Goal: Contribute content

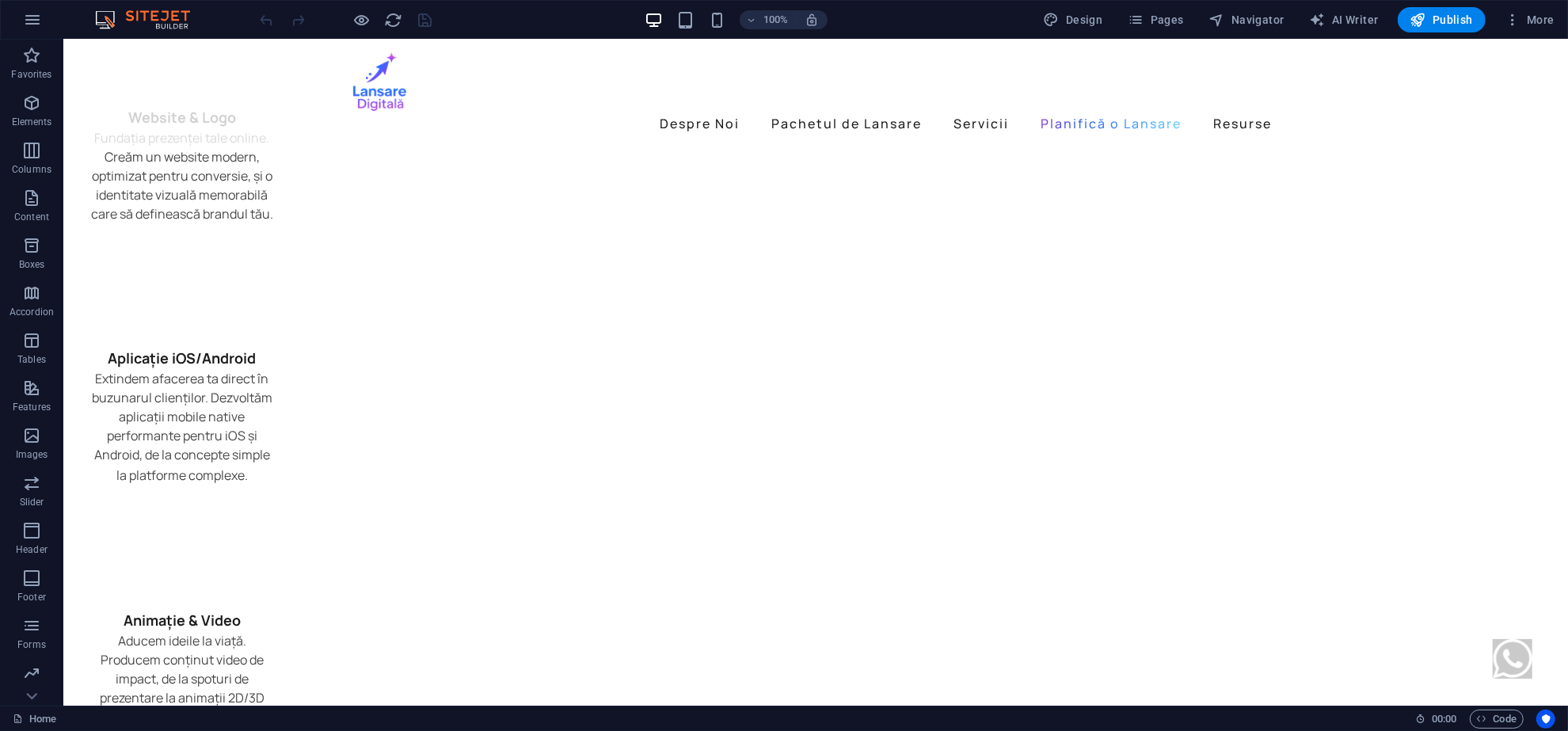
scroll to position [4461, 0]
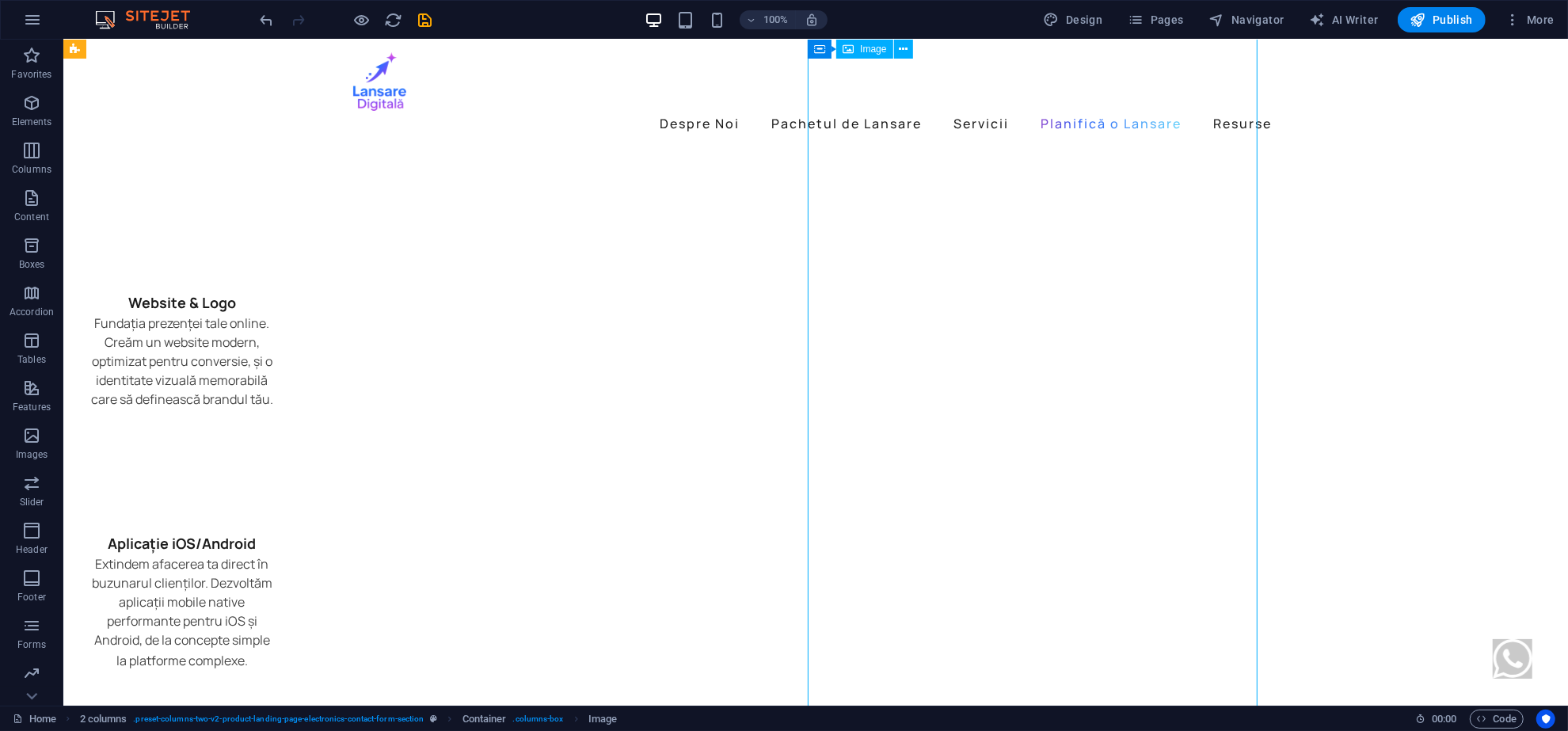
scroll to position [4367, 0]
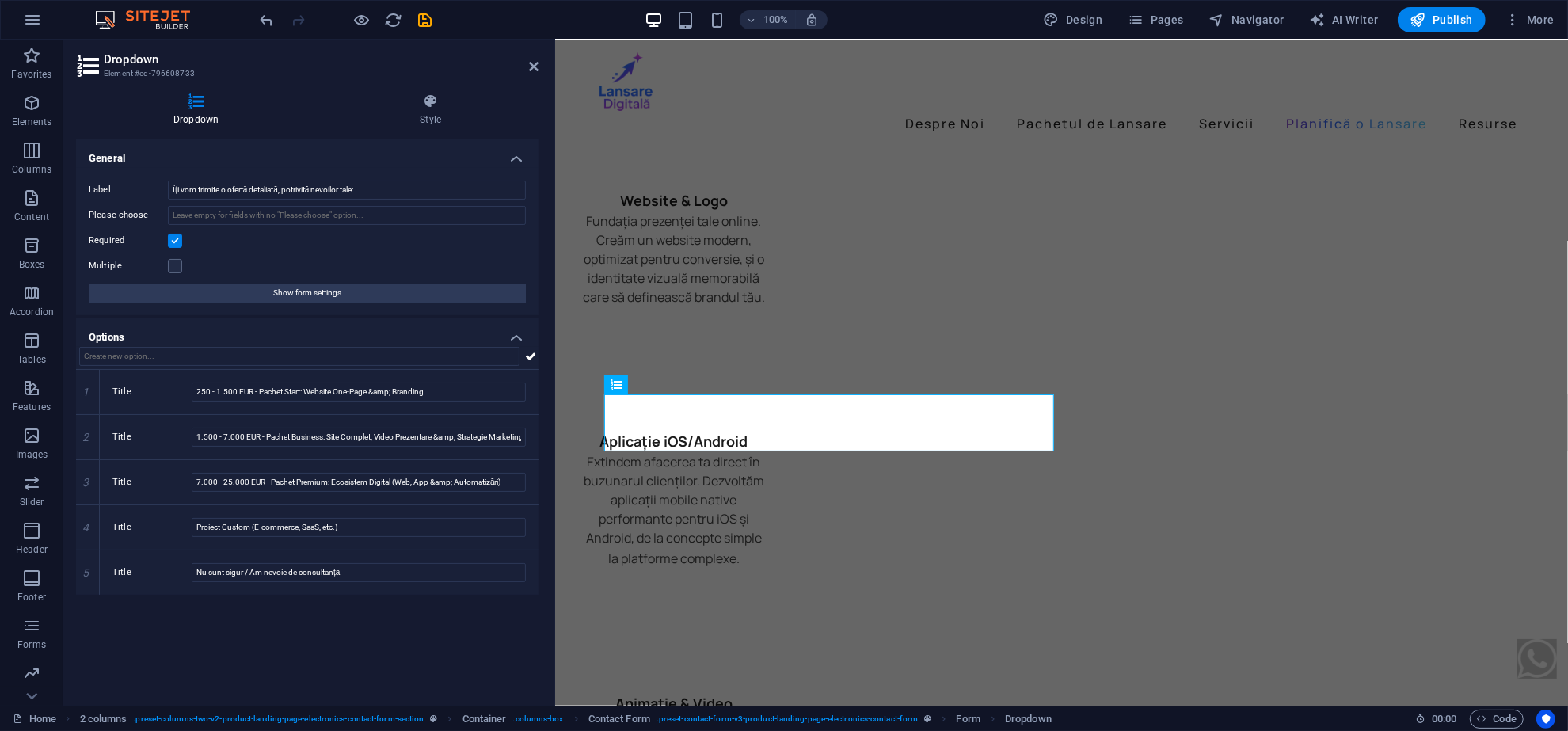
drag, startPoint x: 348, startPoint y: 378, endPoint x: 556, endPoint y: 395, distance: 208.7
click at [556, 395] on aside "Dropdown Element #ed-796608733 Dropdown Style General Label Îți vom trimite o o…" at bounding box center [309, 372] width 492 height 666
click at [207, 396] on input "250 - 1.500 EUR - Pachet Start: Website One-Page &amp; Branding" at bounding box center [358, 392] width 335 height 19
type input "500 - 1.500 EUR - Pachet Start: Website One-Page &amp; Branding"
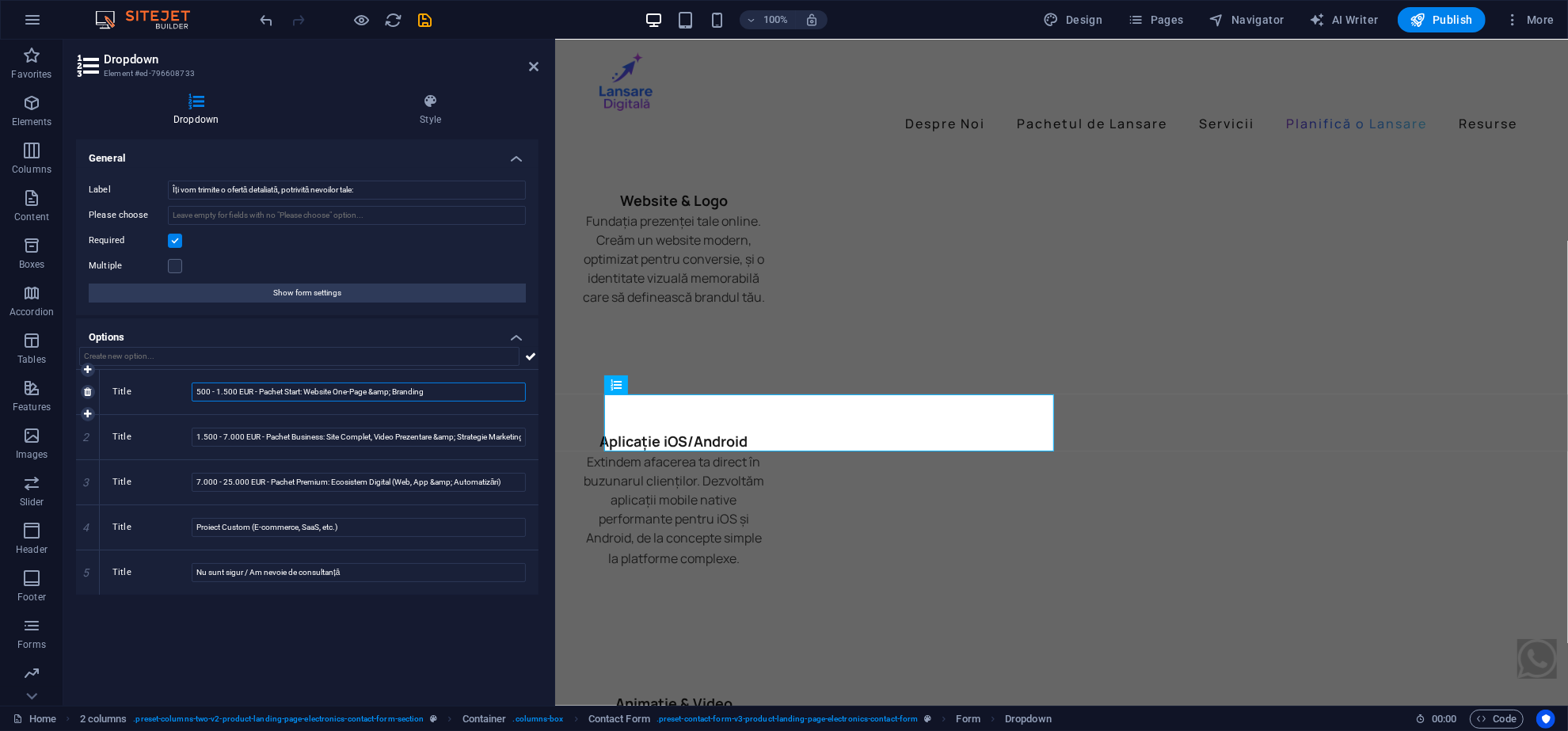
click at [204, 395] on input "500 - 1.500 EUR - Pachet Start: Website One-Page &amp; Branding" at bounding box center [358, 392] width 335 height 19
type input "400 - 1.500 EUR - Pachet Start: Website One-Page &amp; Branding"
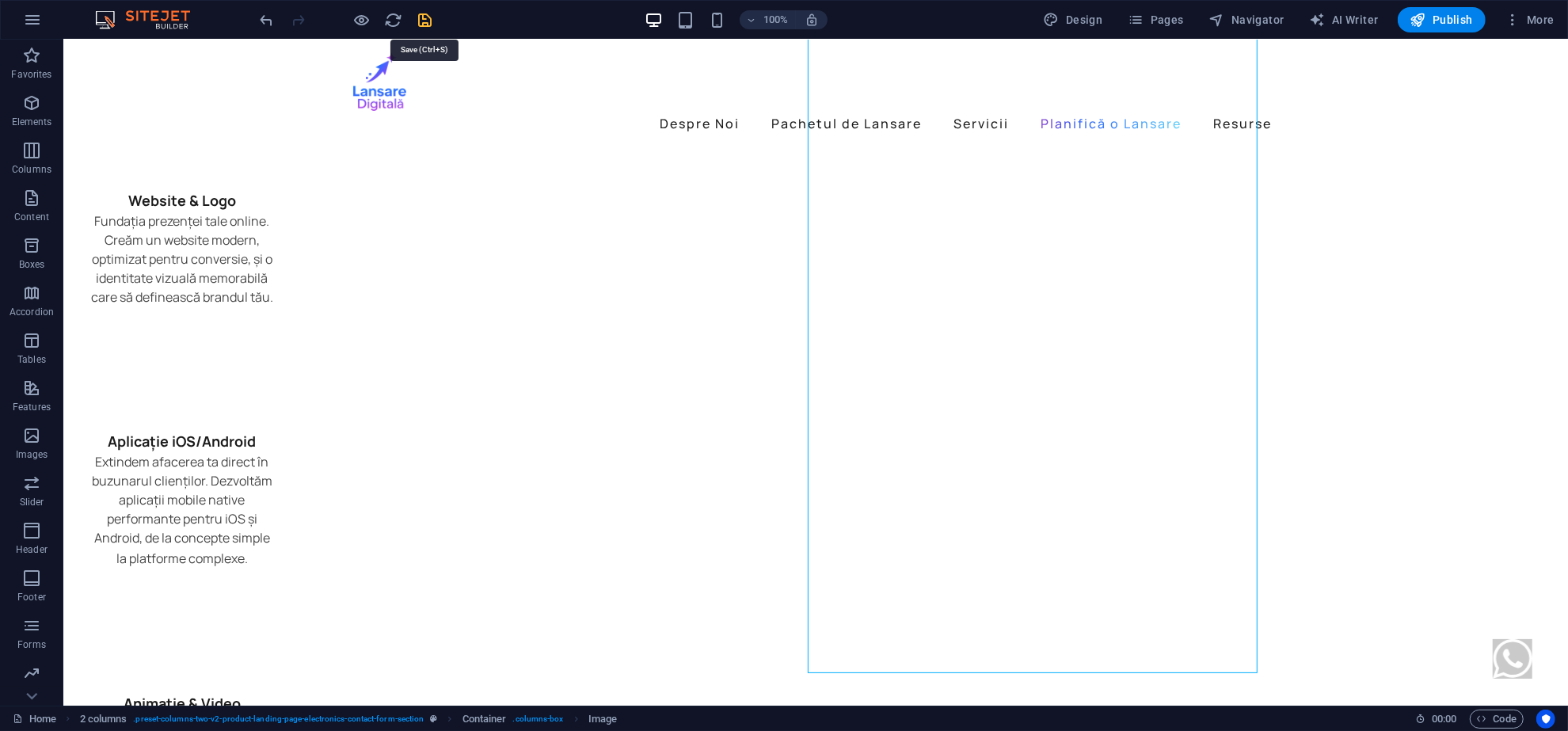
click at [432, 20] on icon "save" at bounding box center [425, 20] width 18 height 18
checkbox input "false"
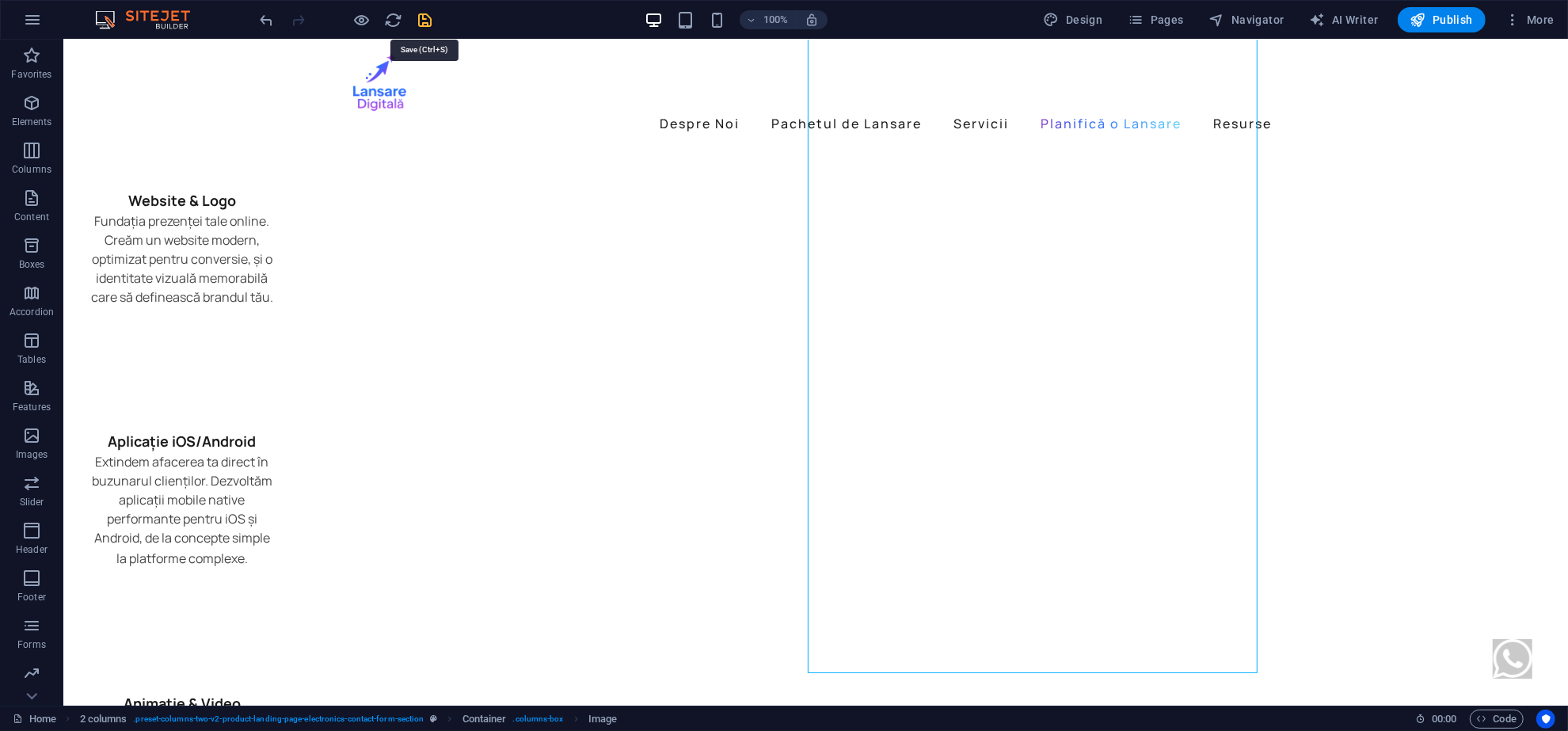
select select
checkbox input "false"
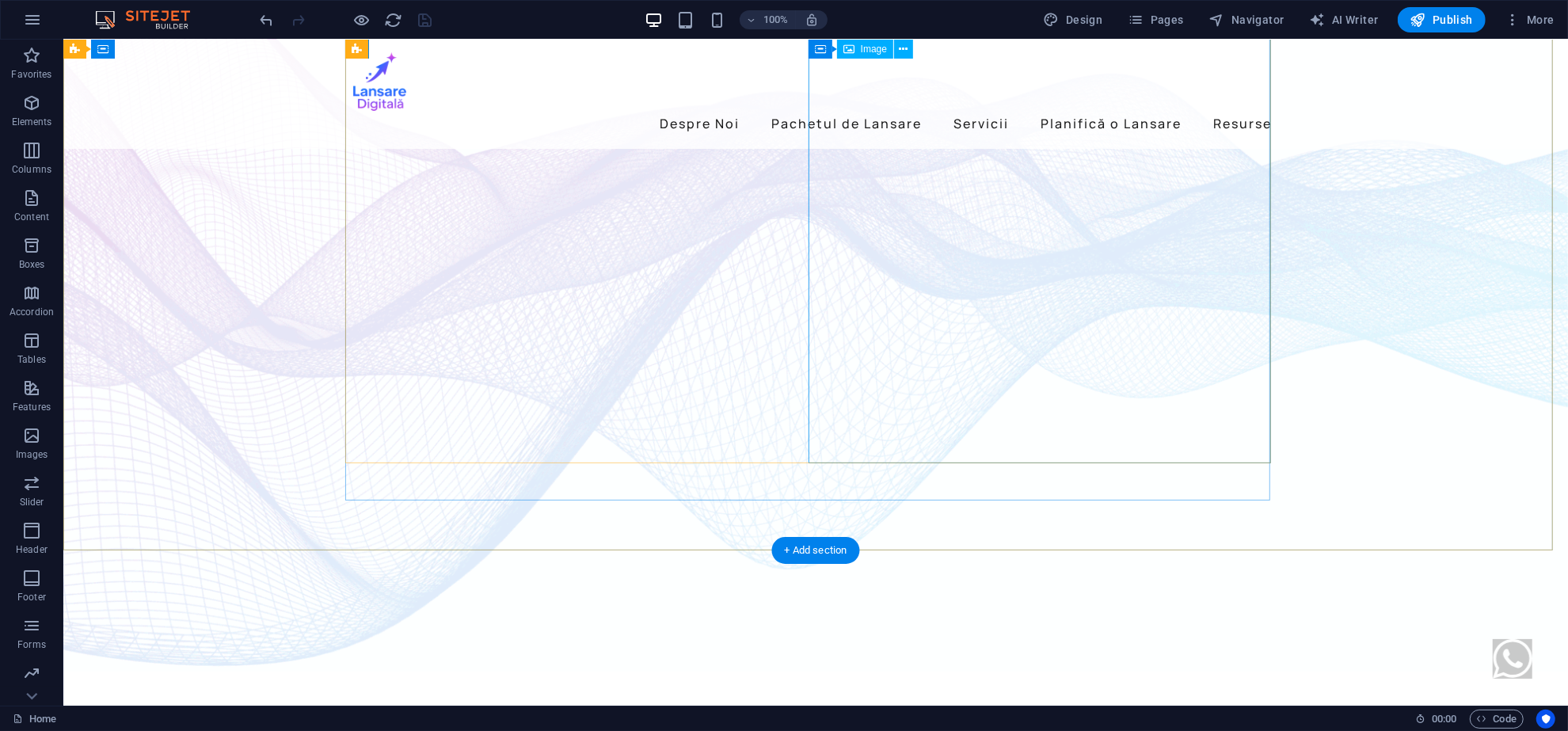
scroll to position [0, 0]
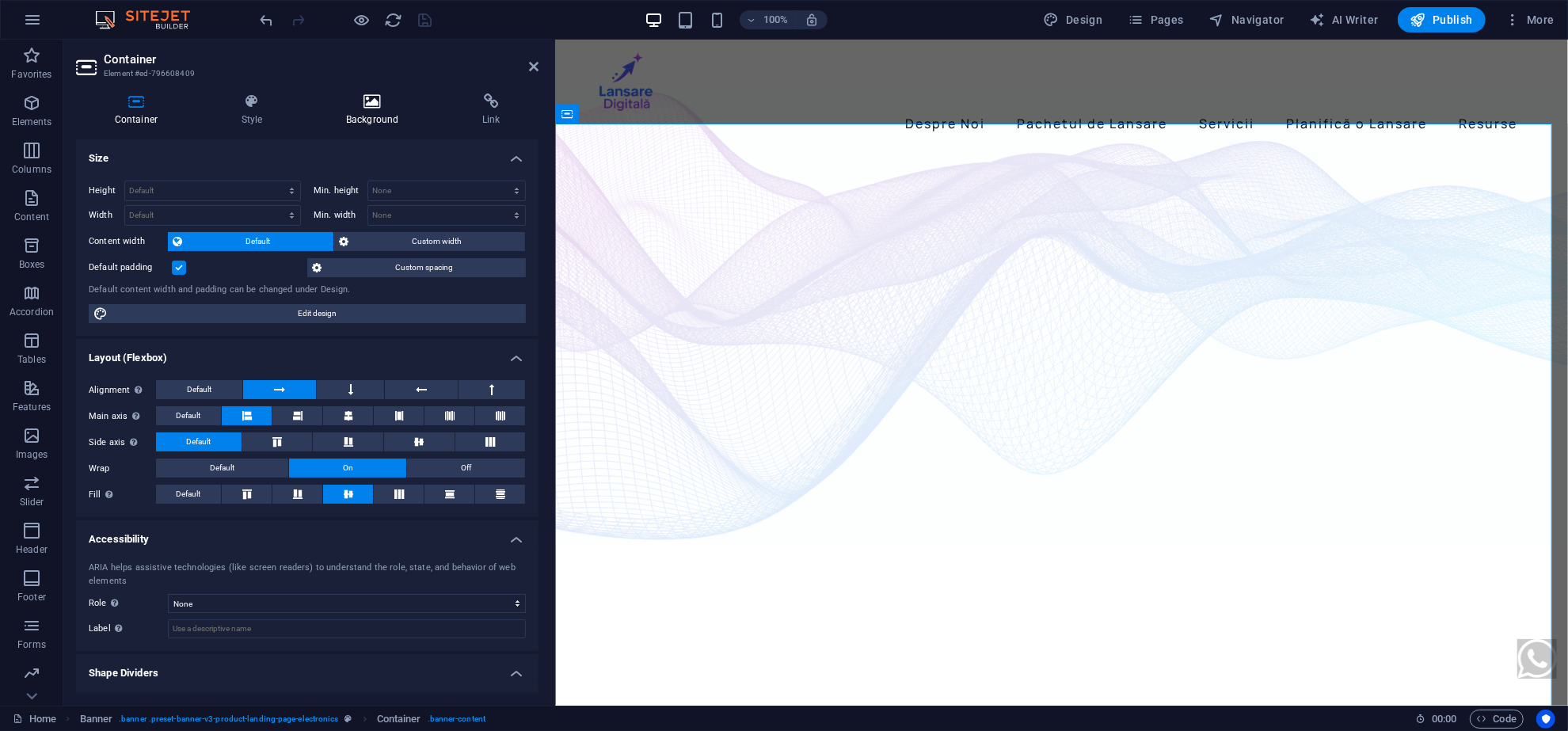
click at [364, 107] on icon at bounding box center [372, 101] width 130 height 16
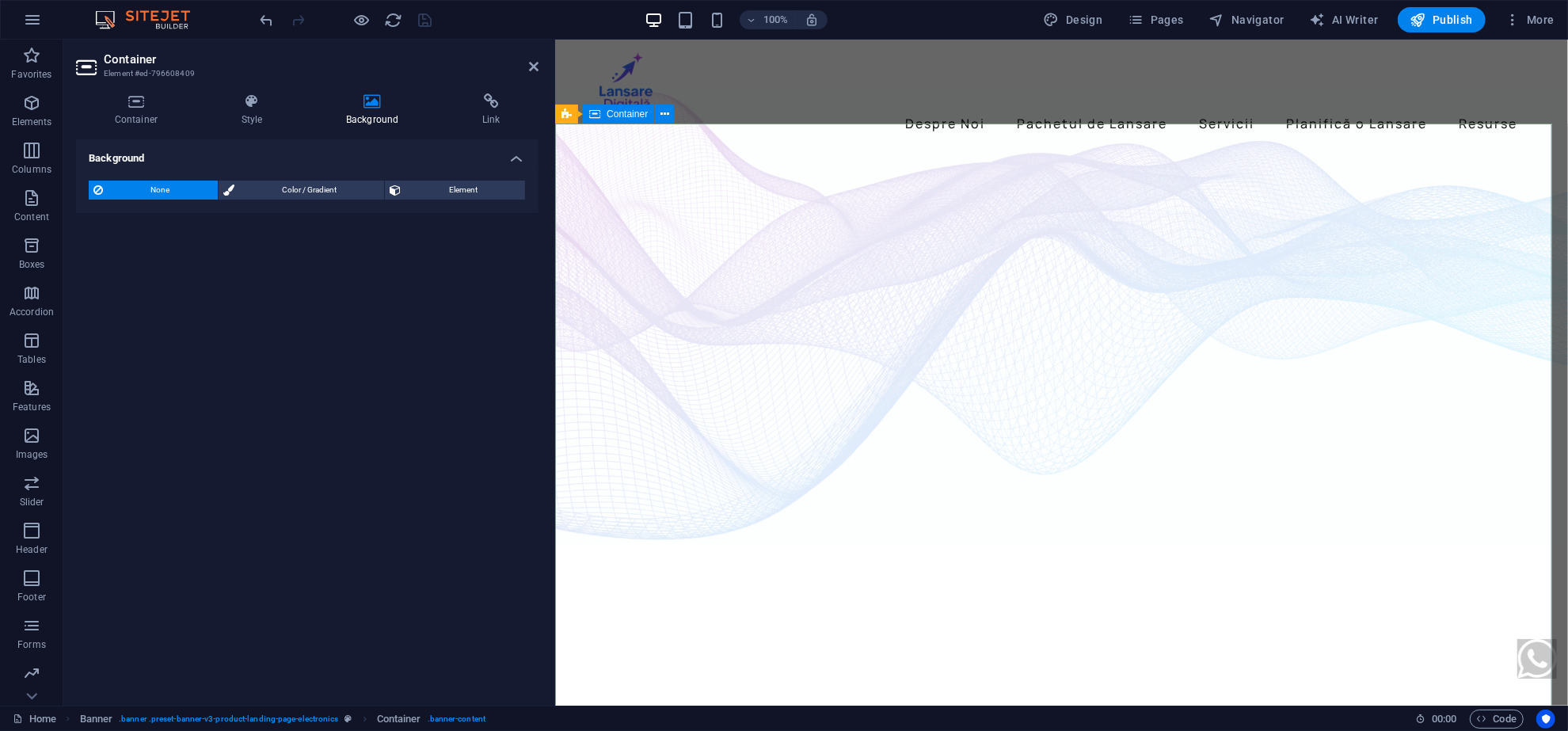
click at [866, 114] on div "Despre Noi Pachetul de Lansare Servicii Planifică o Lansare Resurse" at bounding box center [1062, 93] width 1013 height 109
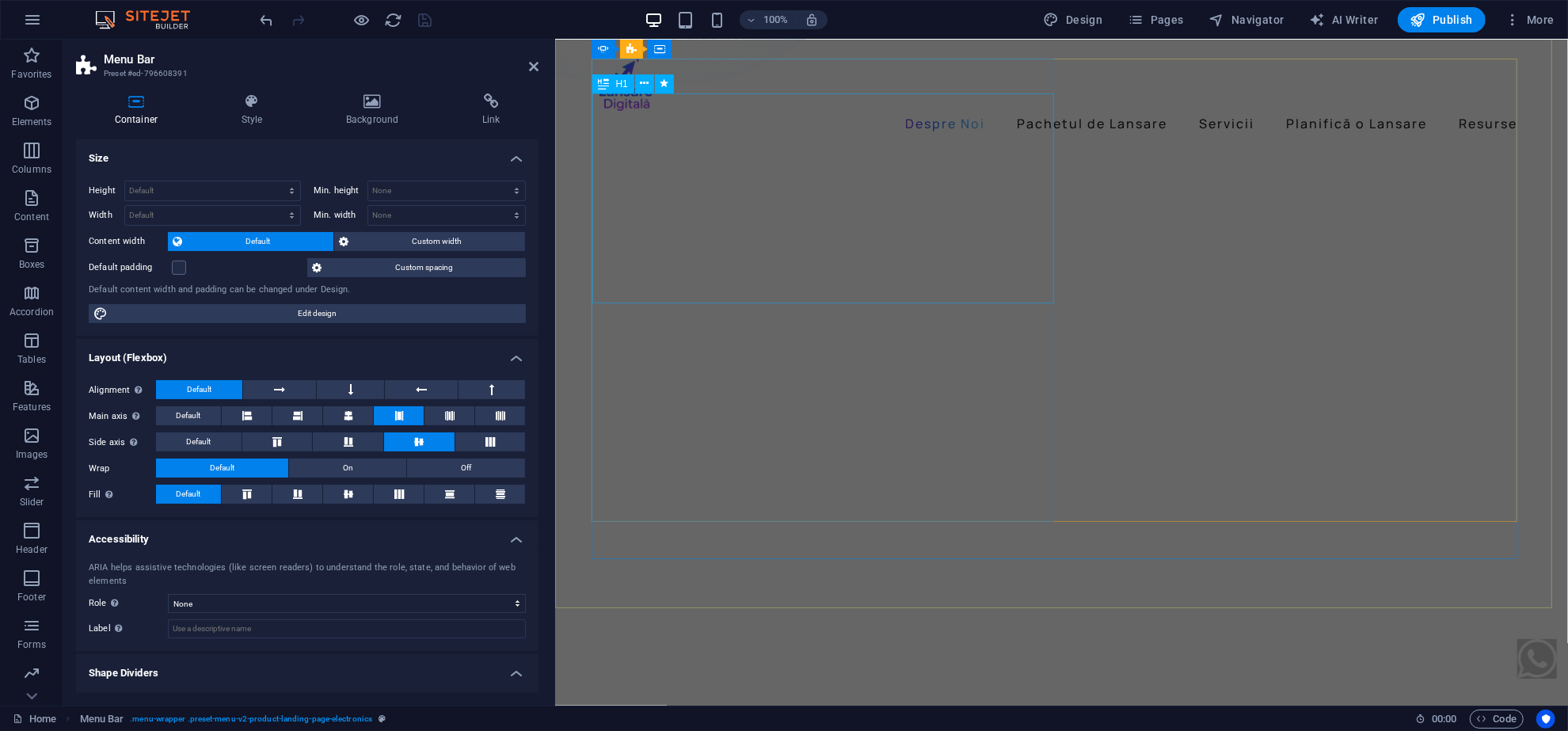
scroll to position [528, 0]
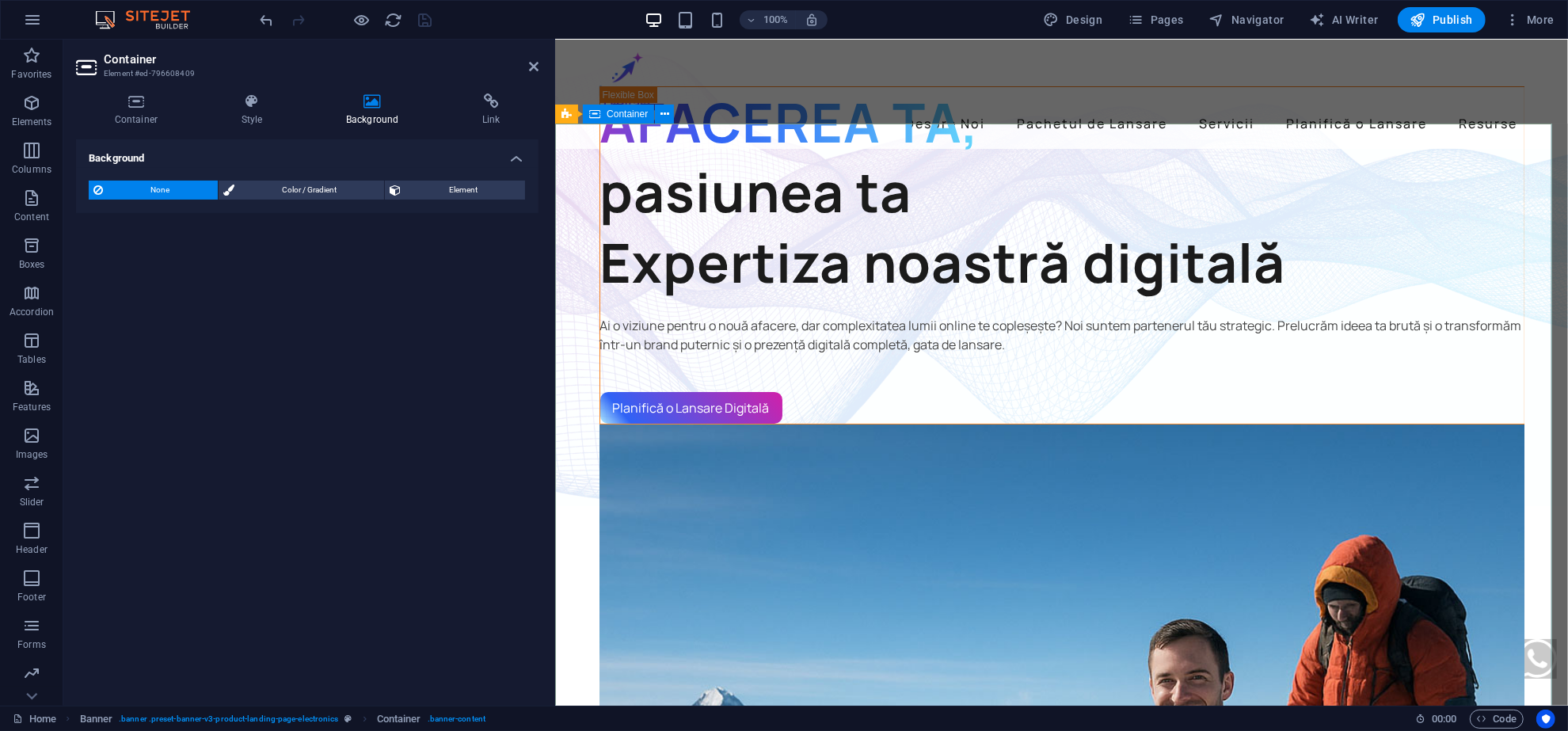
scroll to position [0, 0]
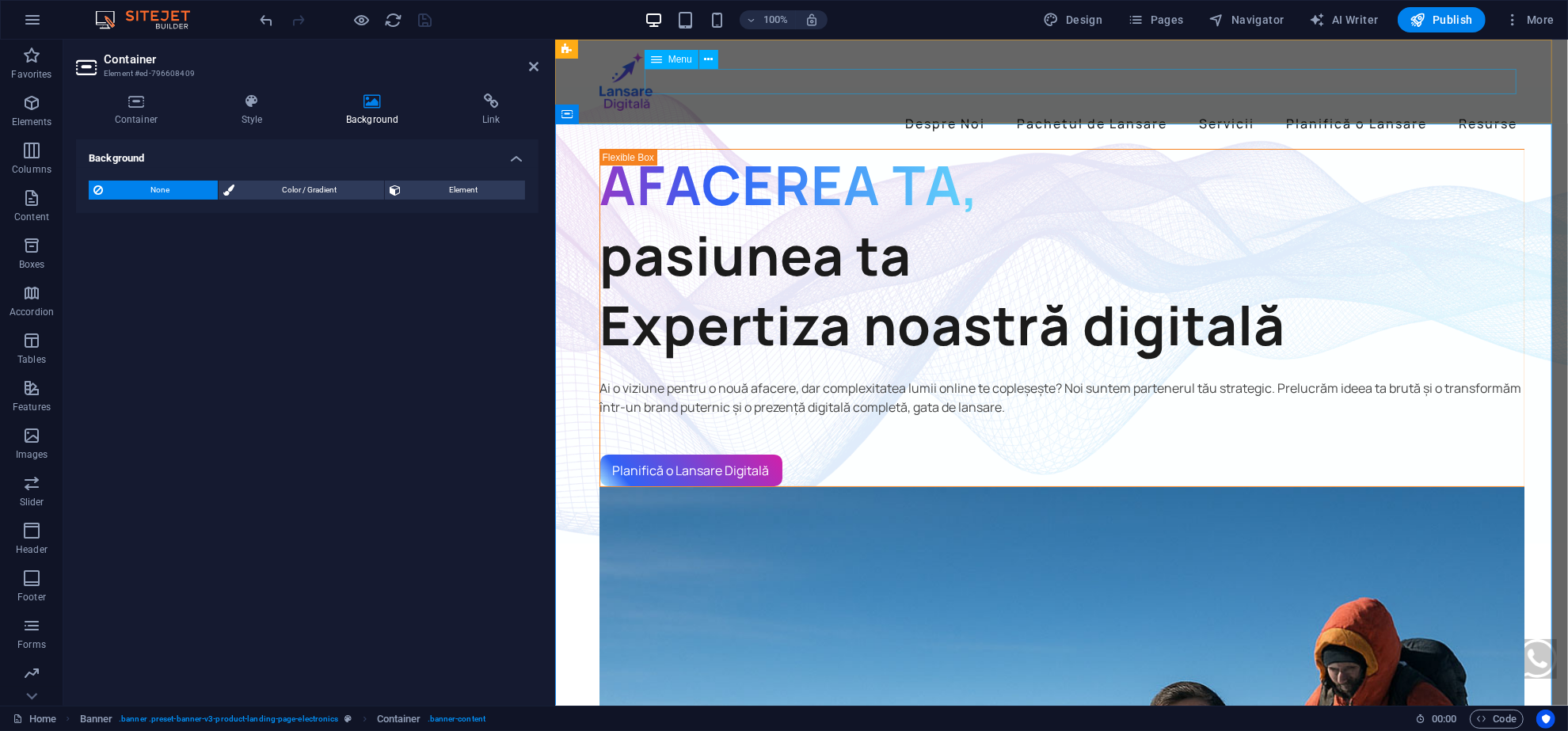
click at [929, 111] on nav "Despre Noi Pachetul de Lansare Servicii Planifică o Lansare Resurse" at bounding box center [1061, 123] width 925 height 25
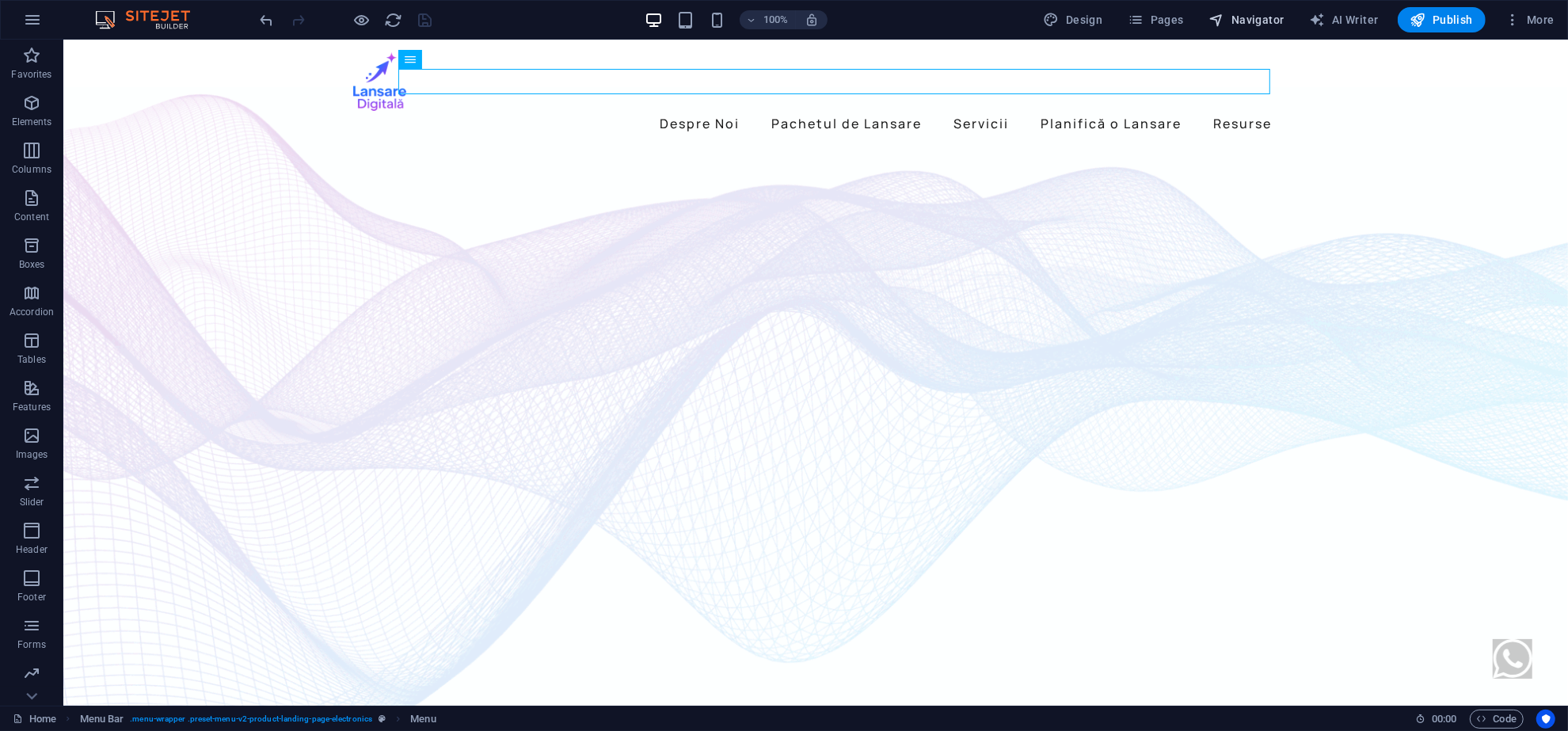
click at [1226, 22] on icon "button" at bounding box center [1218, 20] width 16 height 16
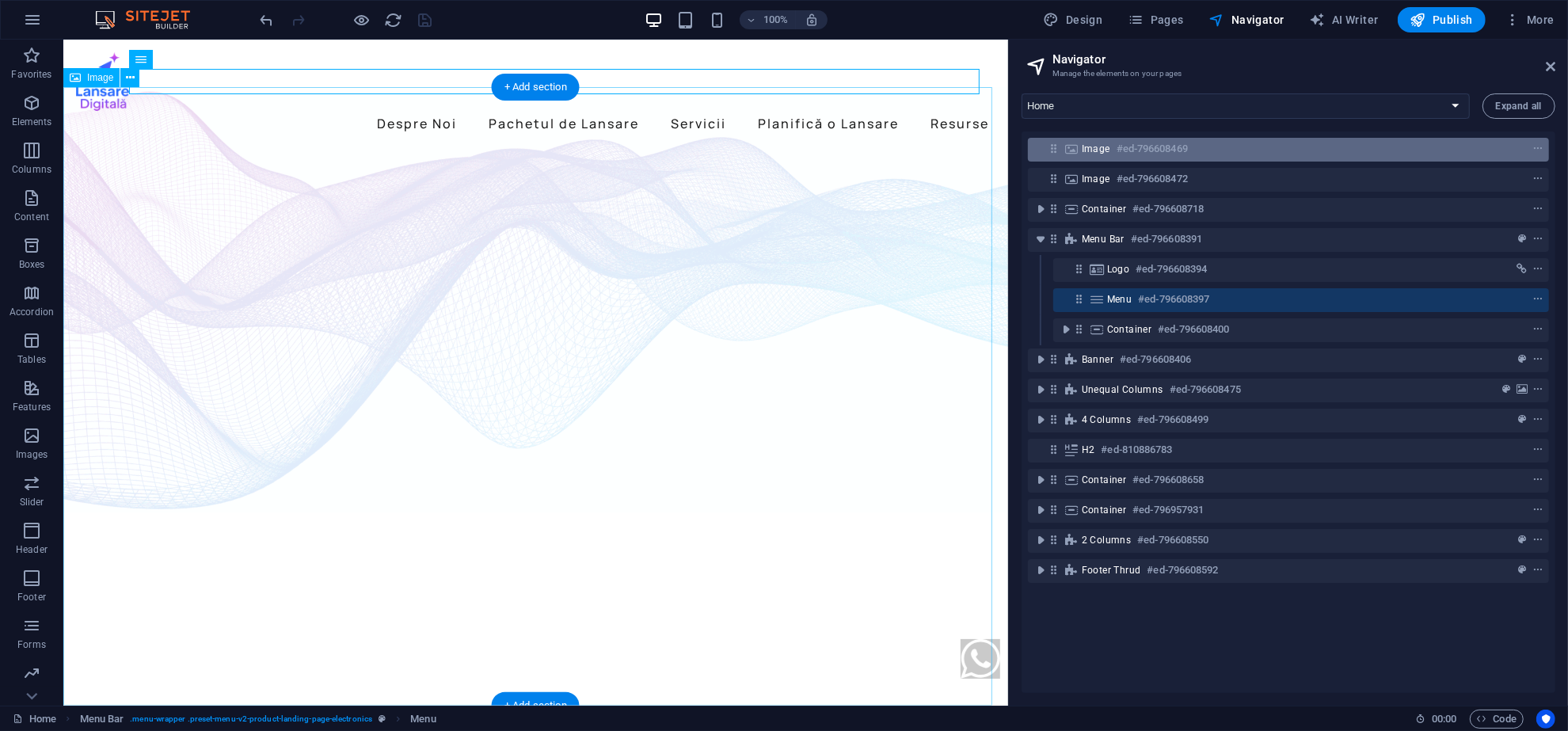
click at [1081, 151] on div "Image #ed-796608469" at bounding box center [1288, 149] width 522 height 24
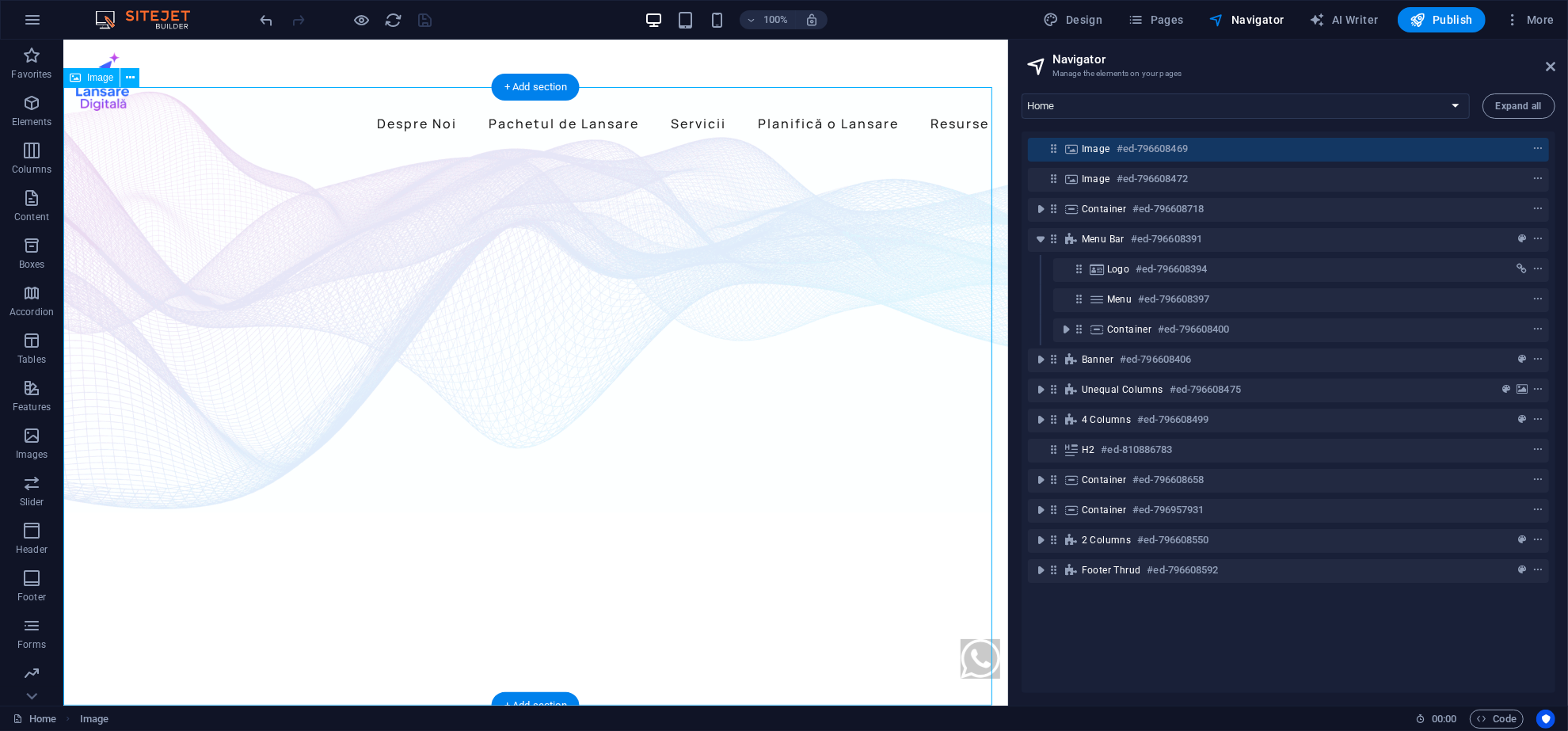
click at [1081, 151] on div "Image #ed-796608469" at bounding box center [1288, 149] width 522 height 24
select select "%"
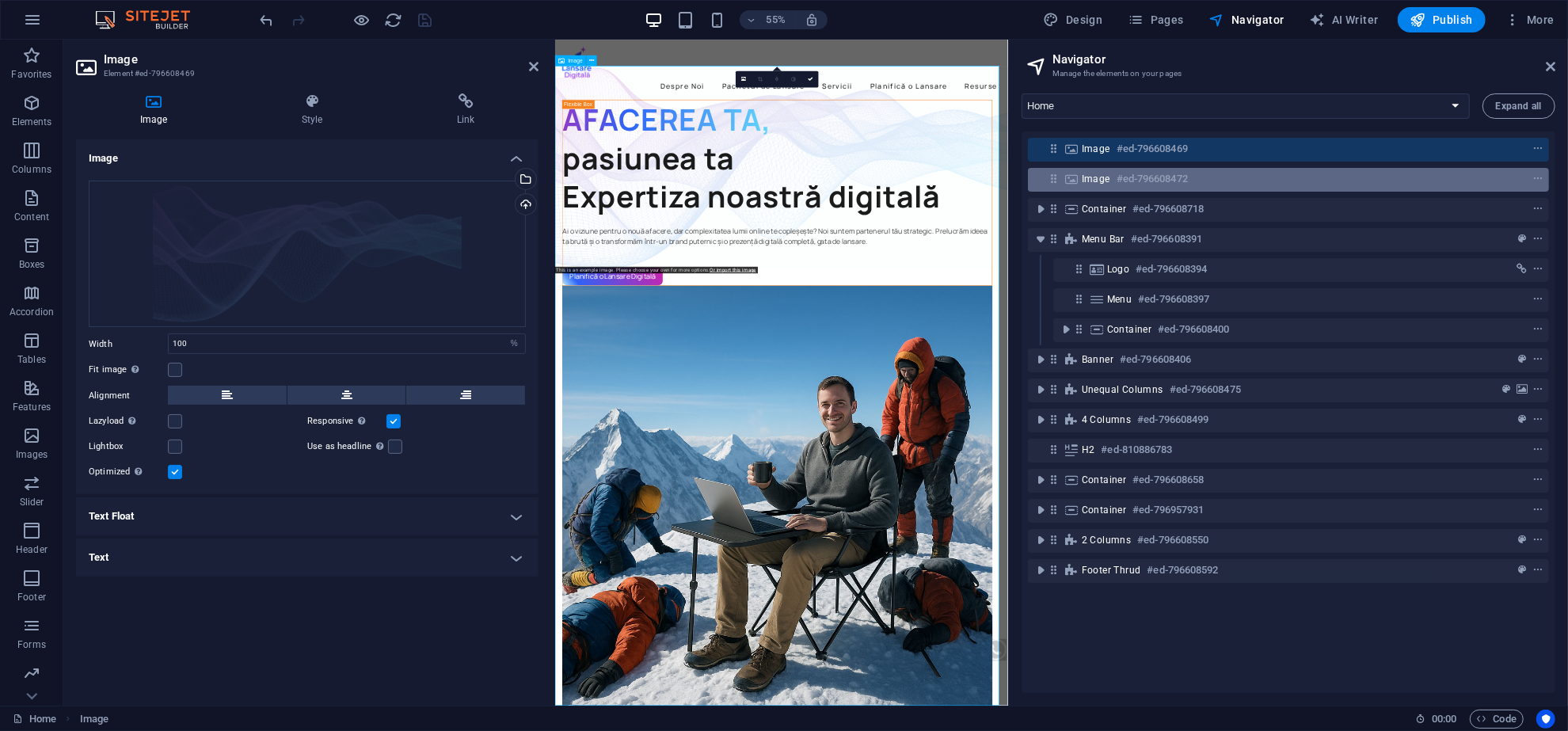
click at [1089, 179] on span "Image" at bounding box center [1096, 179] width 29 height 13
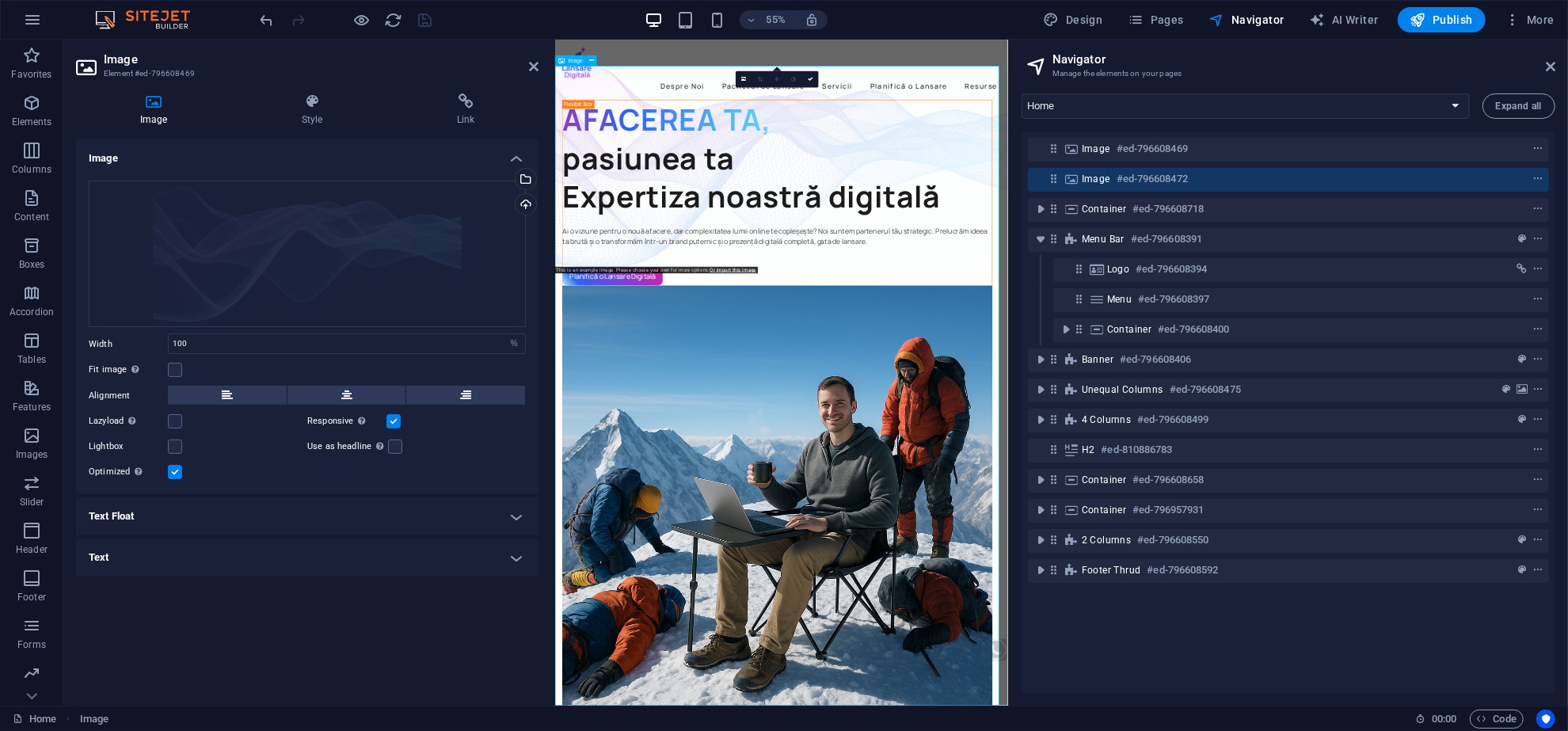
click at [1089, 179] on span "Image" at bounding box center [1096, 179] width 29 height 13
select select "%"
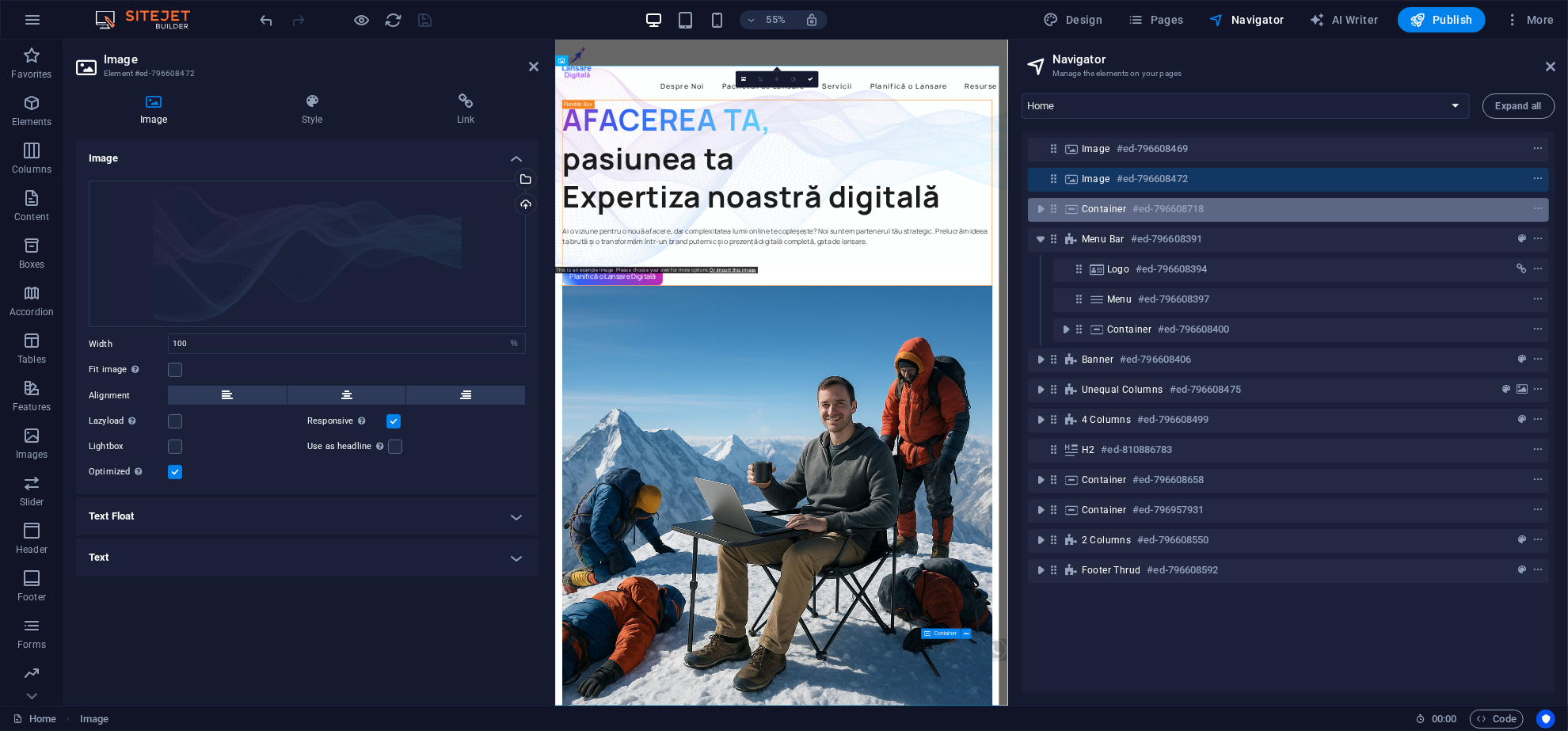
click at [1102, 209] on span "Container" at bounding box center [1105, 209] width 45 height 13
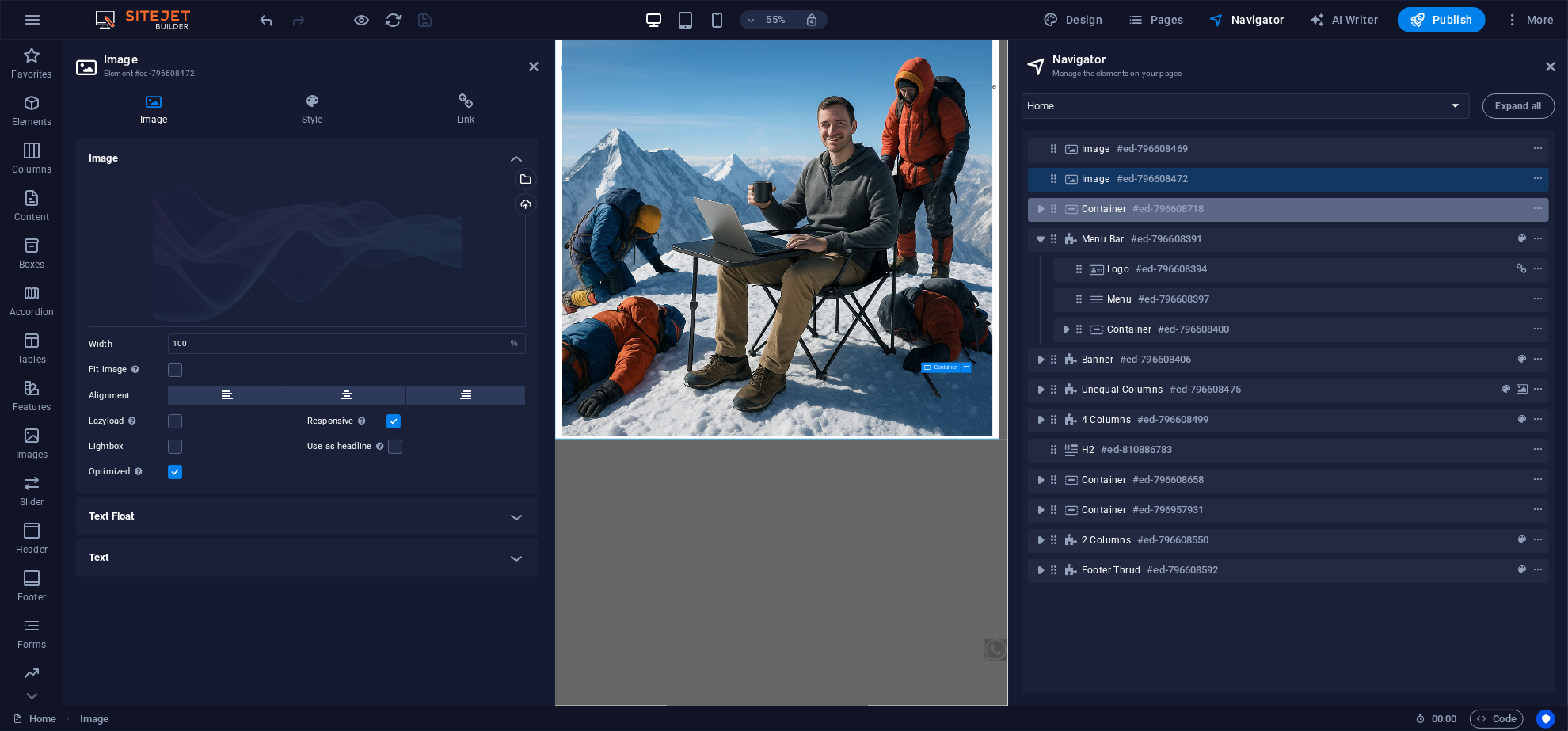
click at [1102, 209] on span "Container" at bounding box center [1105, 209] width 45 height 13
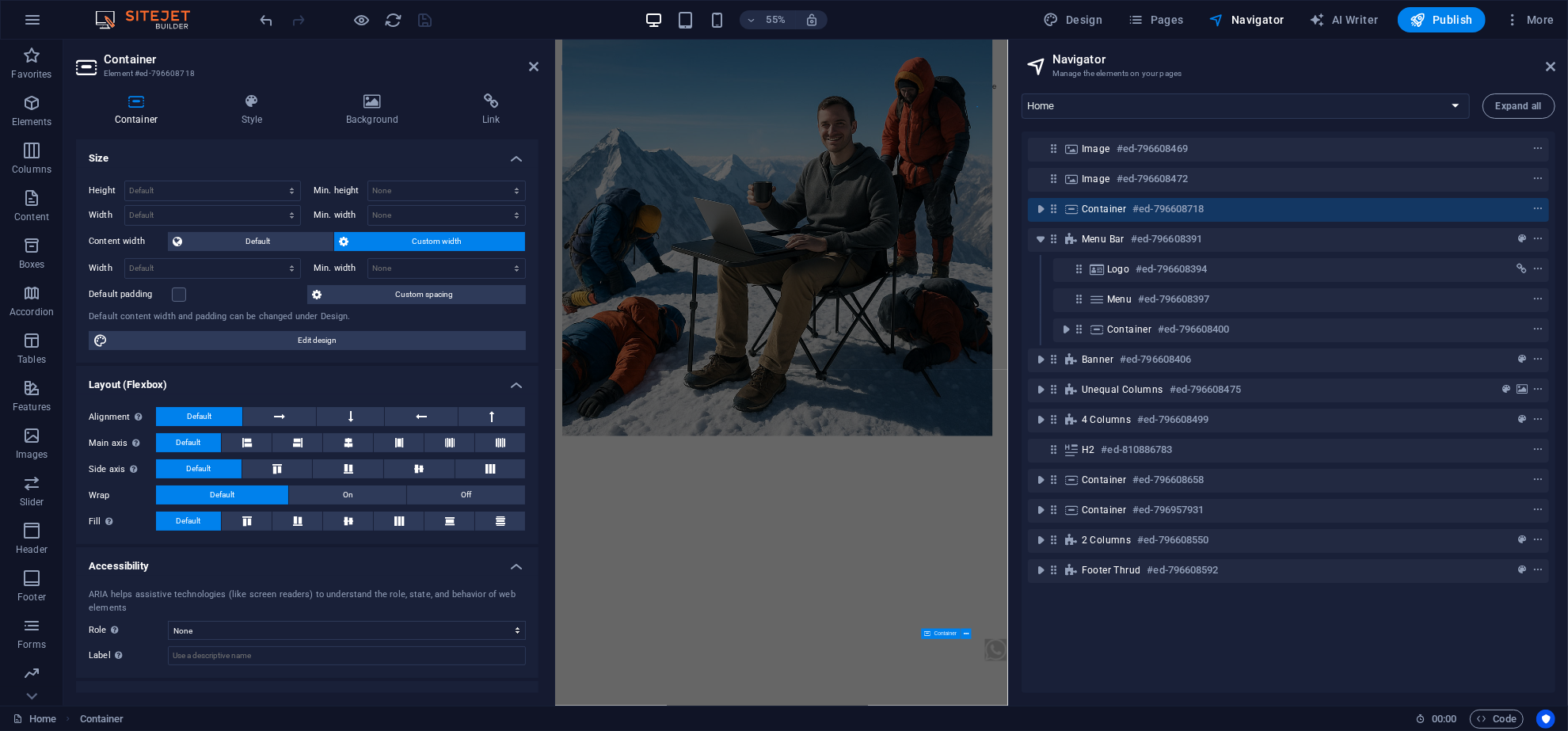
scroll to position [968, 0]
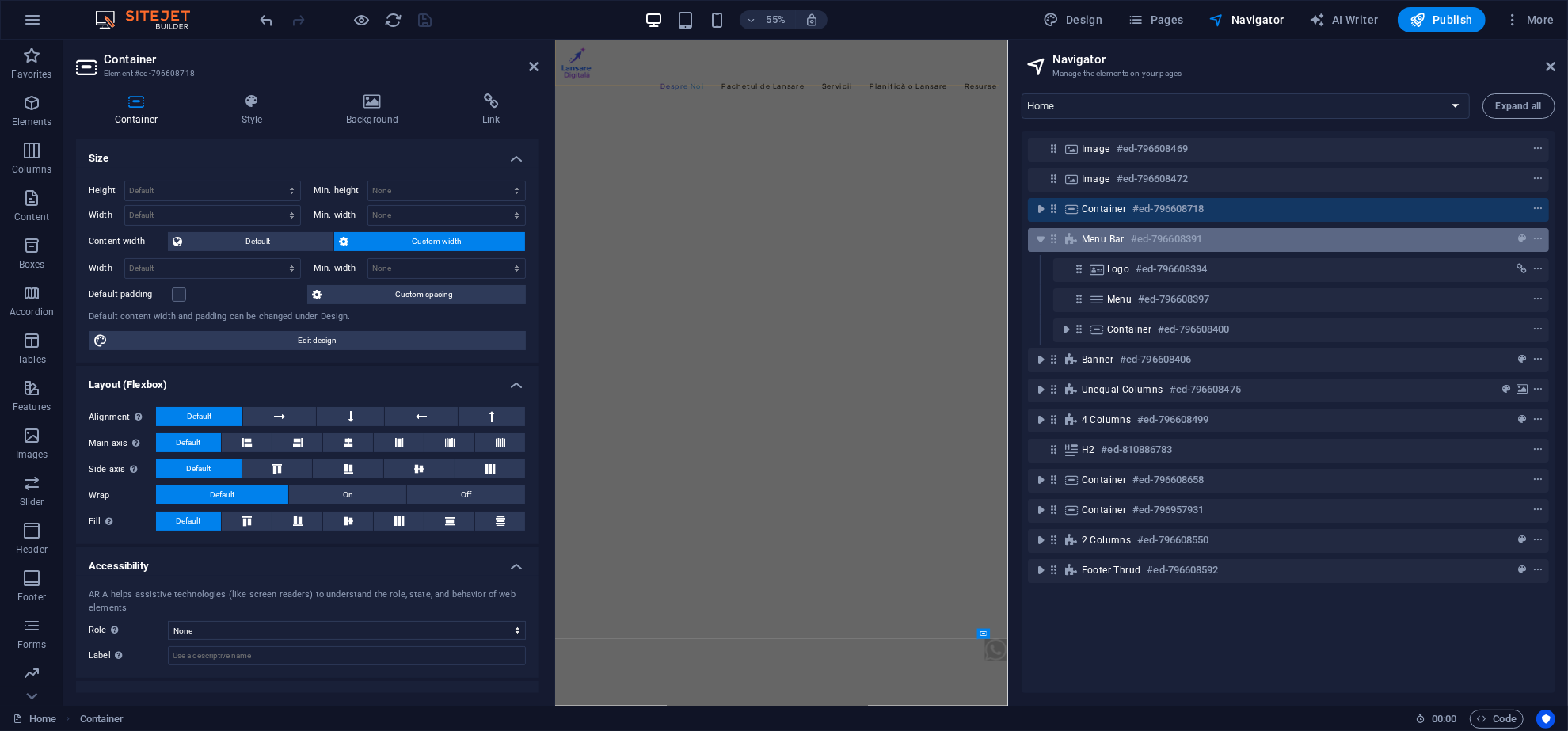
click at [1101, 249] on div "Menu Bar #ed-796608391" at bounding box center [1288, 239] width 522 height 24
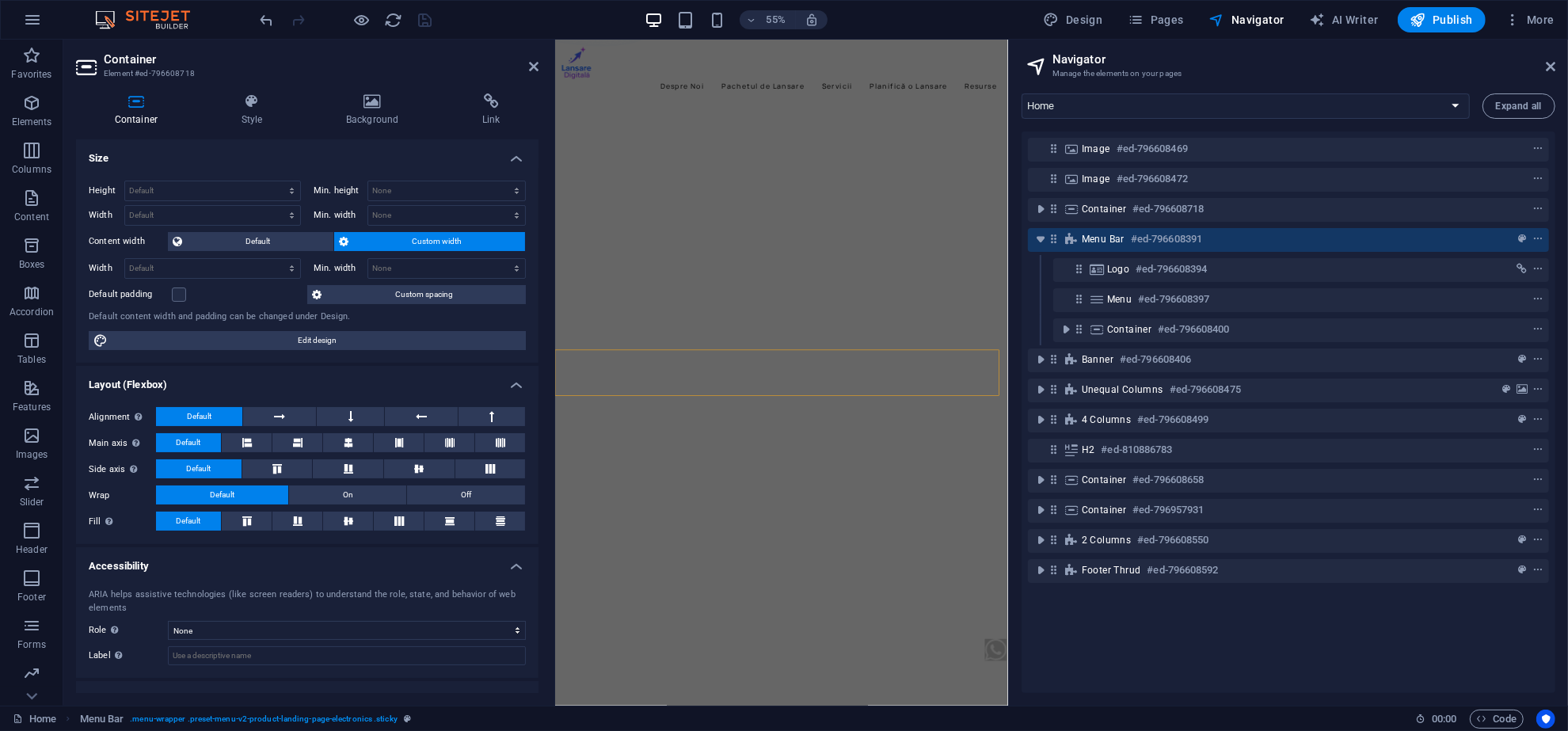
click at [1101, 249] on div "Menu Bar #ed-796608391" at bounding box center [1288, 239] width 522 height 24
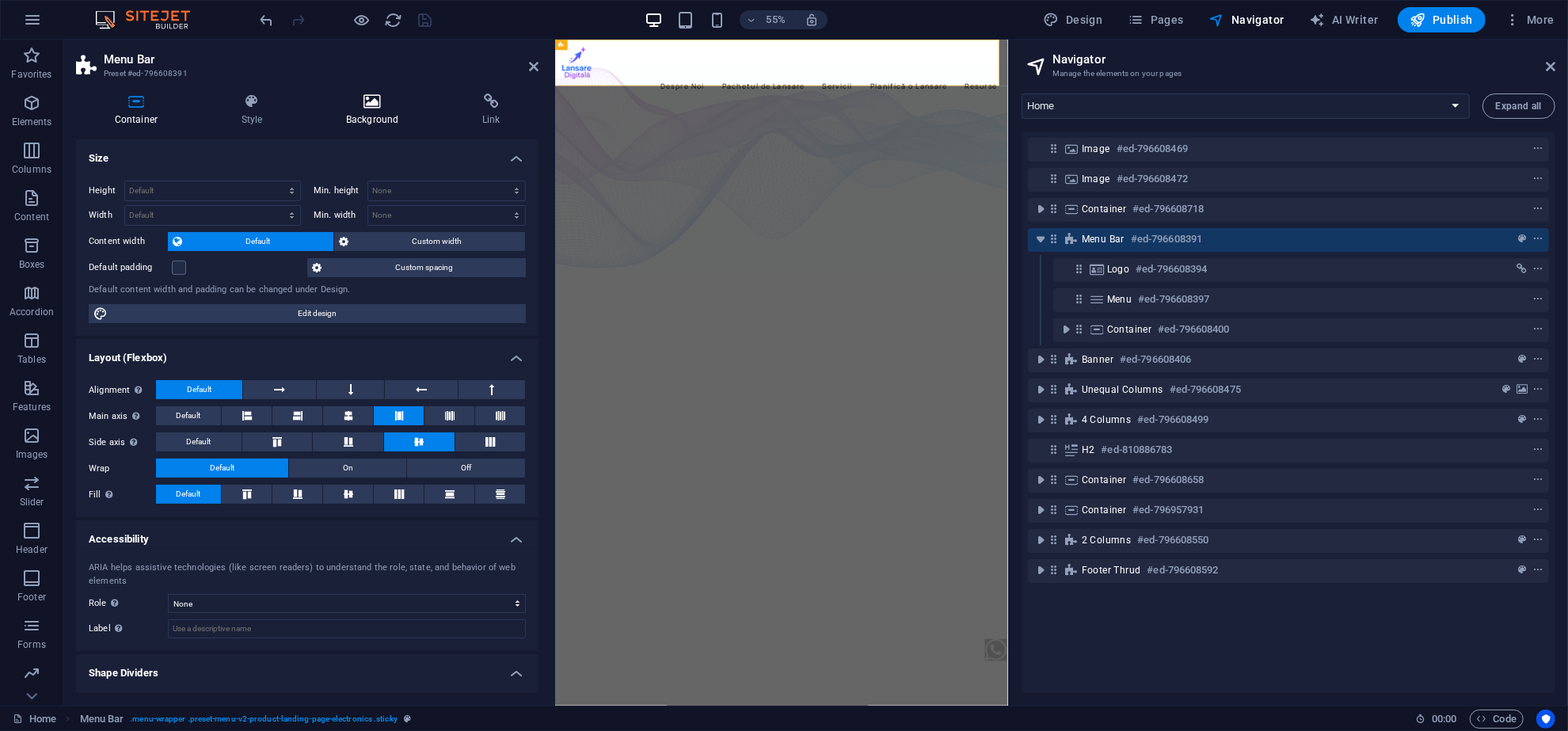
click at [366, 117] on h4 "Background" at bounding box center [376, 110] width 136 height 33
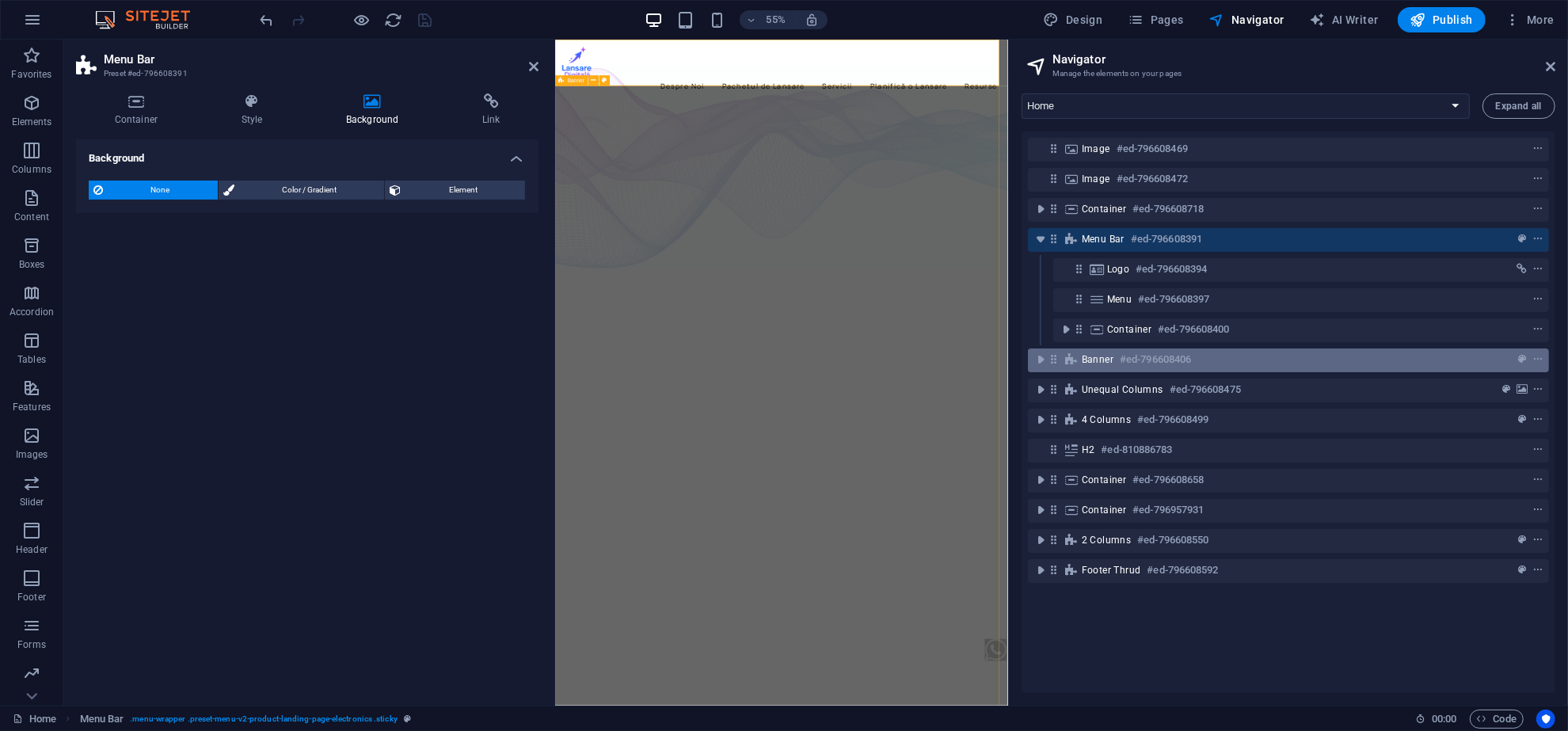
click at [1080, 348] on div "Banner #ed-796608406" at bounding box center [1288, 360] width 522 height 24
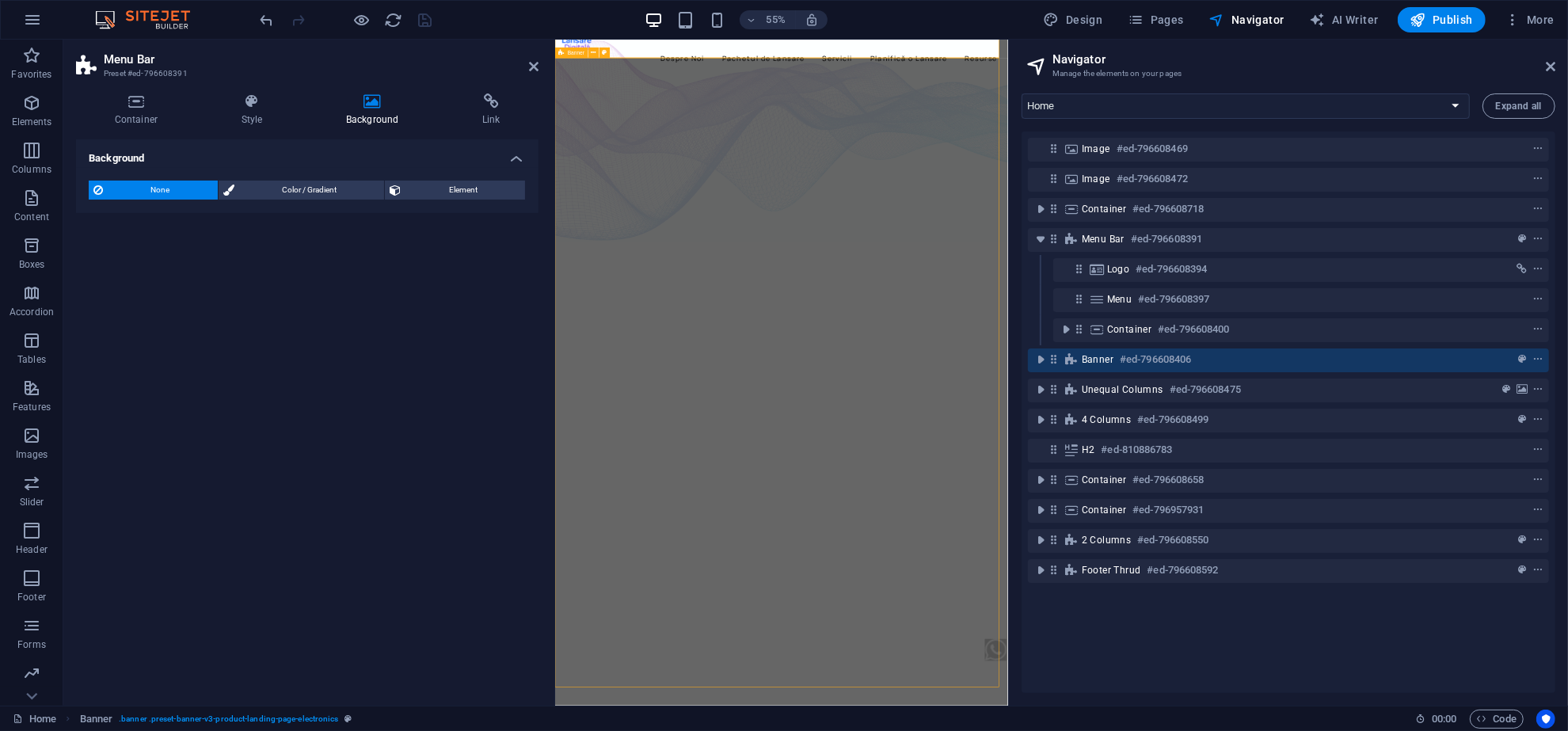
click at [1080, 348] on div "Banner #ed-796608406" at bounding box center [1288, 360] width 522 height 24
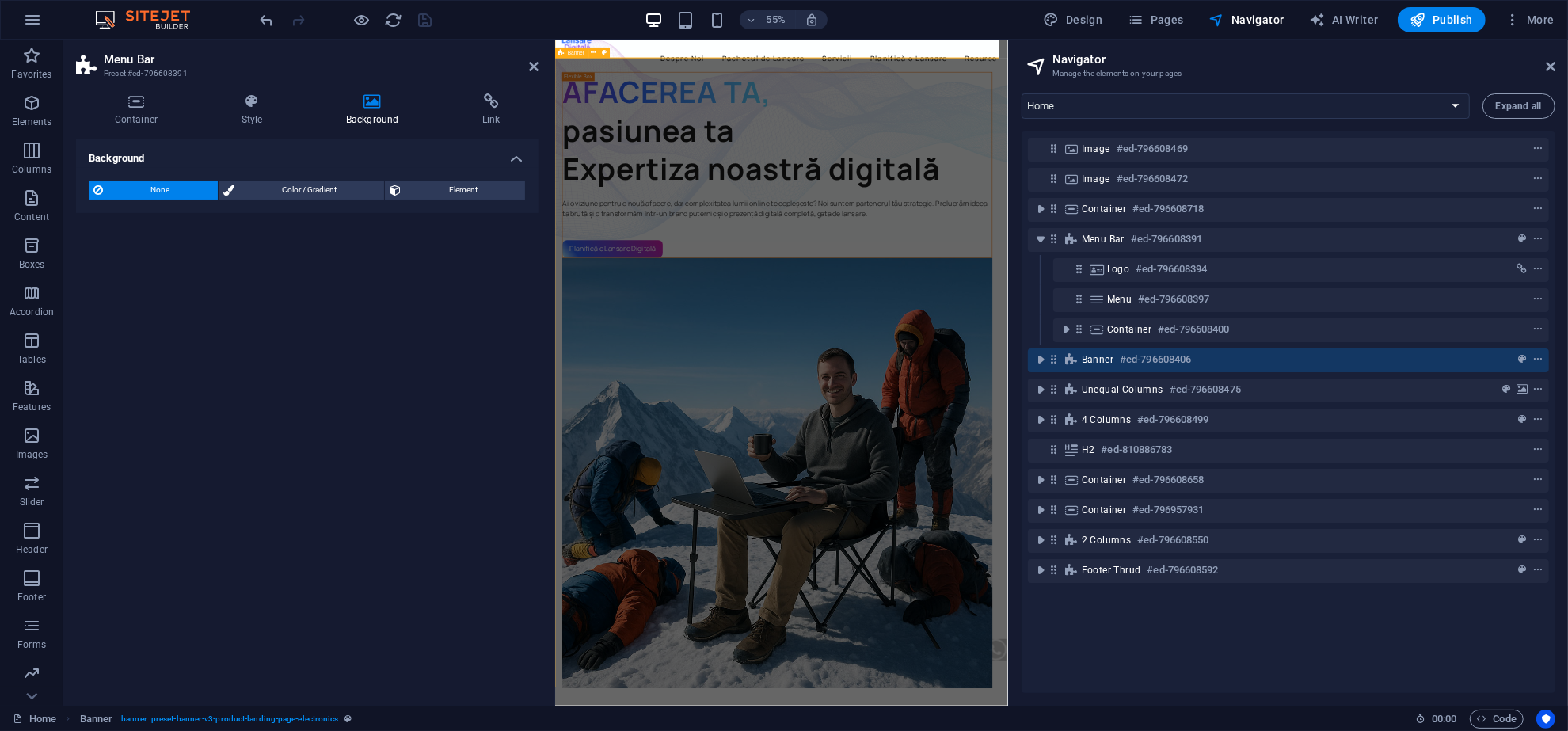
select select "vh"
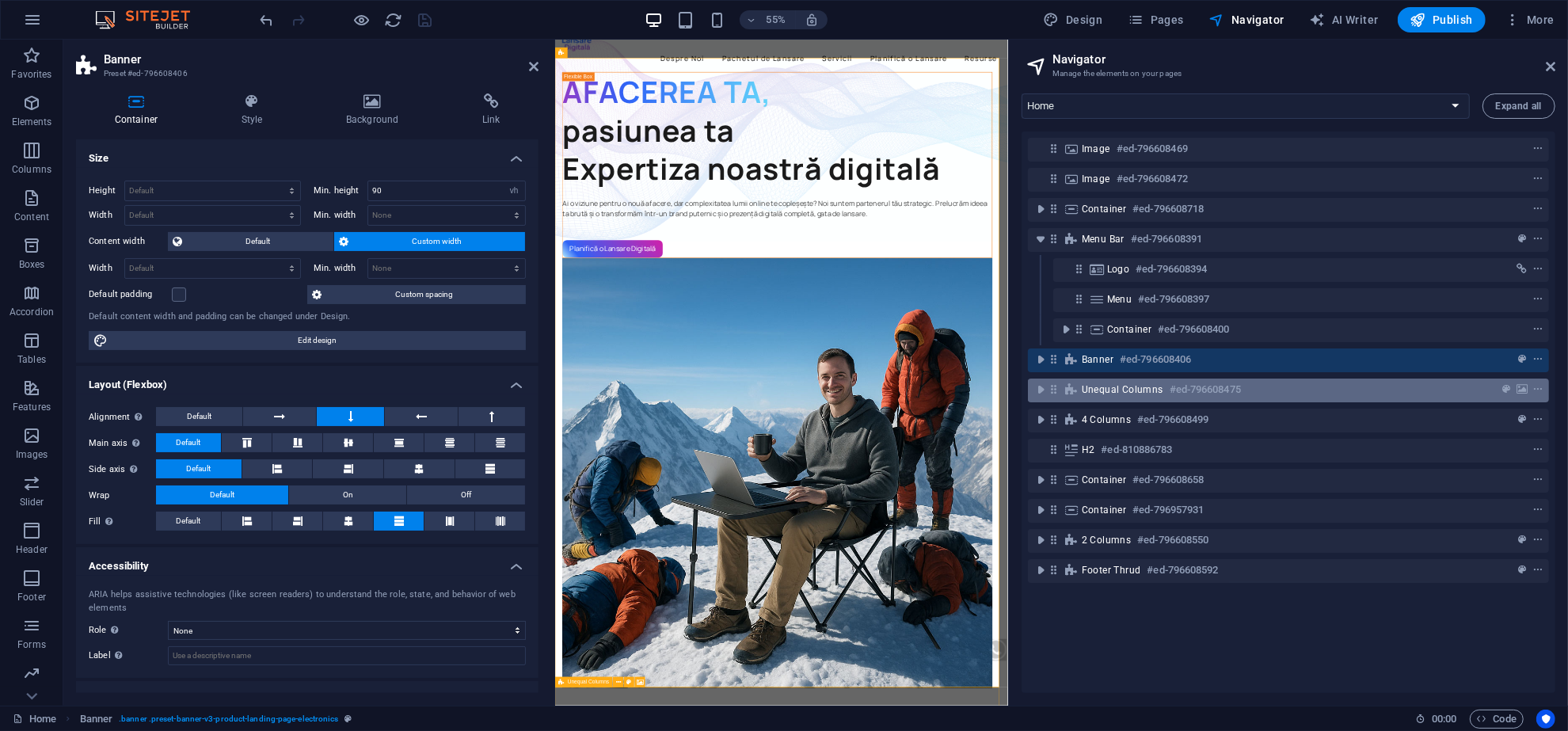
click at [1095, 387] on span "Unequal Columns" at bounding box center [1122, 390] width 81 height 13
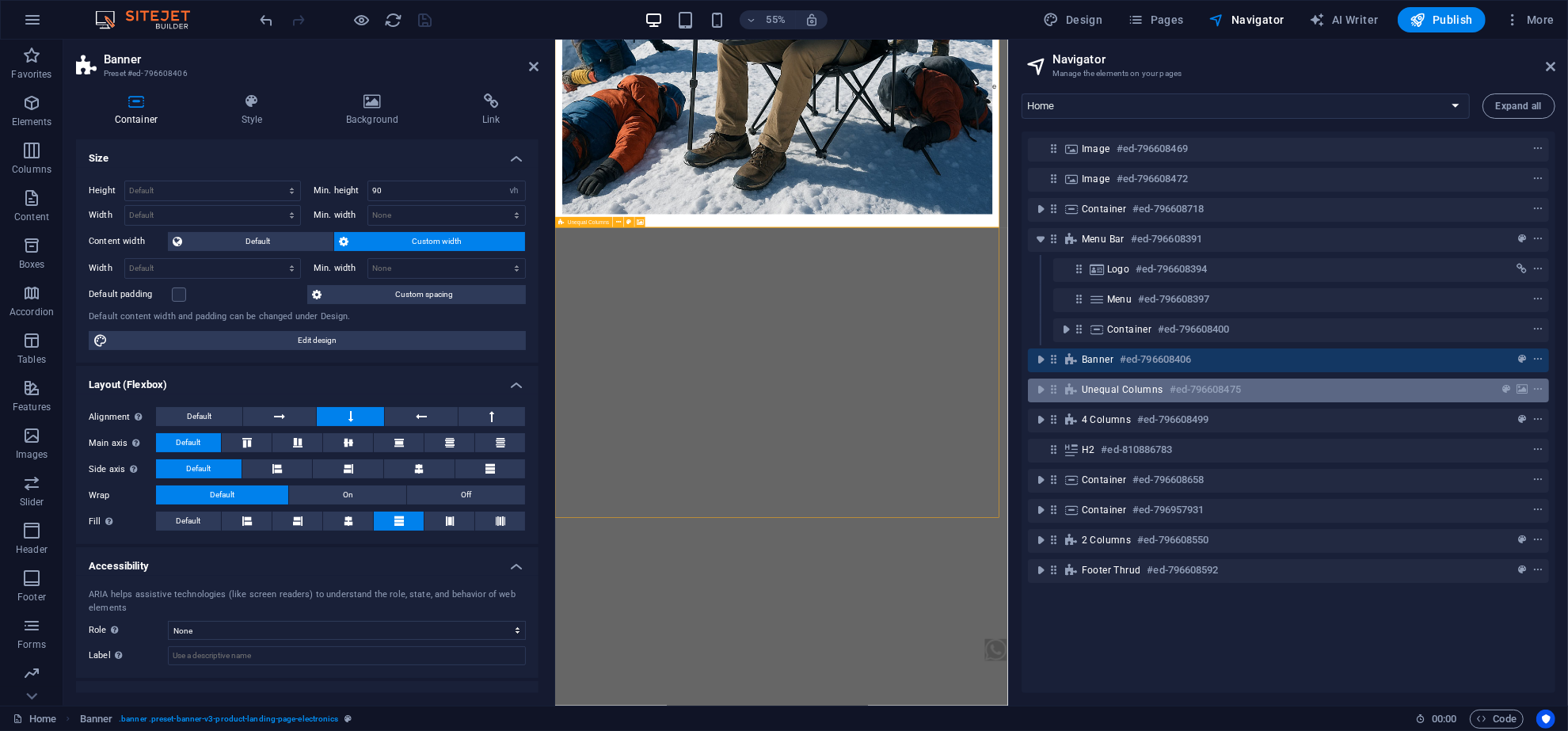
click at [1095, 387] on span "Unequal Columns" at bounding box center [1122, 390] width 81 height 13
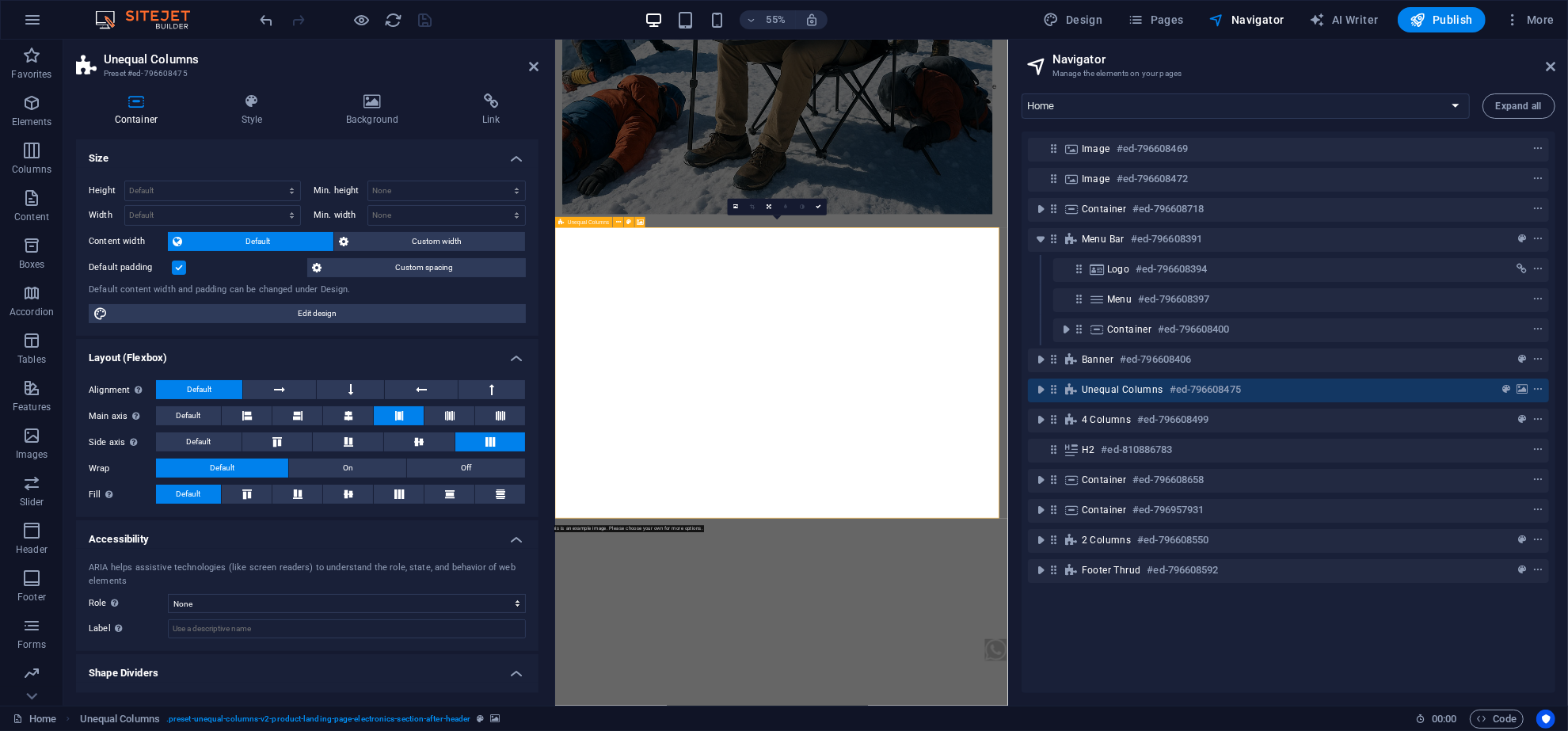
scroll to position [887, 0]
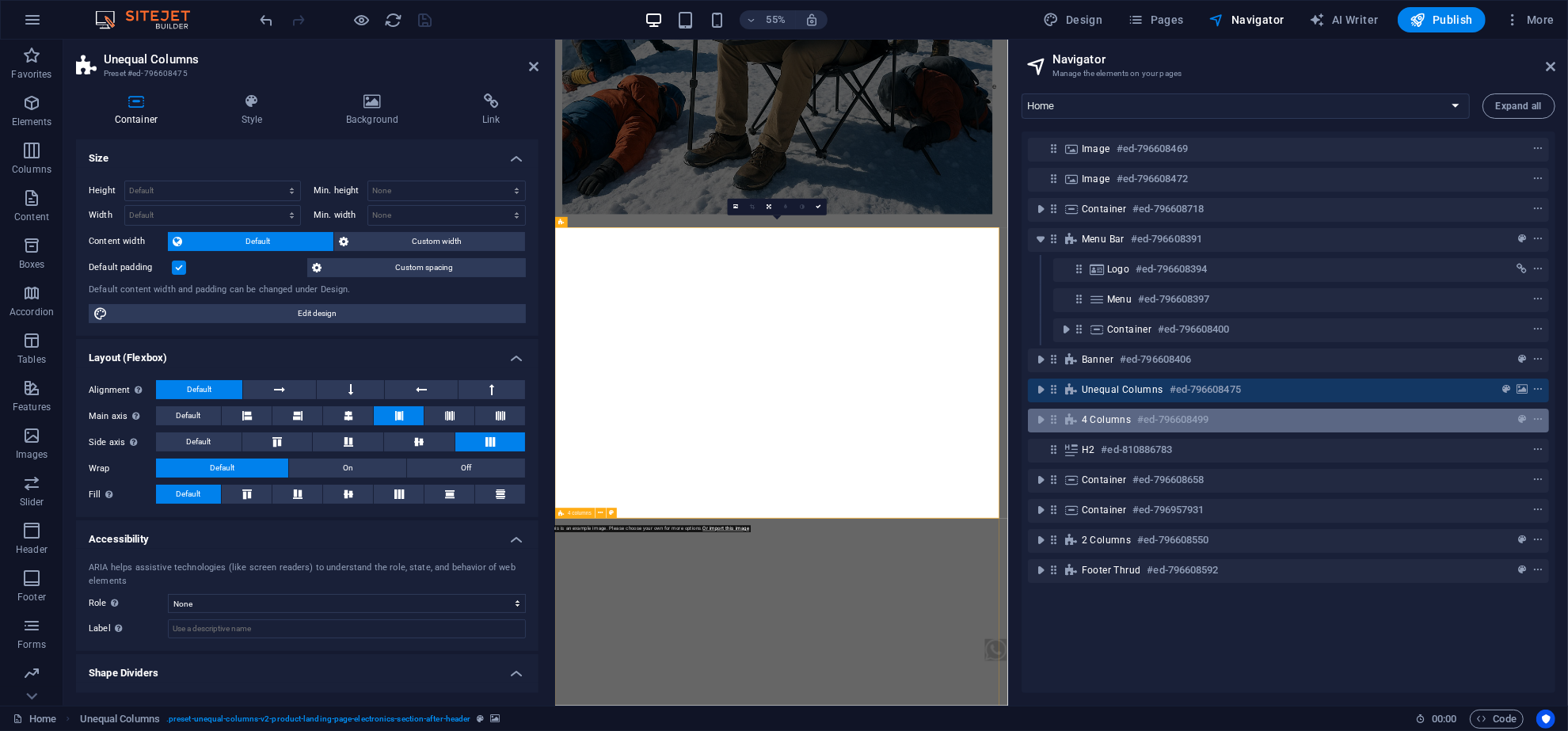
click at [1097, 414] on span "4 columns" at bounding box center [1107, 419] width 50 height 13
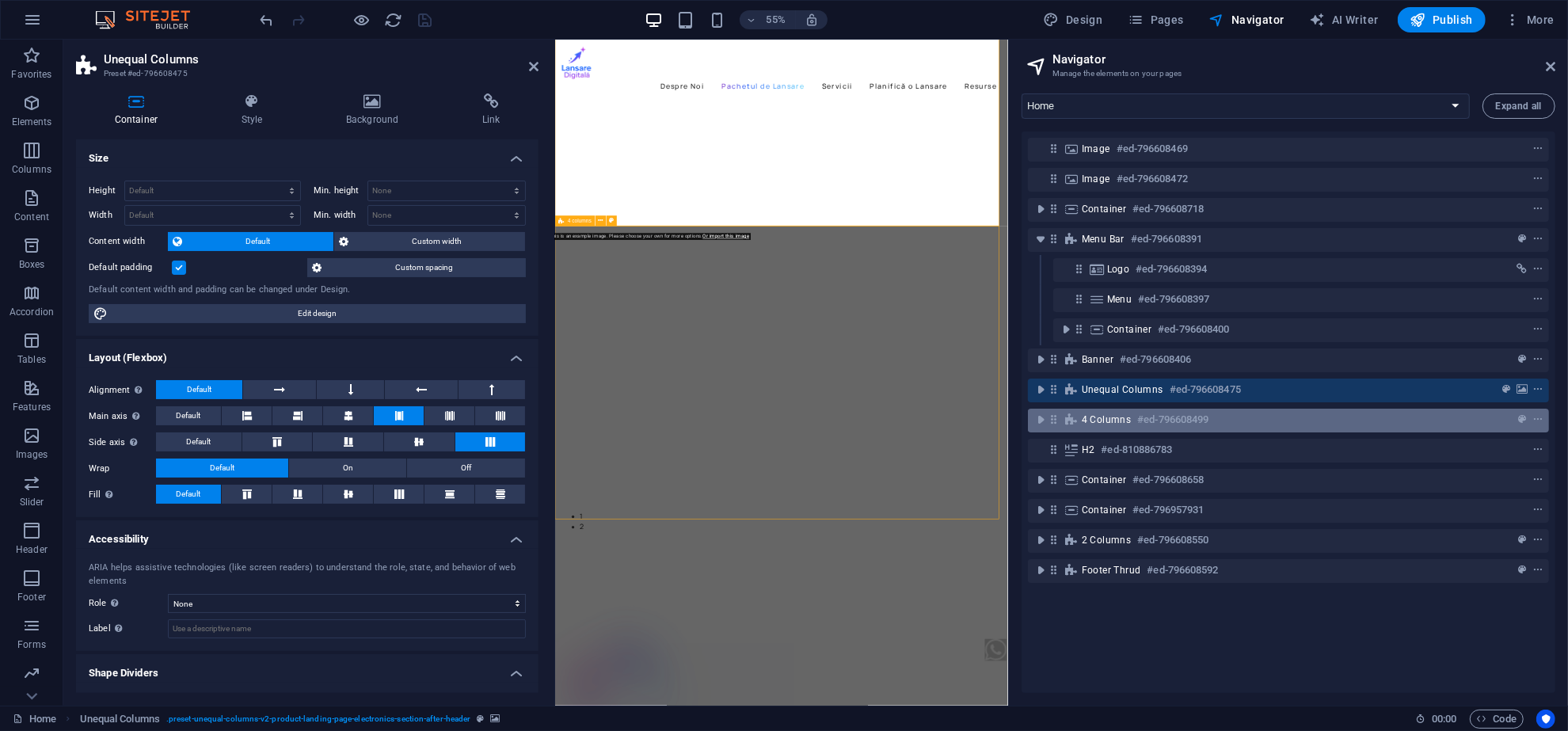
click at [1097, 414] on span "4 columns" at bounding box center [1107, 419] width 50 height 13
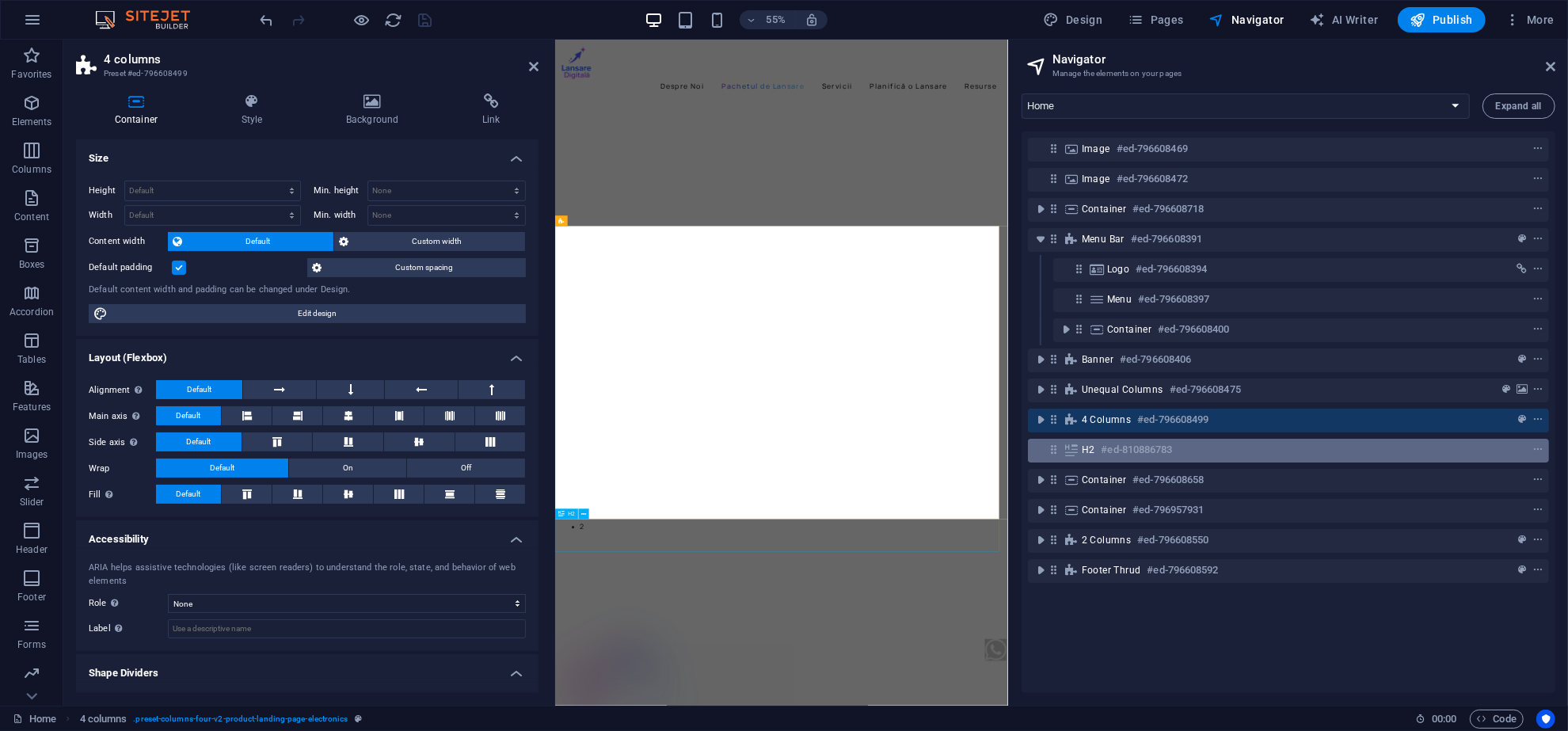
click at [1088, 448] on span "H2" at bounding box center [1088, 450] width 13 height 13
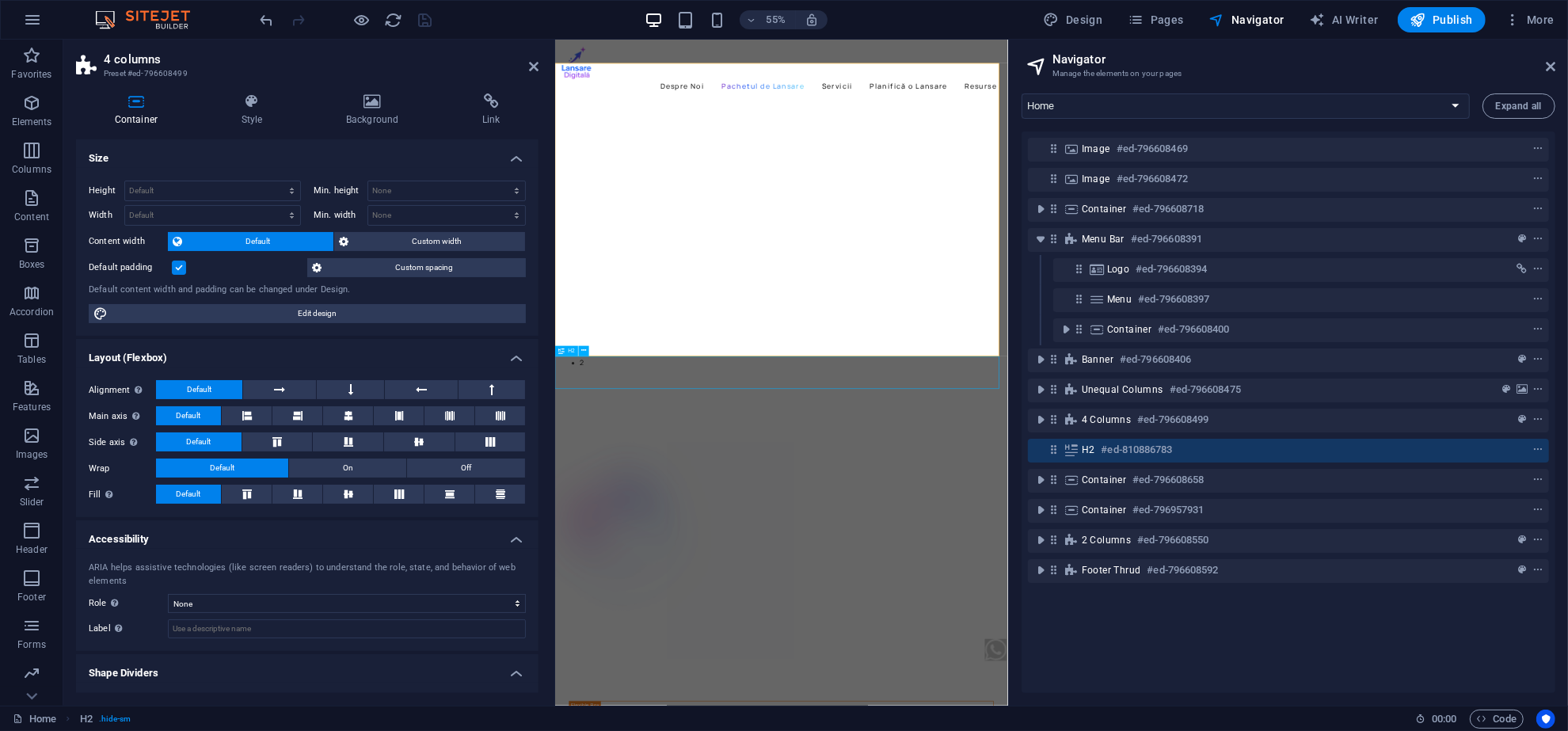
click at [1088, 448] on span "H2" at bounding box center [1088, 450] width 13 height 13
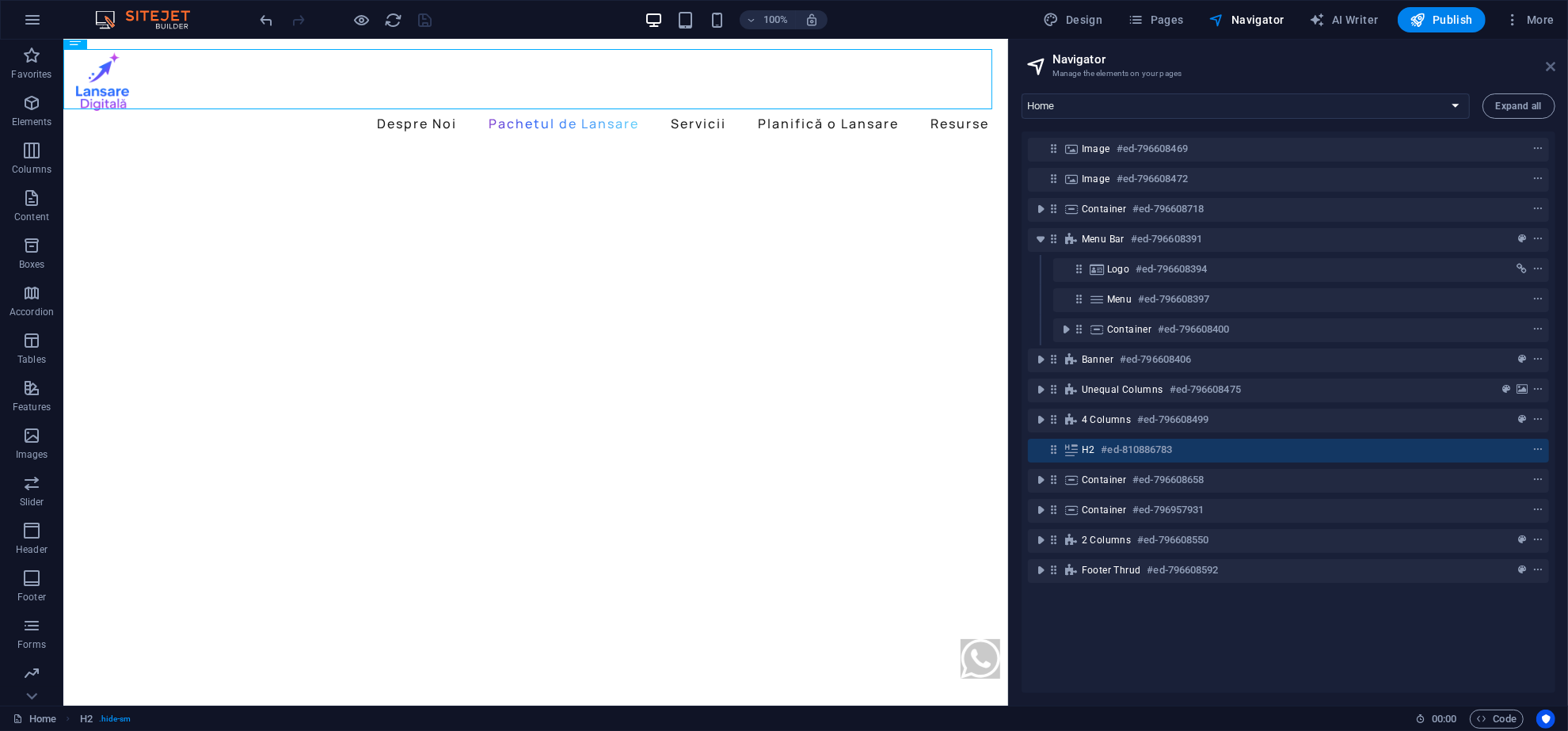
click at [1550, 60] on icon at bounding box center [1551, 66] width 10 height 13
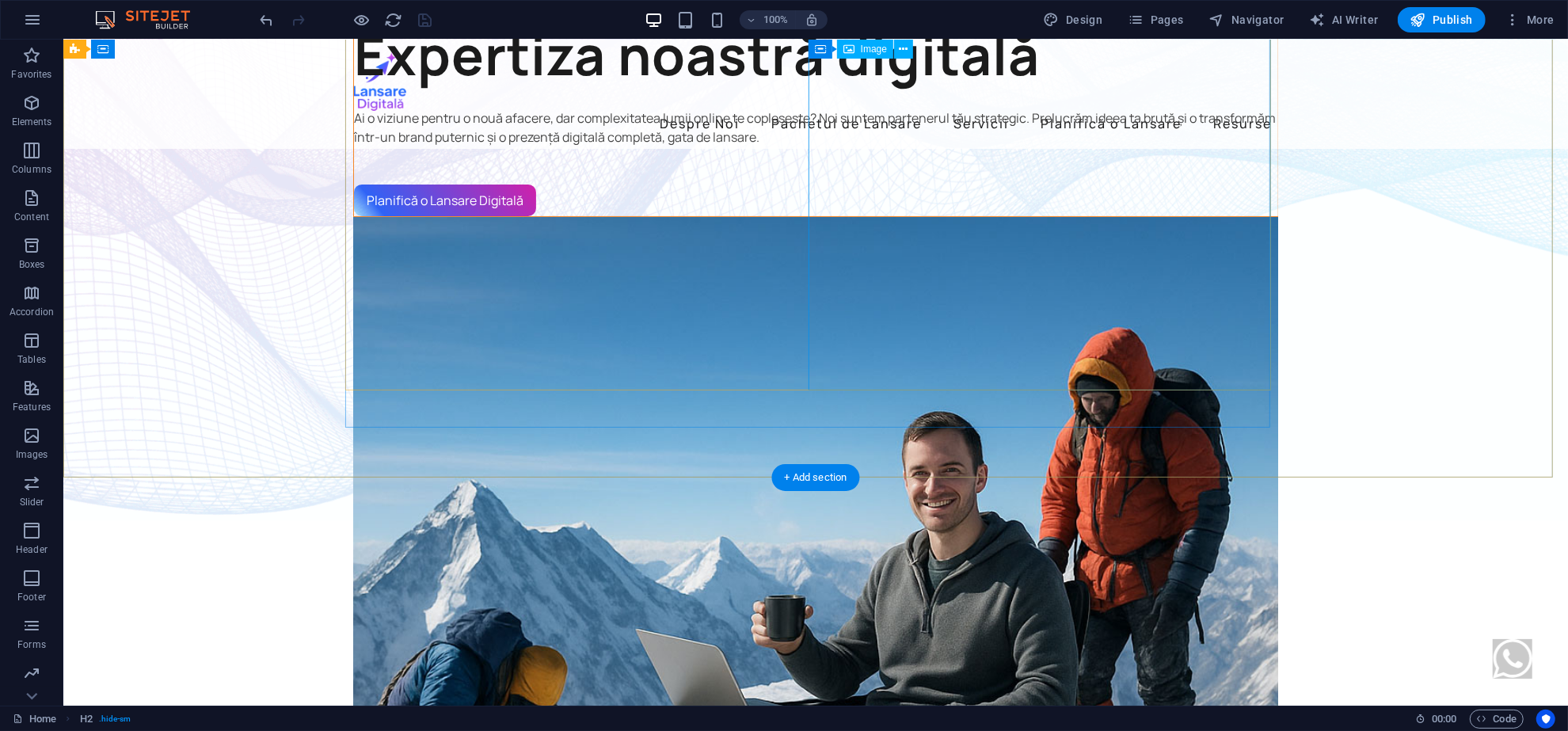
scroll to position [0, 0]
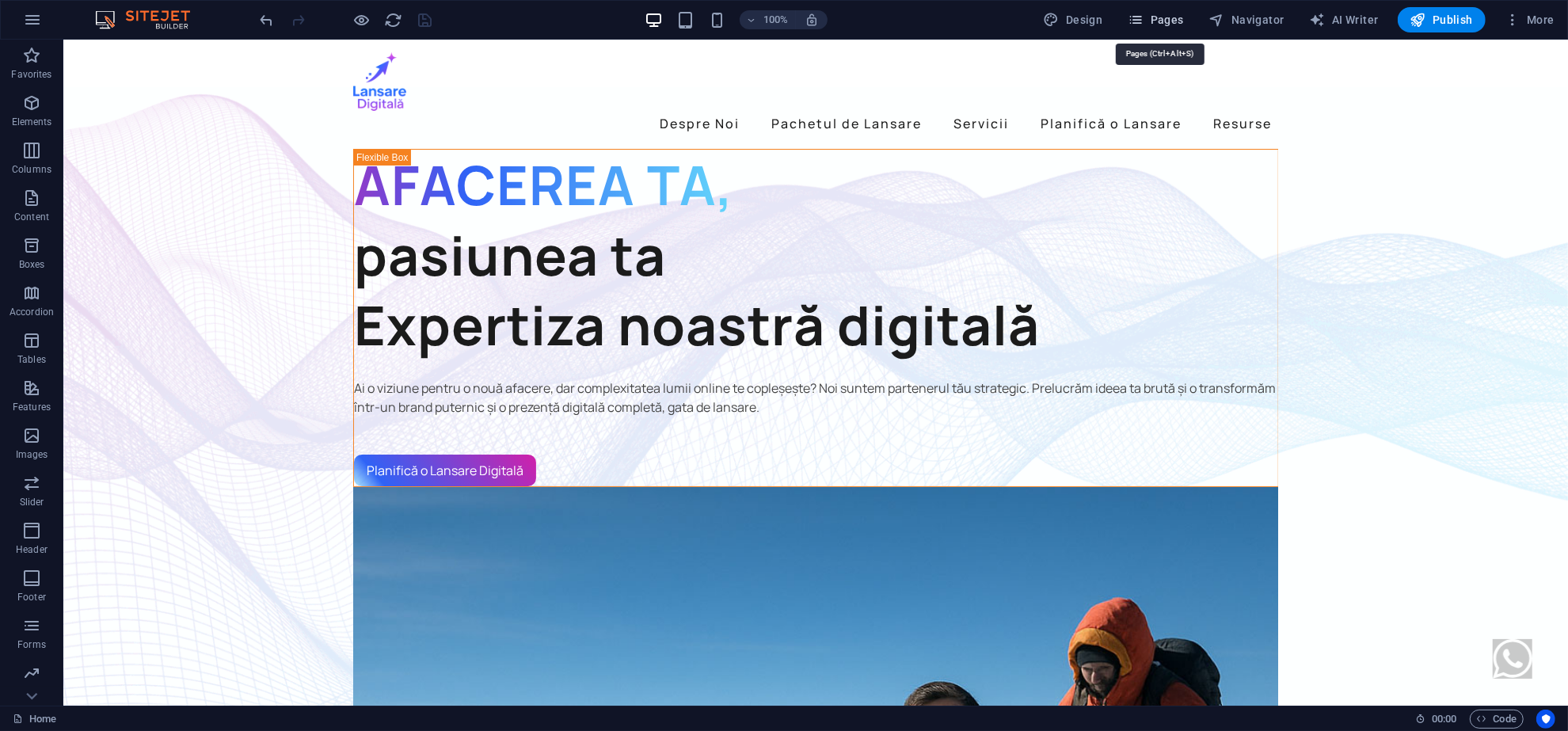
click at [1178, 18] on span "Pages" at bounding box center [1155, 20] width 55 height 16
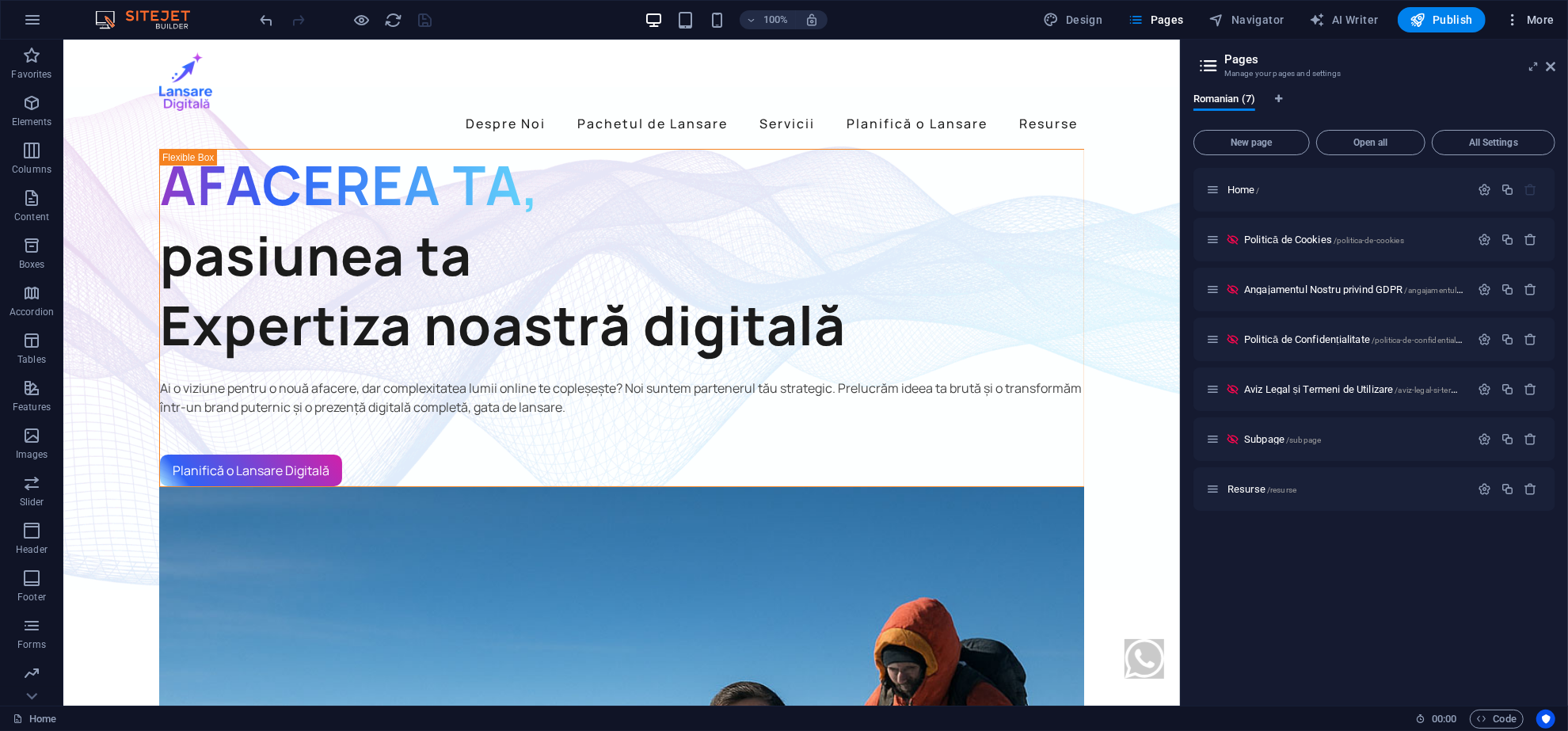
click at [1524, 24] on span "More" at bounding box center [1530, 20] width 50 height 16
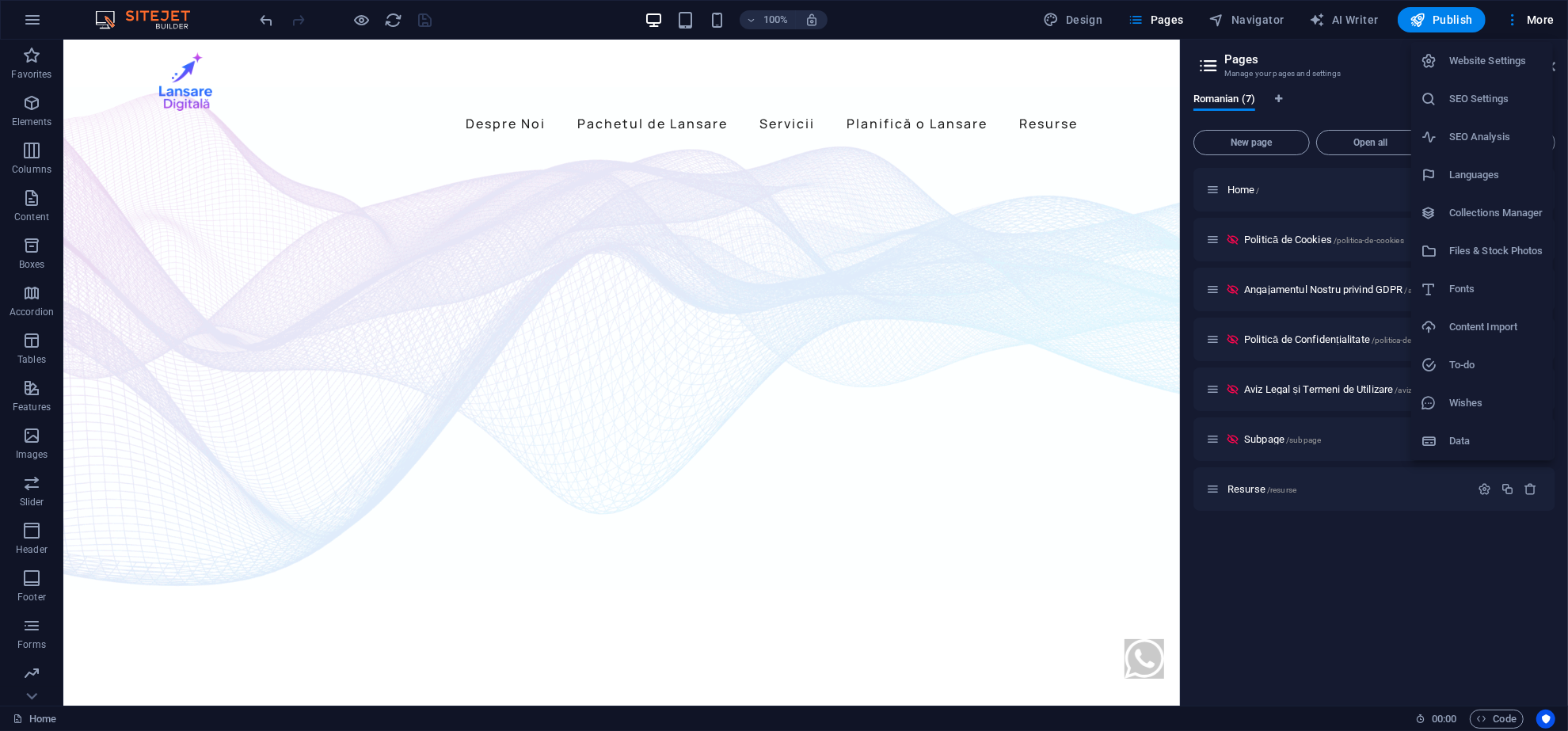
click at [1496, 210] on h6 "Collections Manager" at bounding box center [1496, 213] width 94 height 19
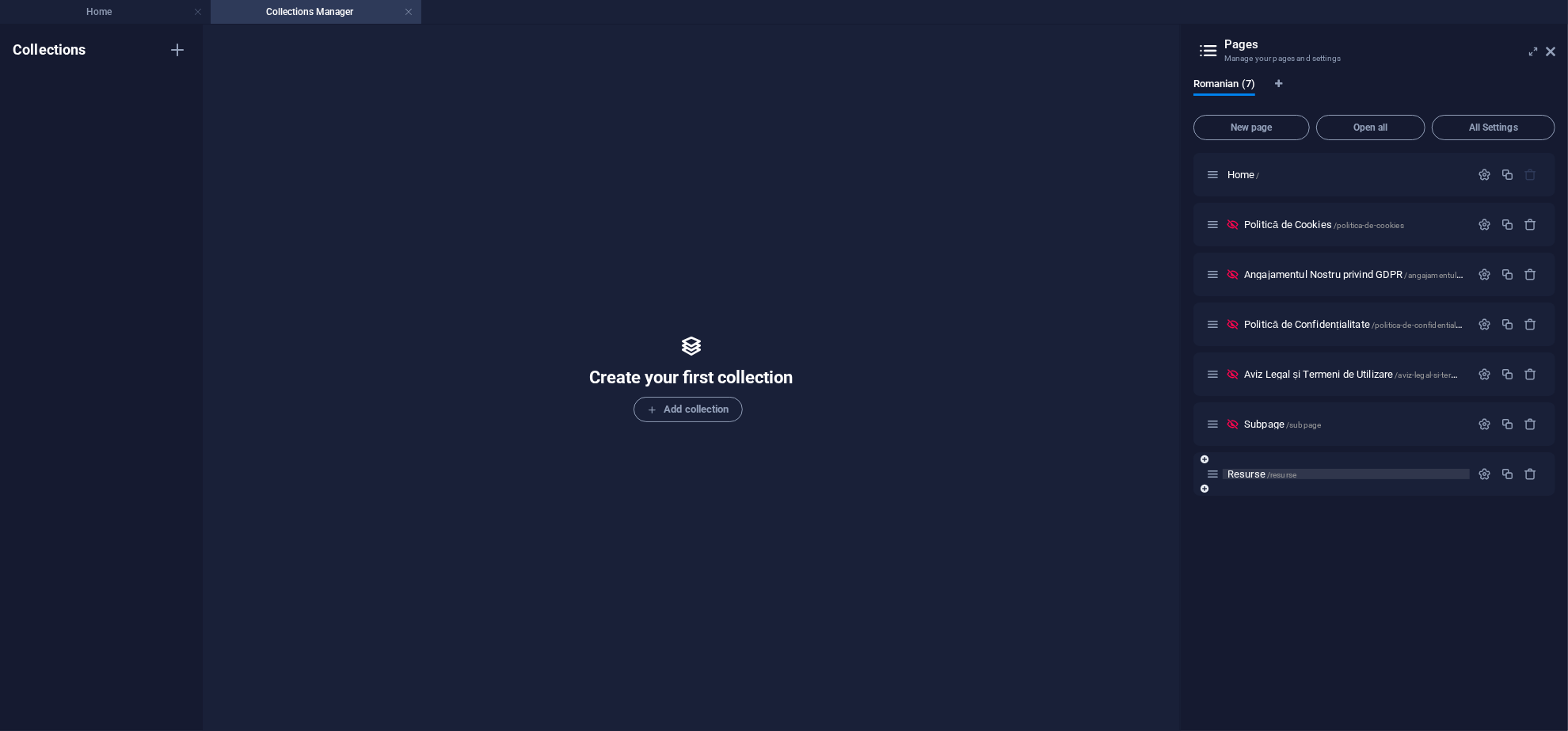
click at [1245, 471] on span "Resurse /resurse" at bounding box center [1262, 474] width 69 height 12
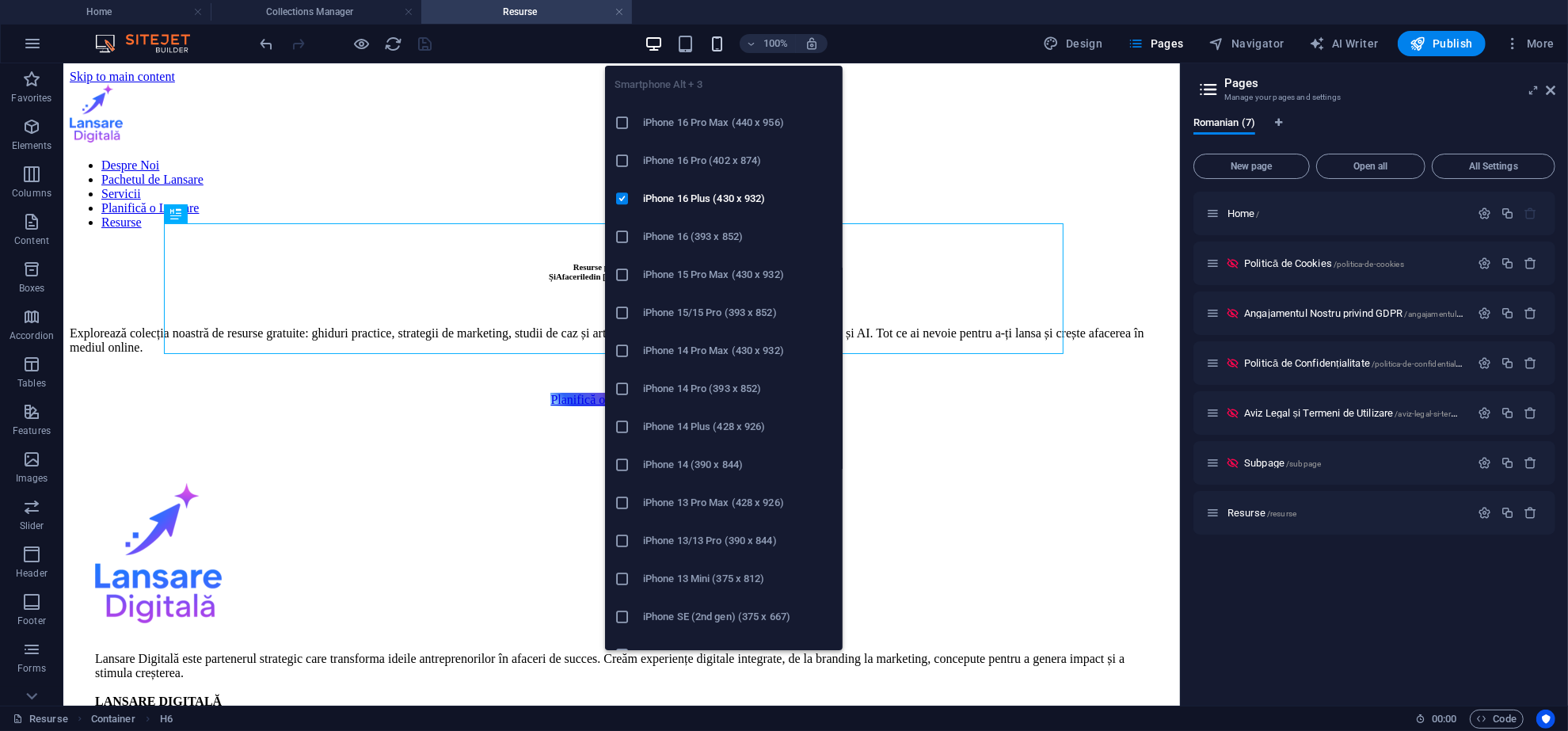
click at [722, 44] on icon "button" at bounding box center [717, 44] width 18 height 18
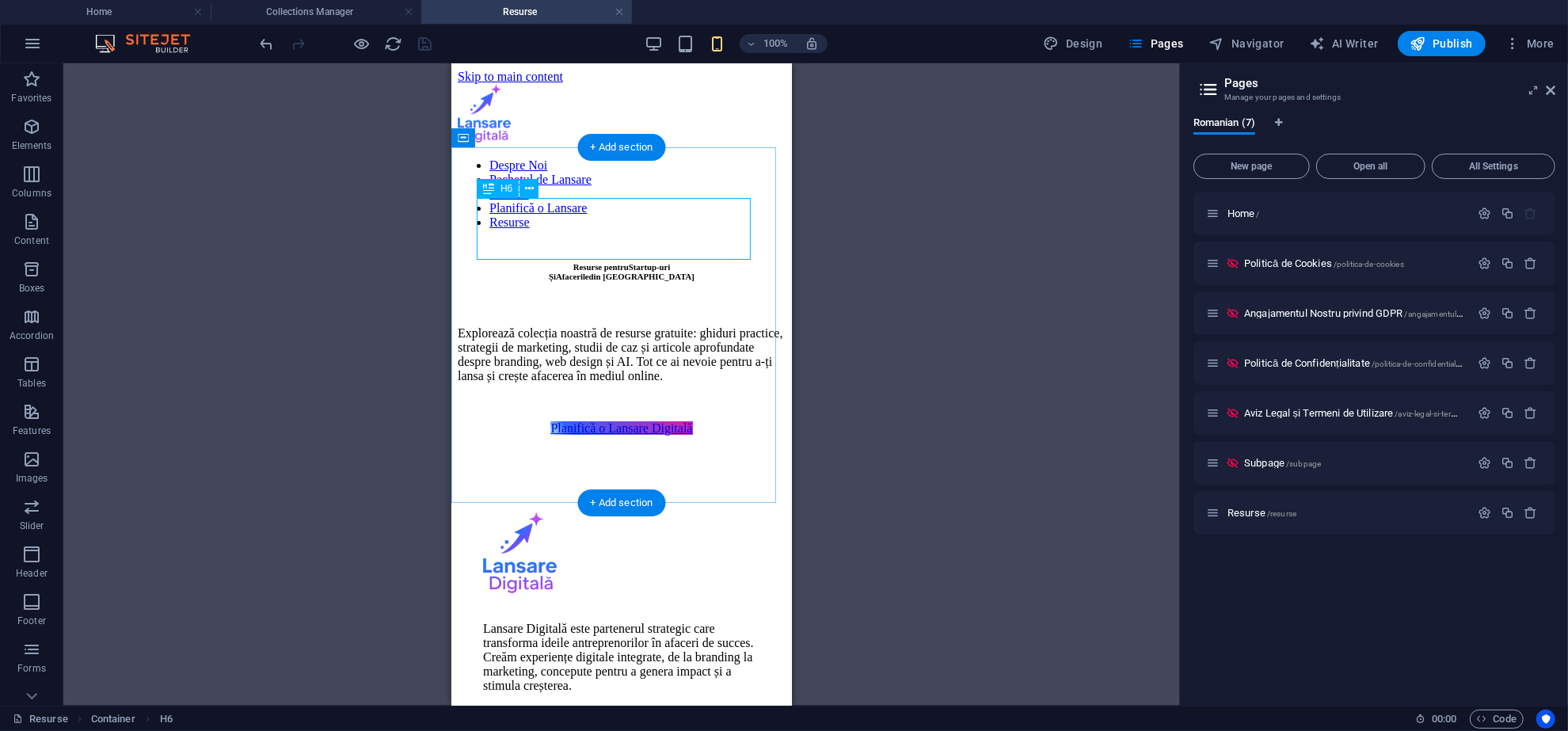
click at [707, 261] on div "Resurse pentru Startup-uri Și Afacerile din [GEOGRAPHIC_DATA]" at bounding box center [620, 271] width 328 height 19
click at [684, 326] on div "Explorează colecția noastră de resurse gratuite: ghiduri practice, strategii de…" at bounding box center [620, 354] width 328 height 57
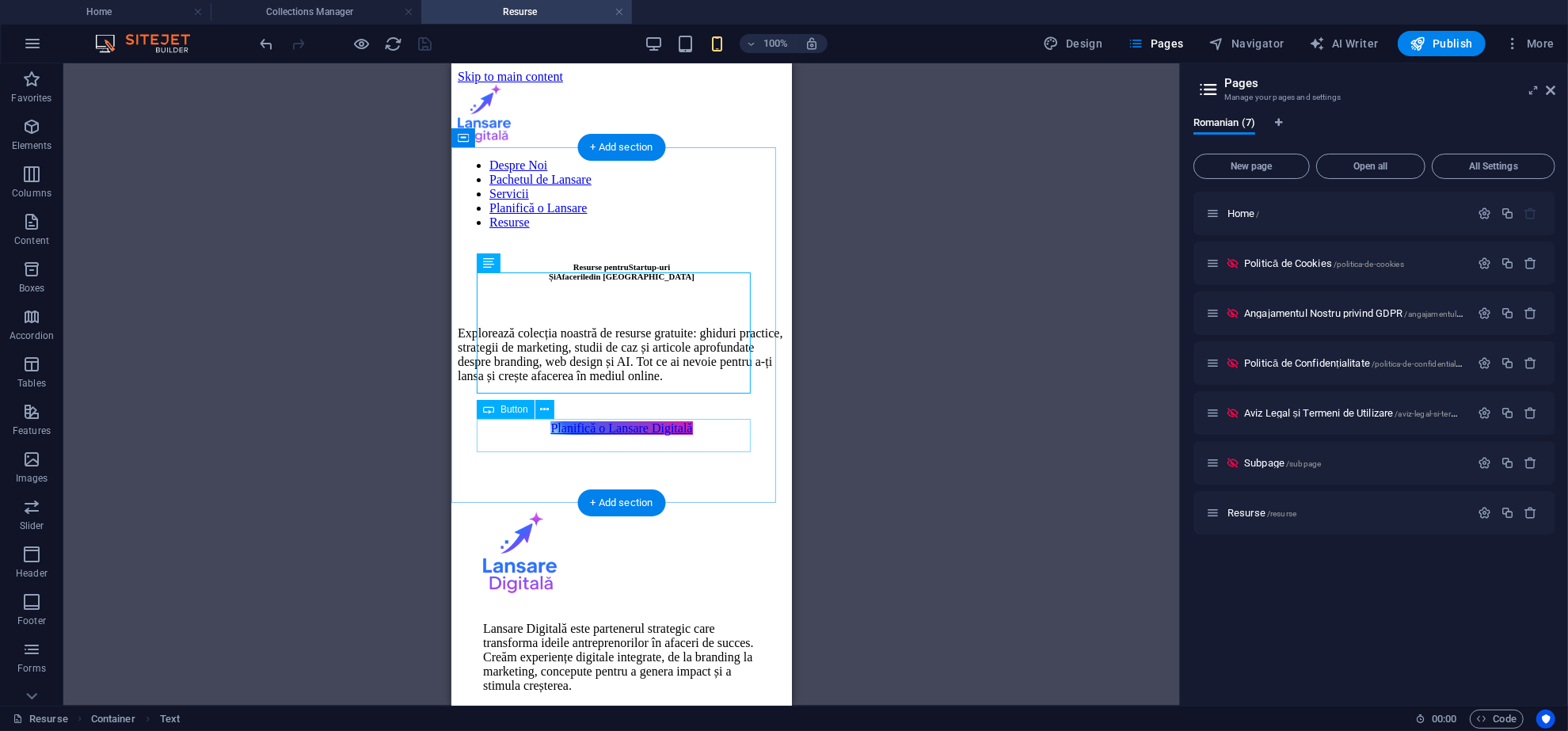
click at [705, 431] on div "Planifică o Lansare Digitală" at bounding box center [620, 428] width 328 height 14
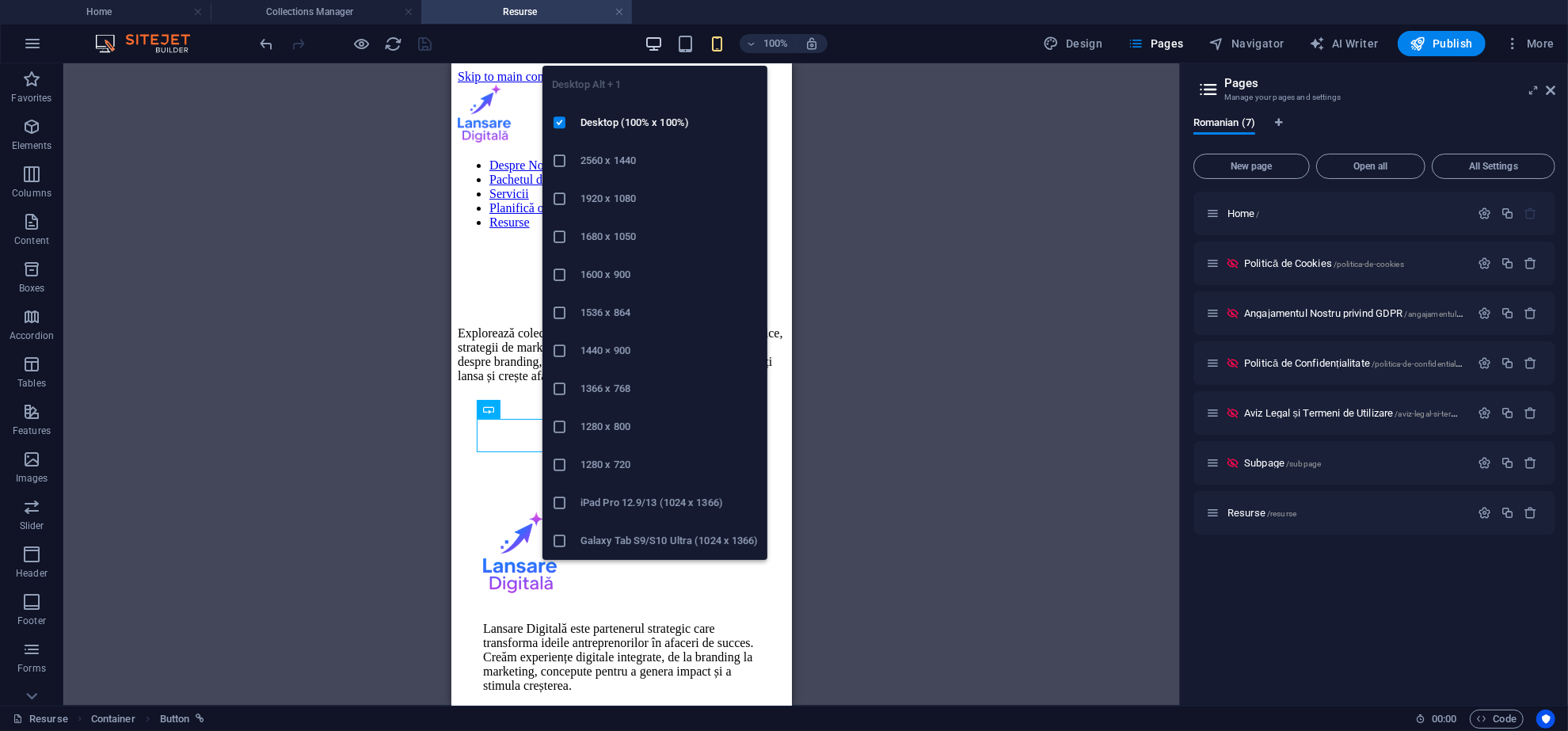
click at [647, 49] on icon "button" at bounding box center [653, 44] width 18 height 18
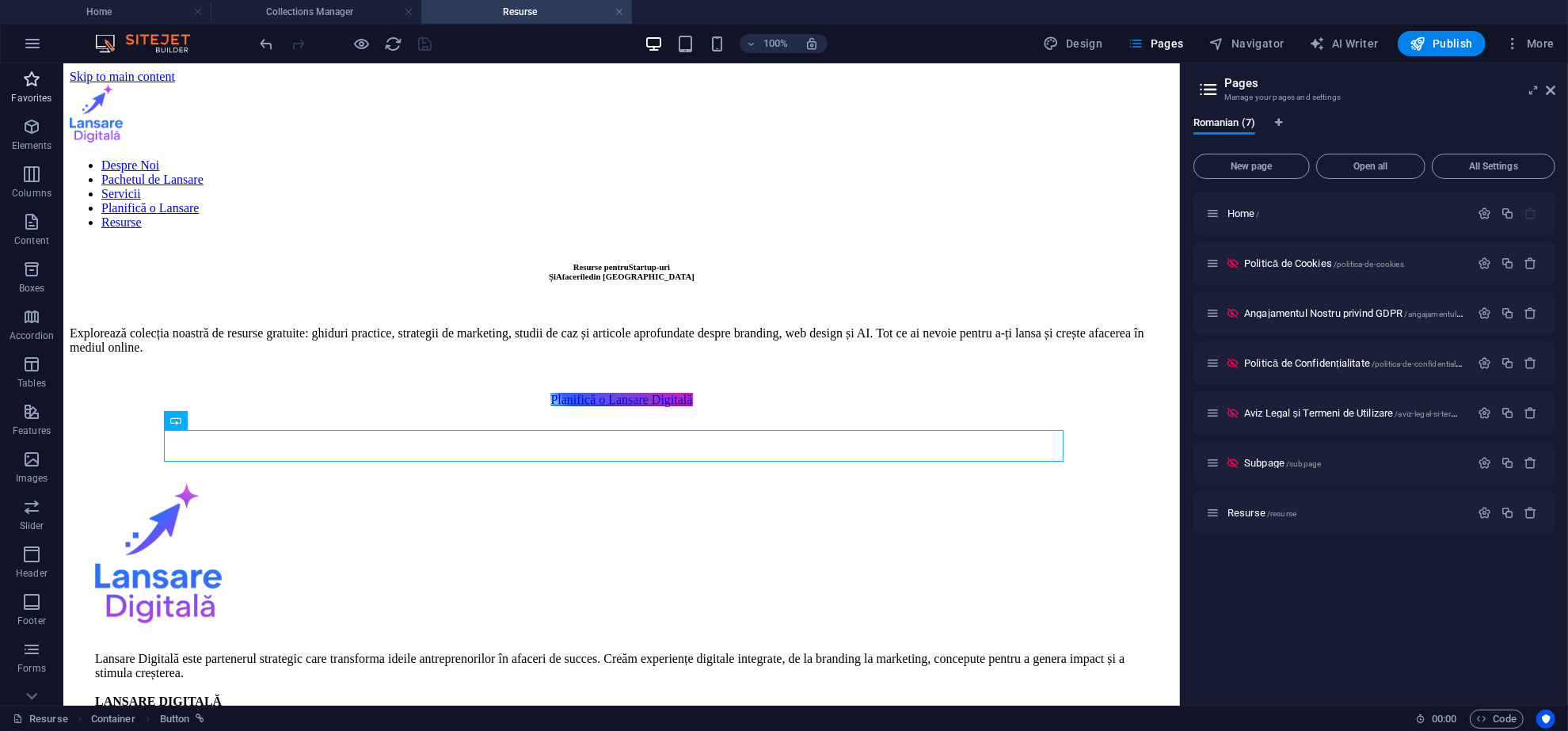
click at [45, 89] on span "Favorites" at bounding box center [31, 89] width 64 height 38
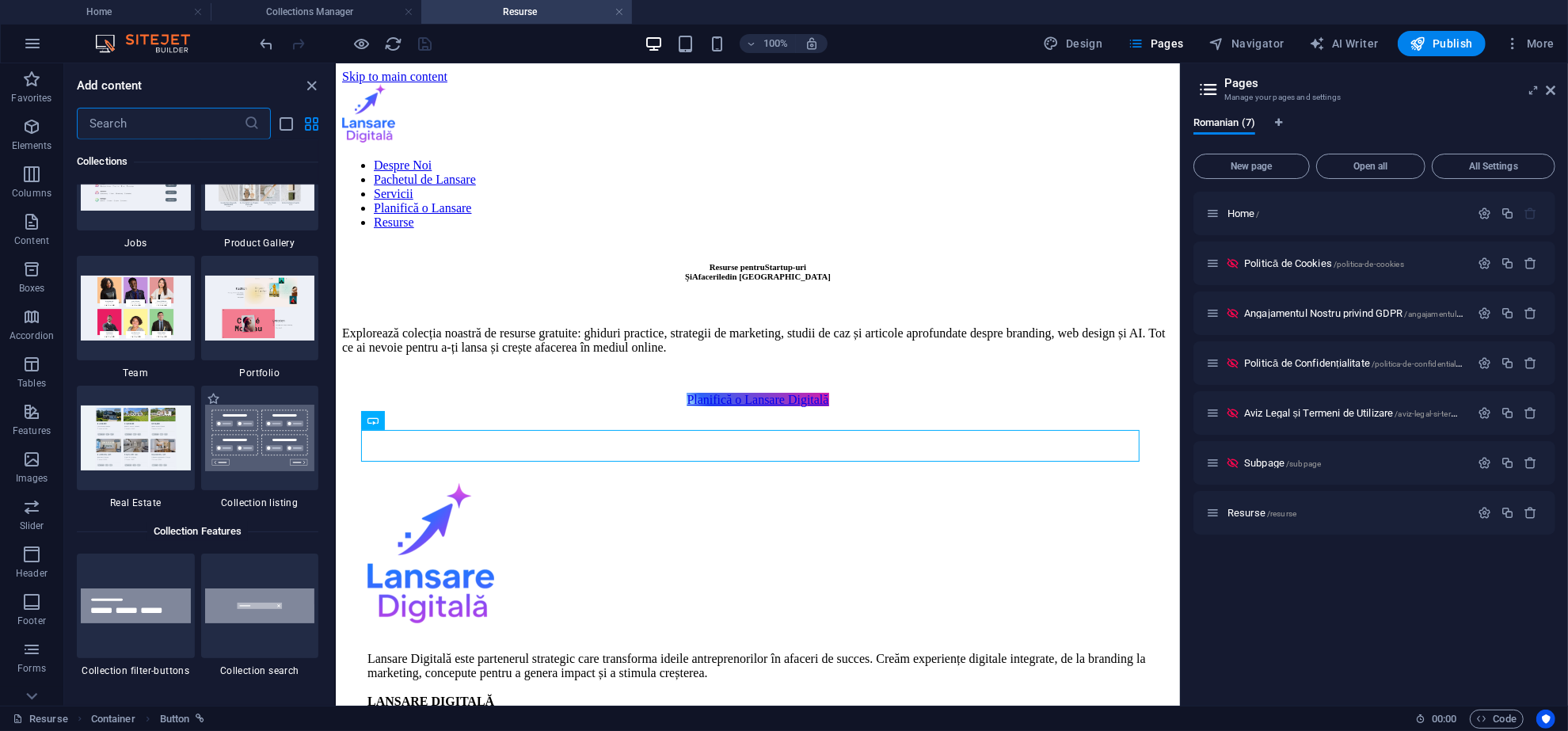
scroll to position [14694, 0]
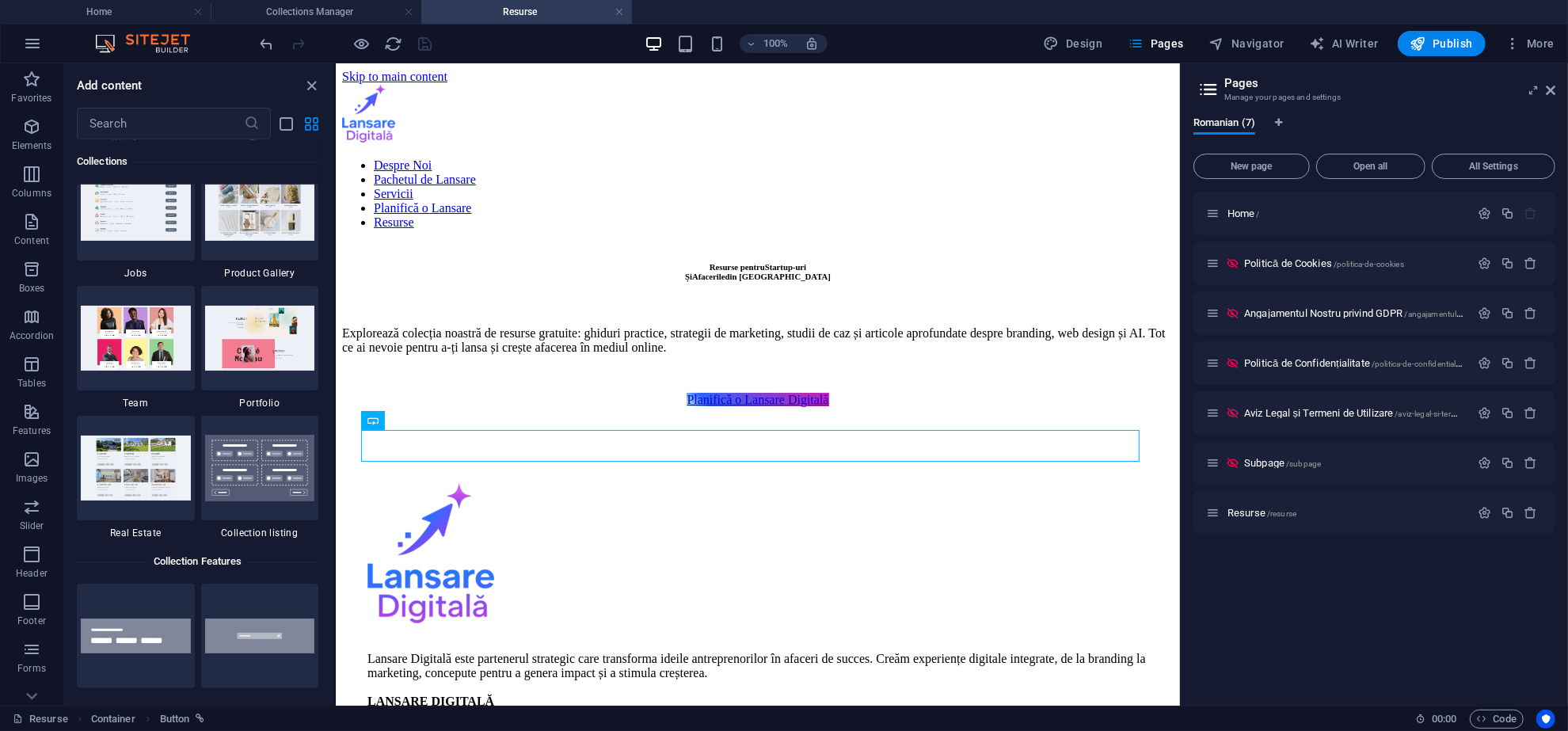
drag, startPoint x: 256, startPoint y: 466, endPoint x: 264, endPoint y: 549, distance: 83.4
click at [264, 549] on div "Collection Features" at bounding box center [197, 562] width 242 height 31
click at [237, 493] on img at bounding box center [260, 468] width 110 height 66
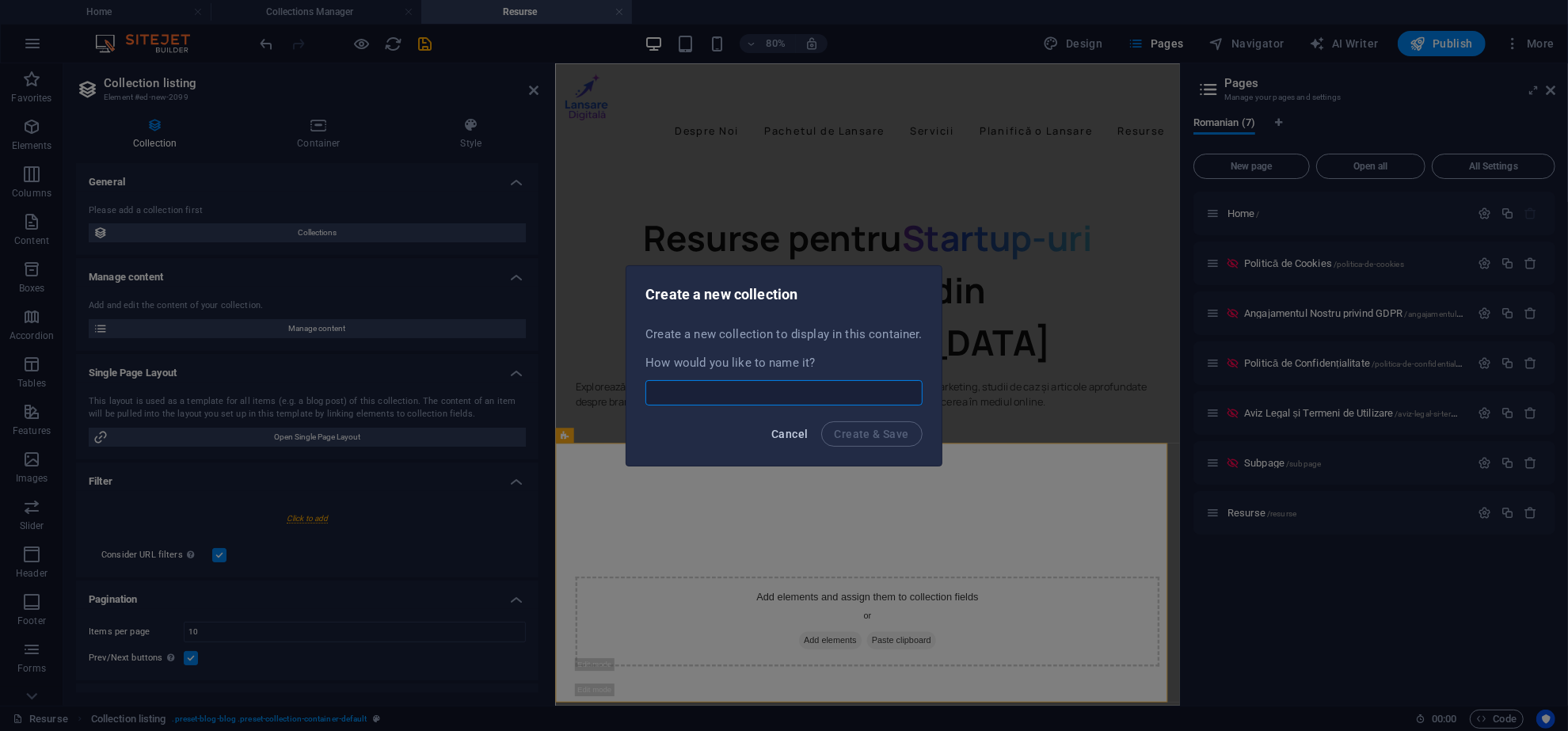
click at [774, 439] on span "Cancel" at bounding box center [790, 434] width 37 height 13
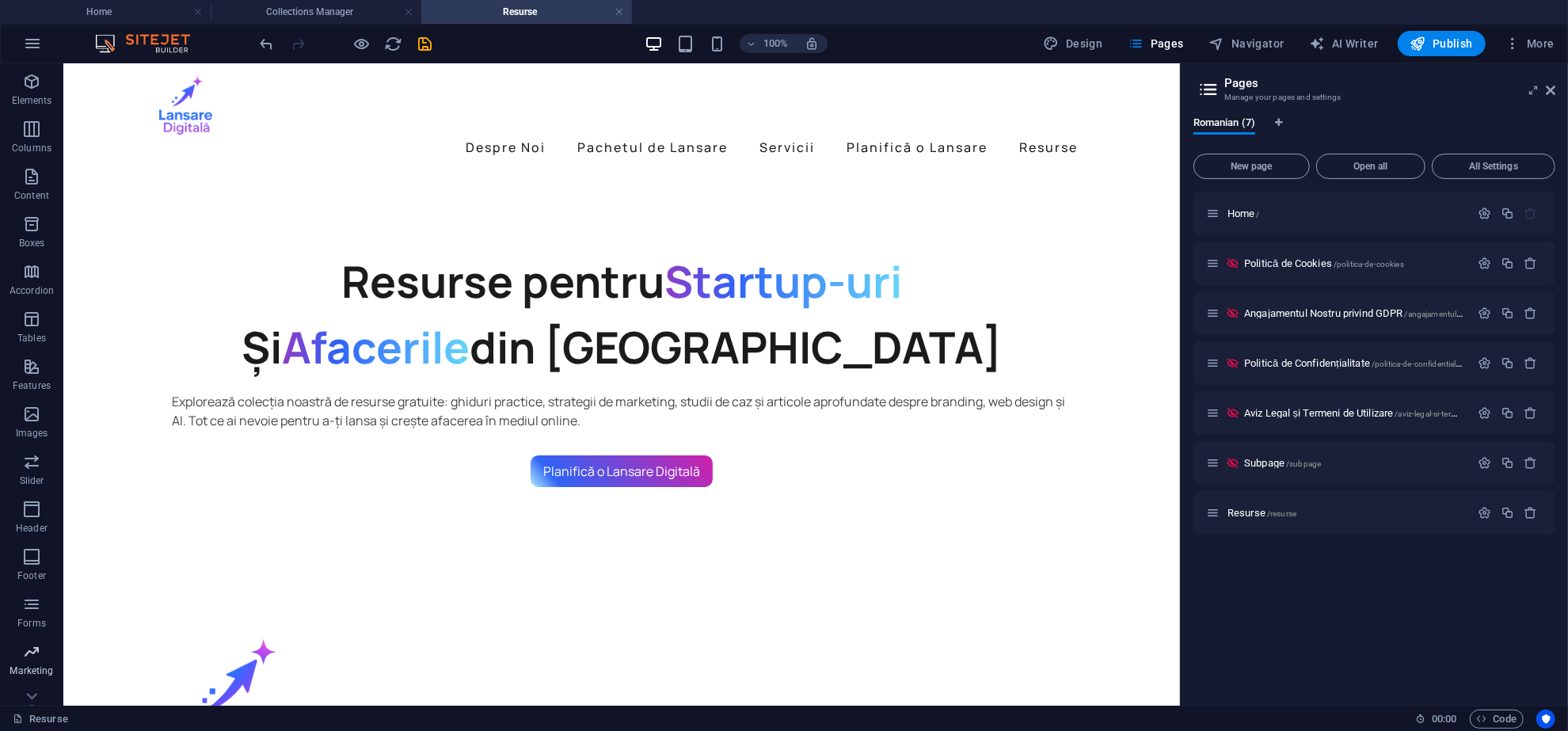
scroll to position [70, 0]
click at [43, 680] on span "Collections" at bounding box center [31, 685] width 64 height 38
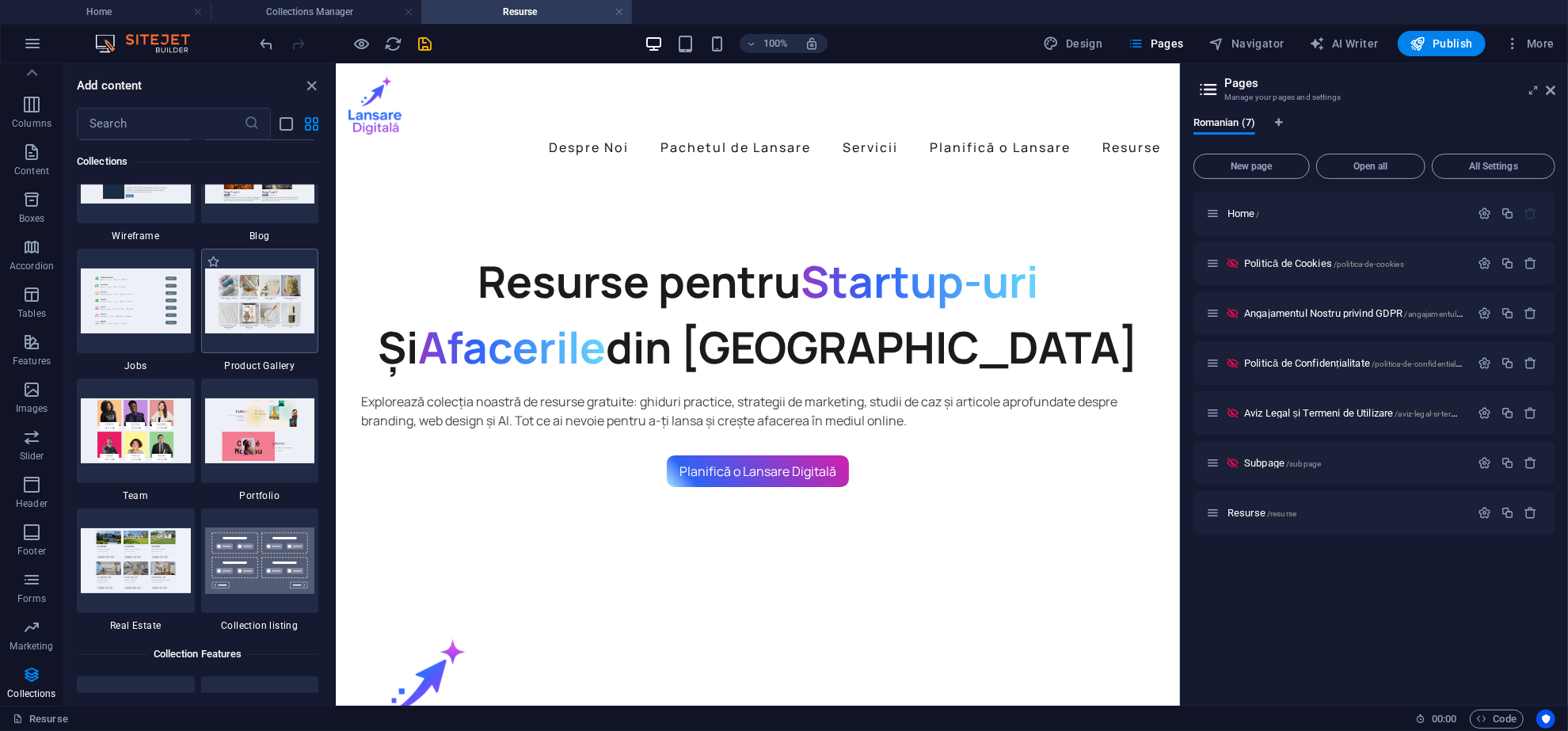
scroll to position [14496, 0]
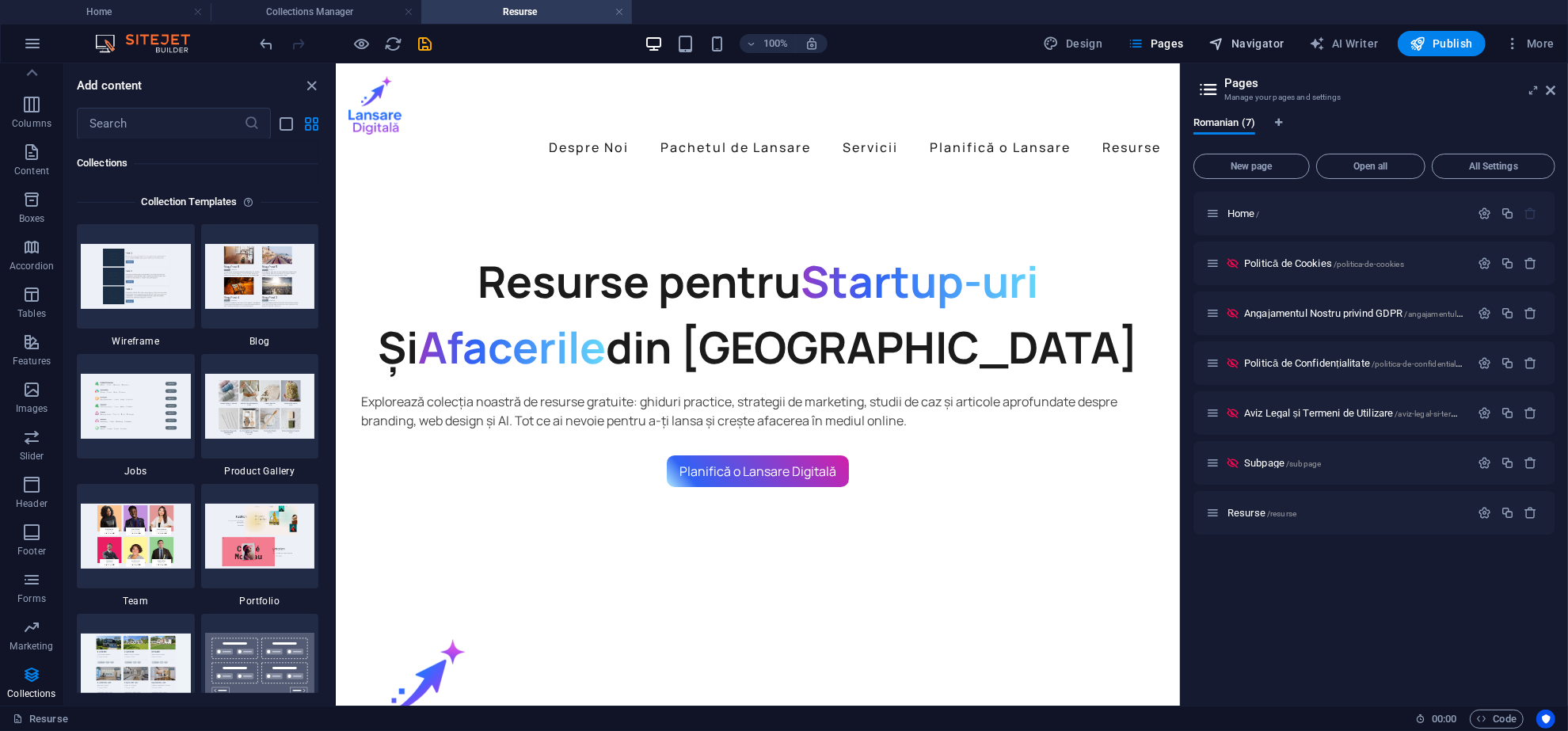
click at [1255, 38] on span "Navigator" at bounding box center [1247, 44] width 75 height 16
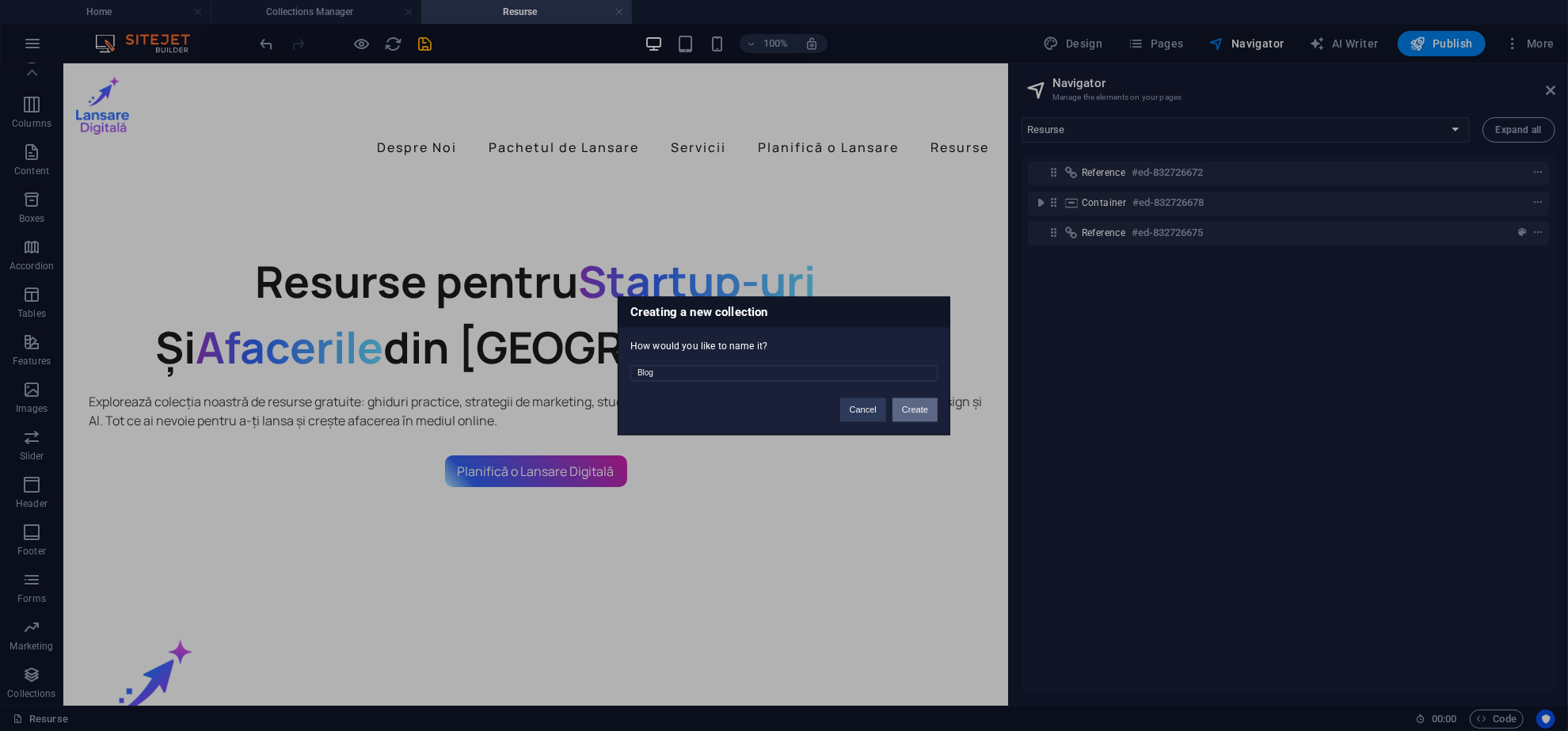
click at [909, 412] on button "Create" at bounding box center [915, 409] width 45 height 24
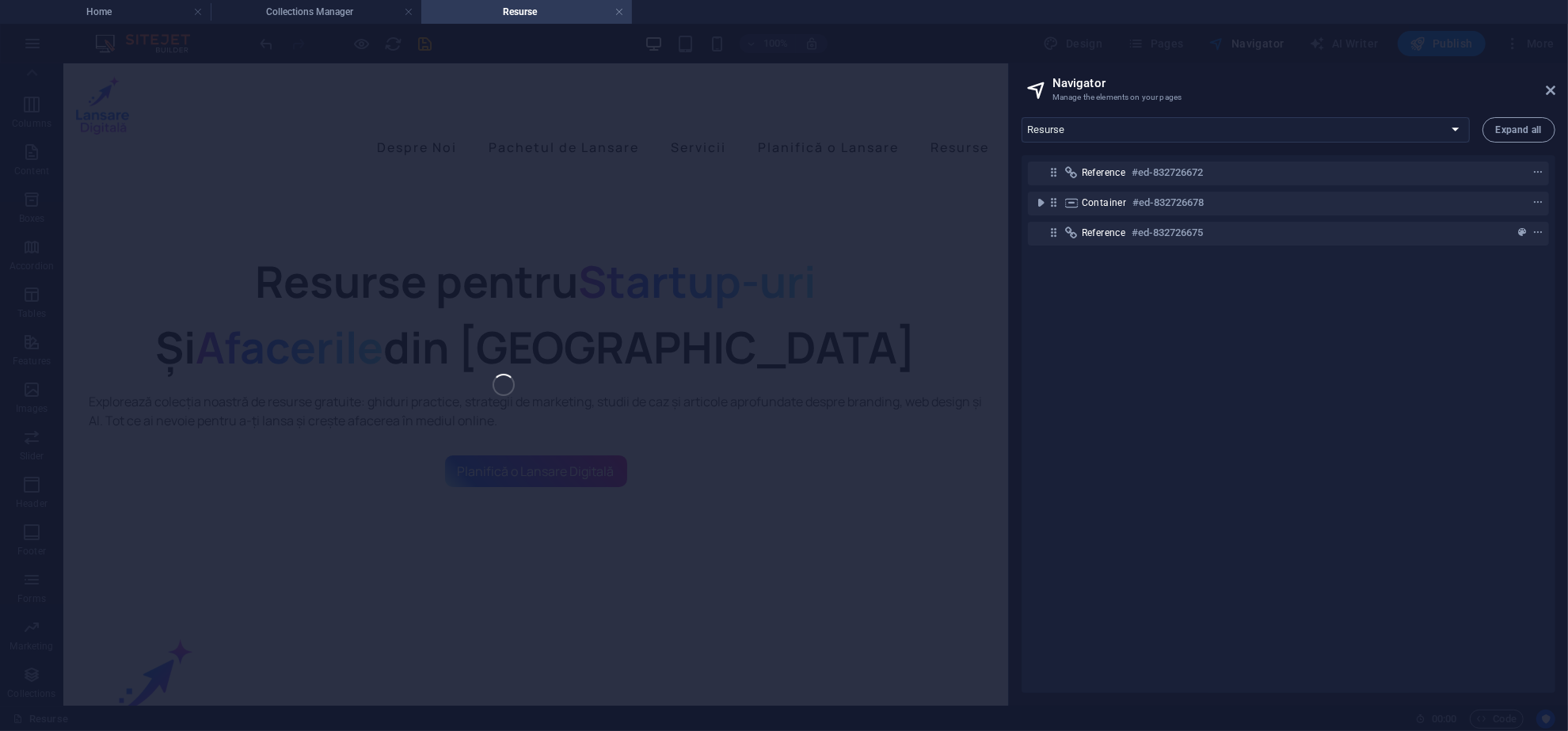
select select "16012135-ro"
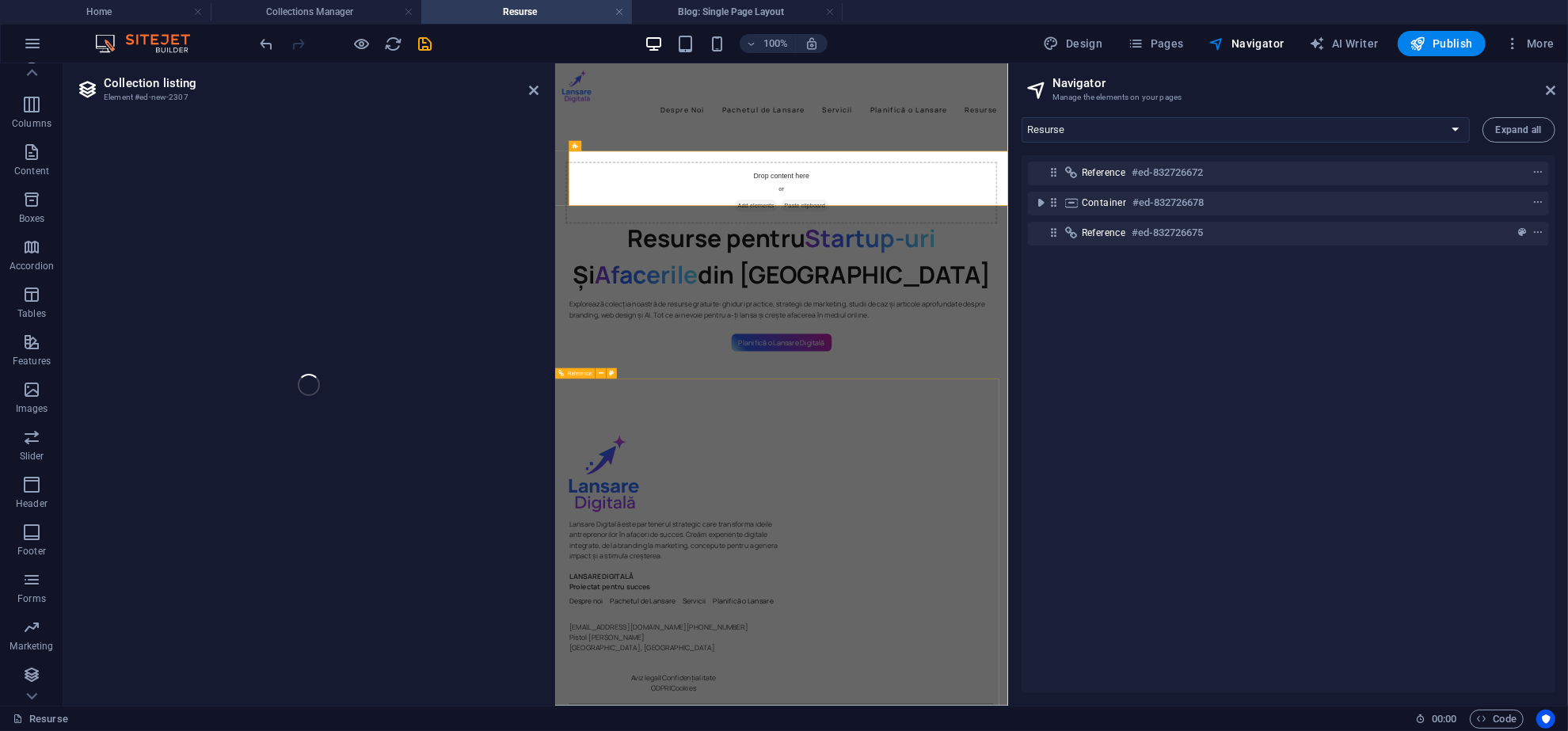
select select
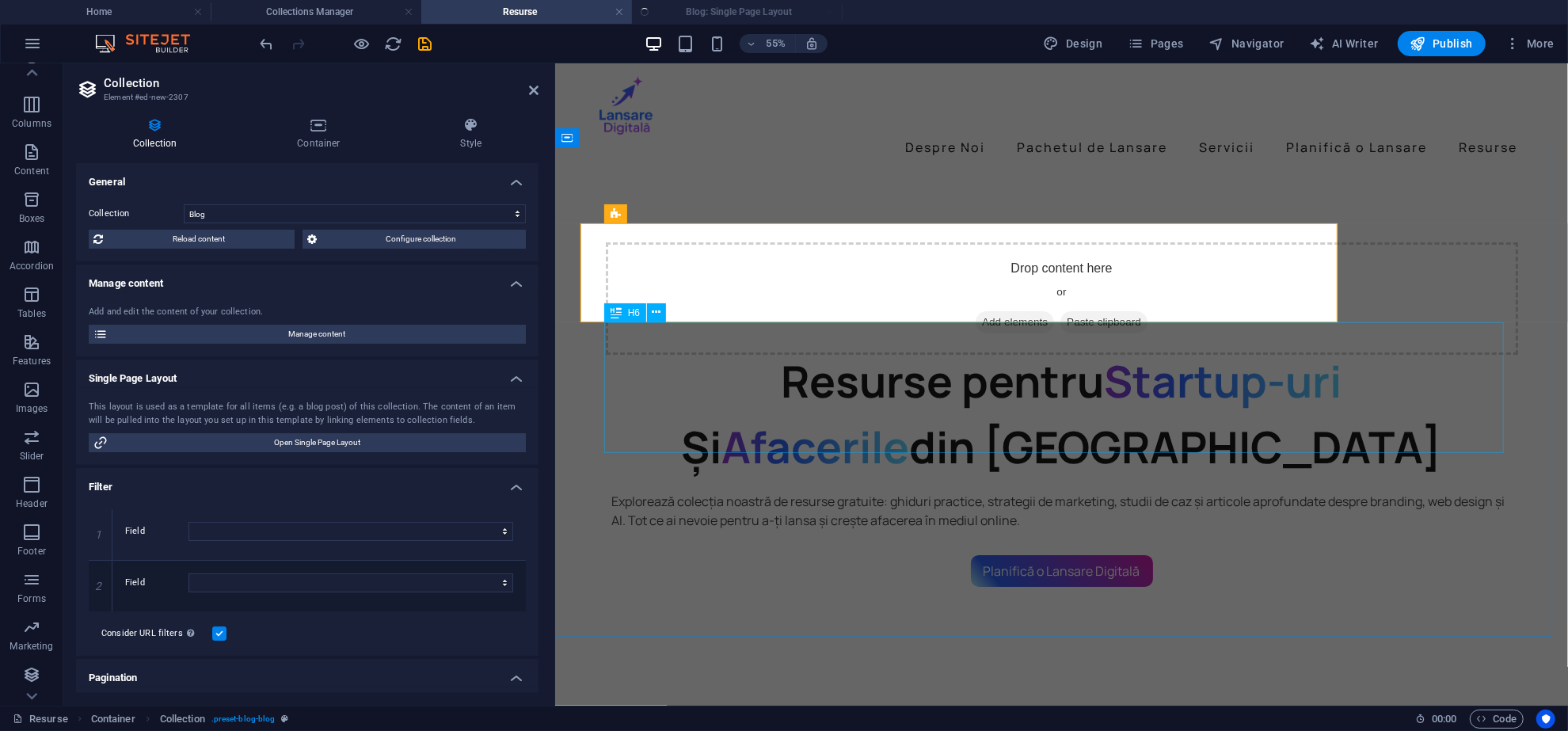
select select "columns.status"
select select "columns.publishing_date"
select select "past"
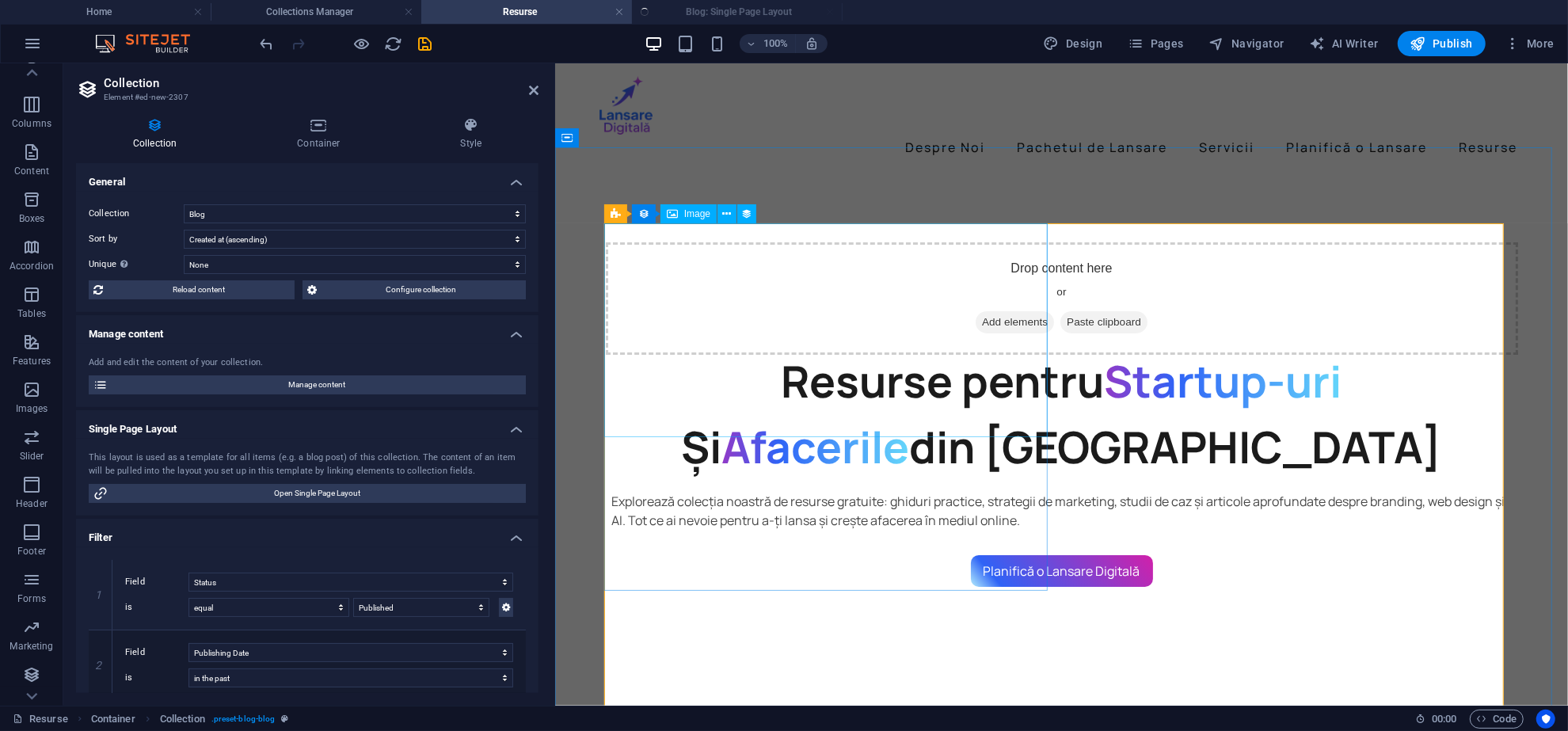
select select "columns.publishing_date_DESC"
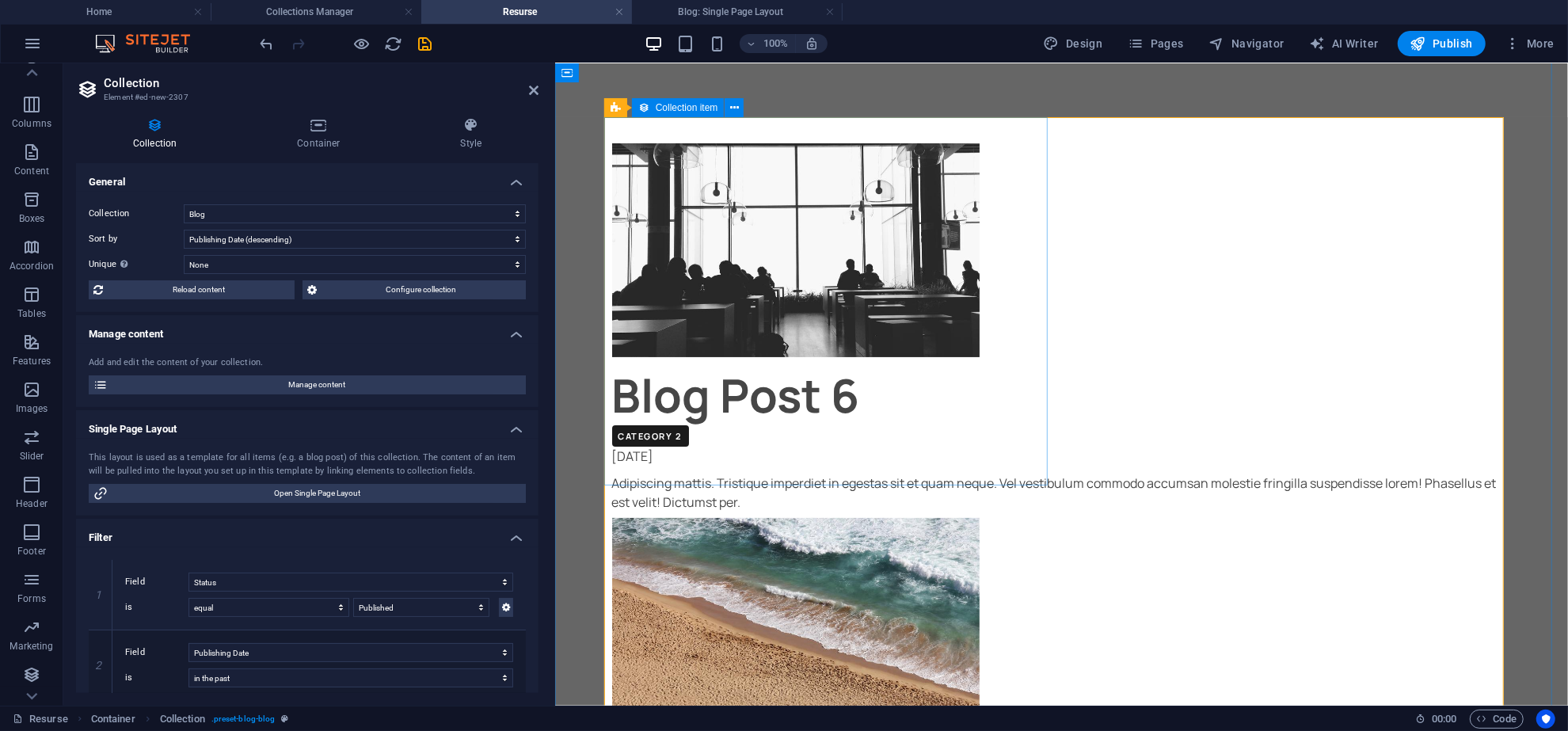
scroll to position [0, 0]
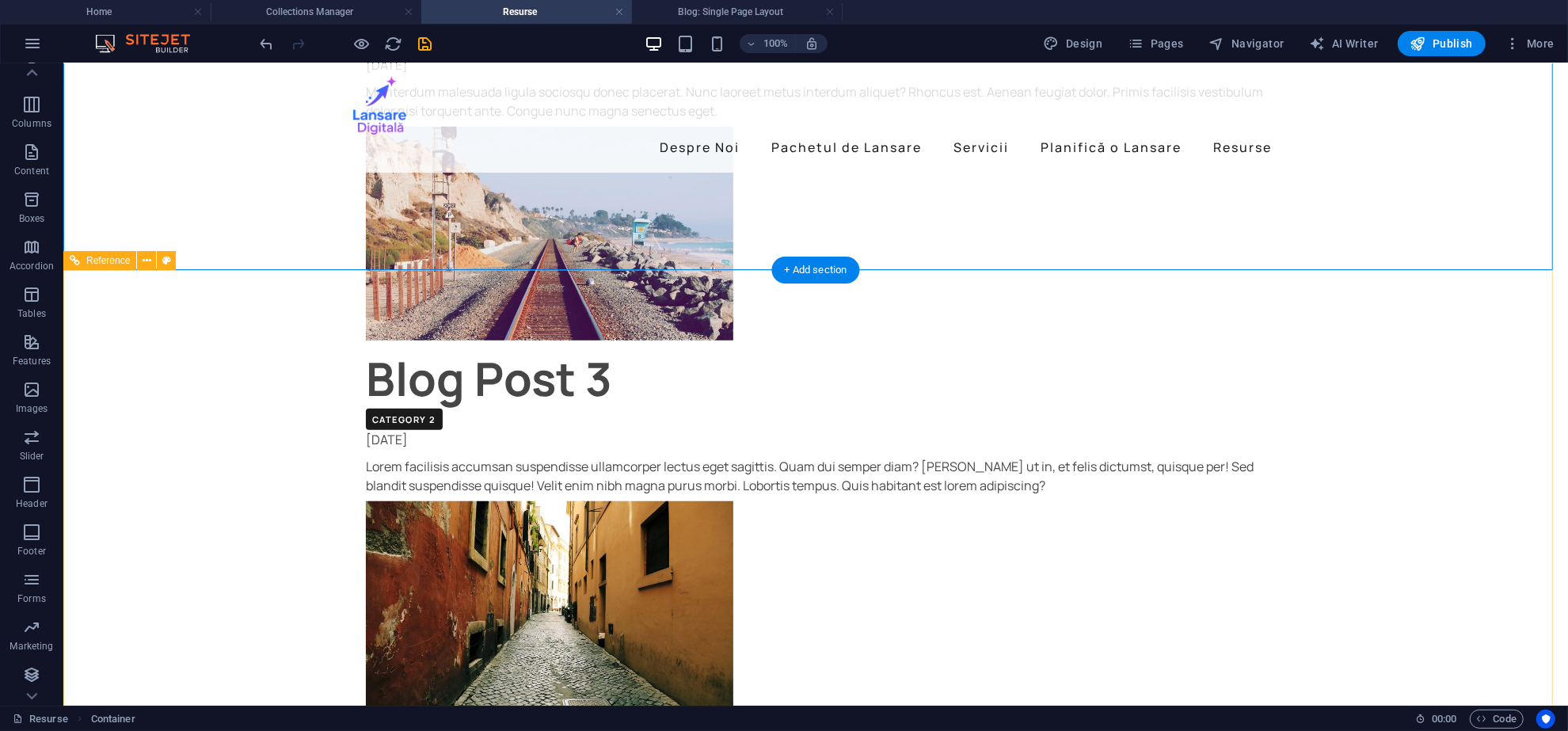
scroll to position [1056, 0]
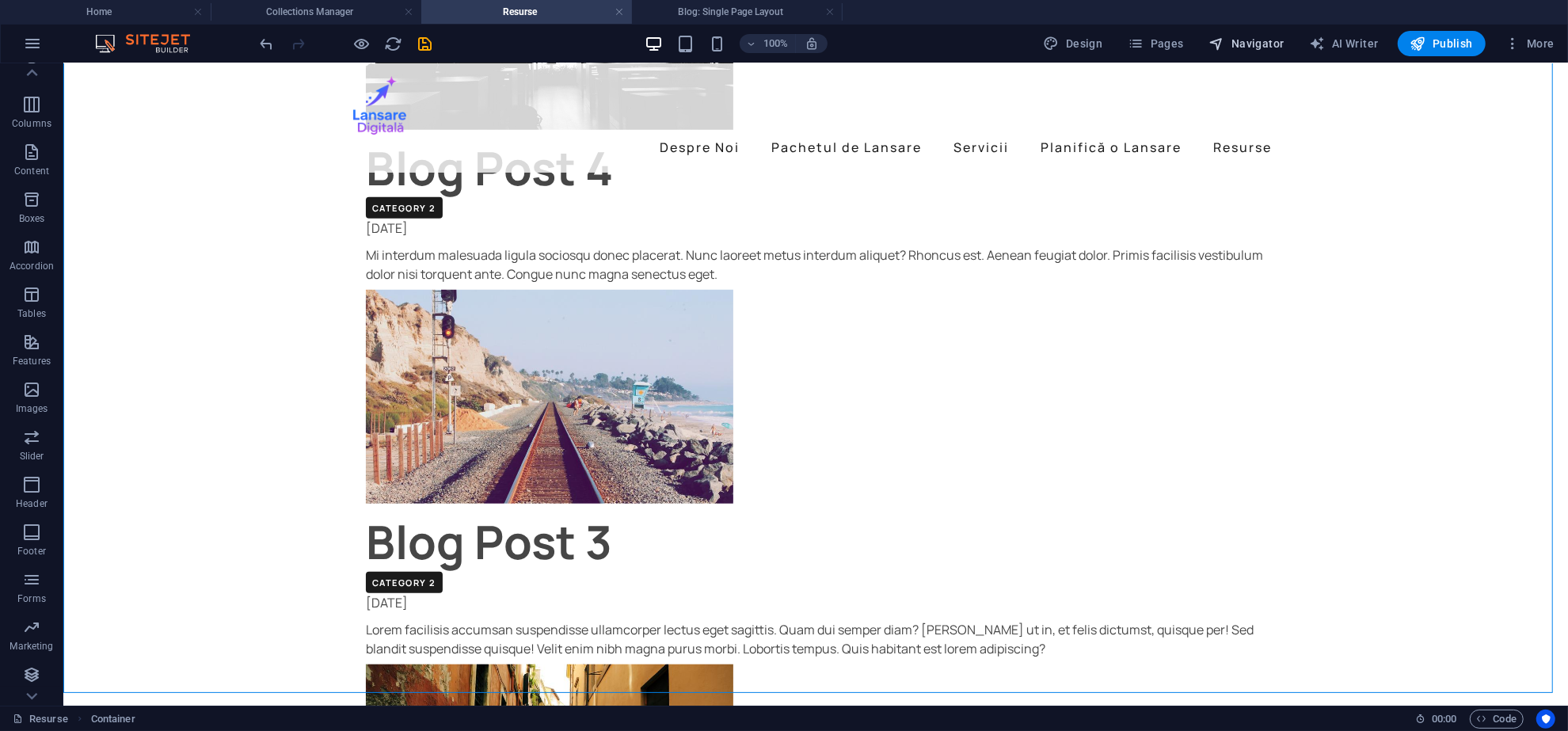
click at [1278, 36] on span "Navigator" at bounding box center [1247, 44] width 75 height 16
select select "16012135-ro"
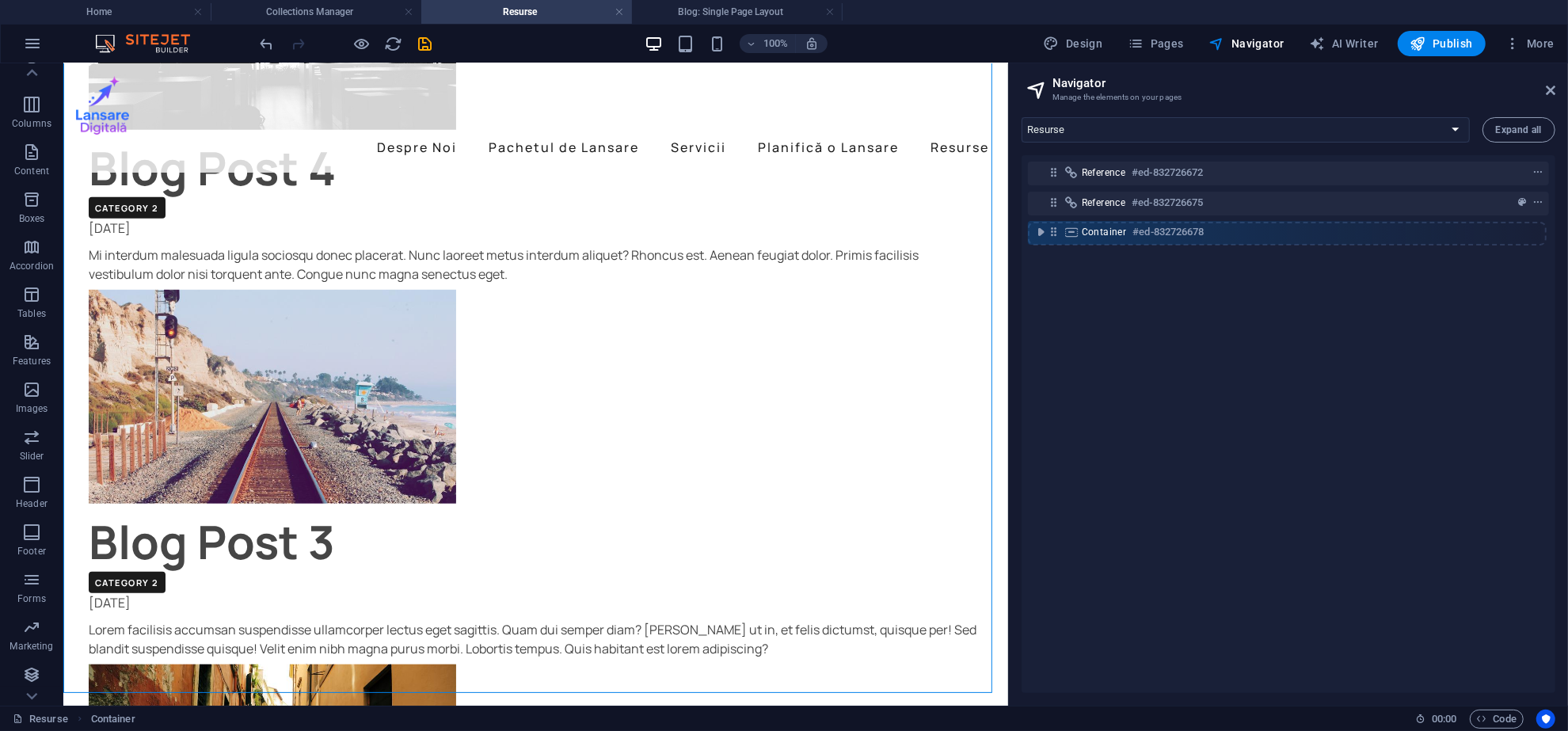
drag, startPoint x: 1055, startPoint y: 204, endPoint x: 1054, endPoint y: 241, distance: 37.0
click at [1054, 241] on div "Reference #ed-832726672 Container #ed-832726678 Reference #ed-832726675" at bounding box center [1288, 424] width 534 height 538
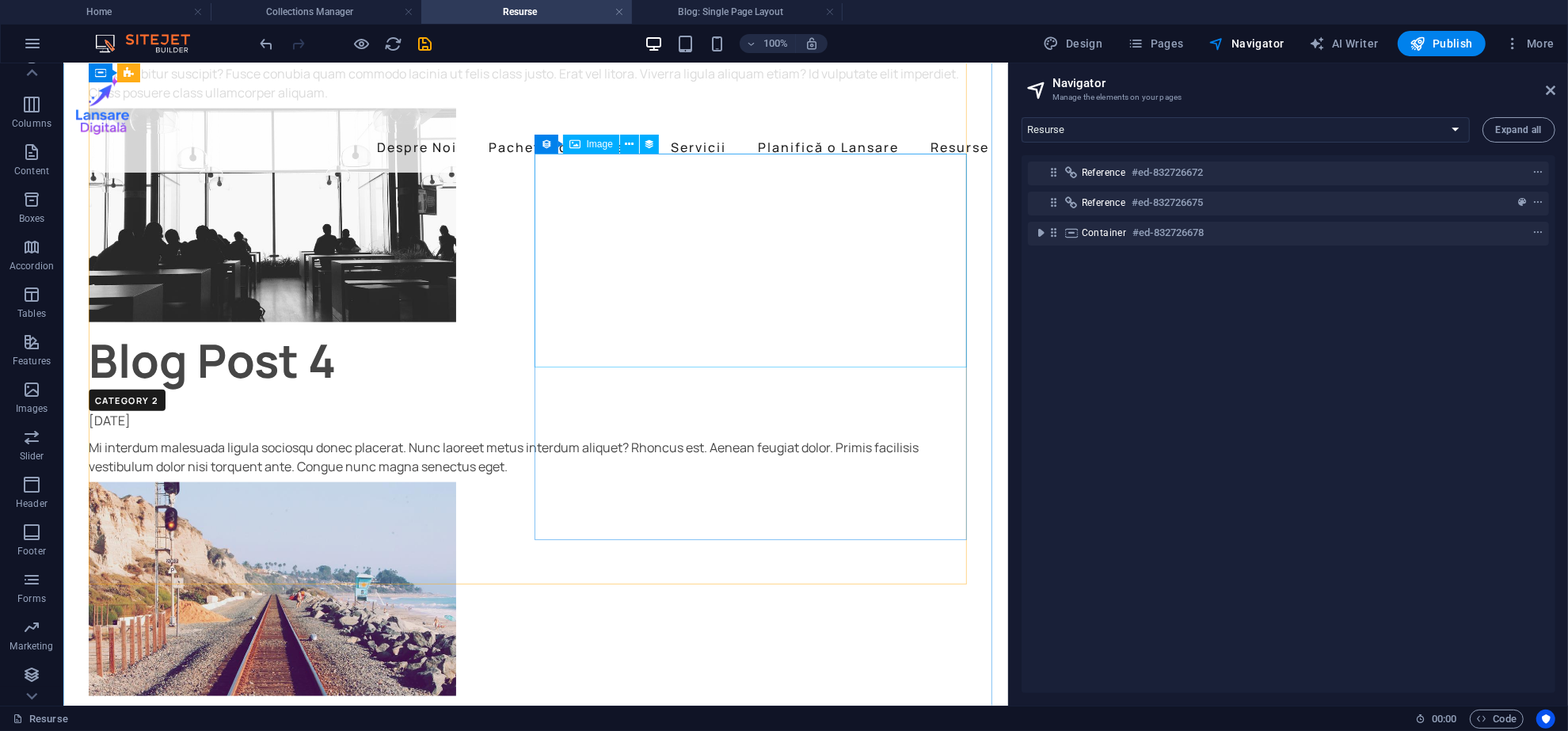
scroll to position [1671, 0]
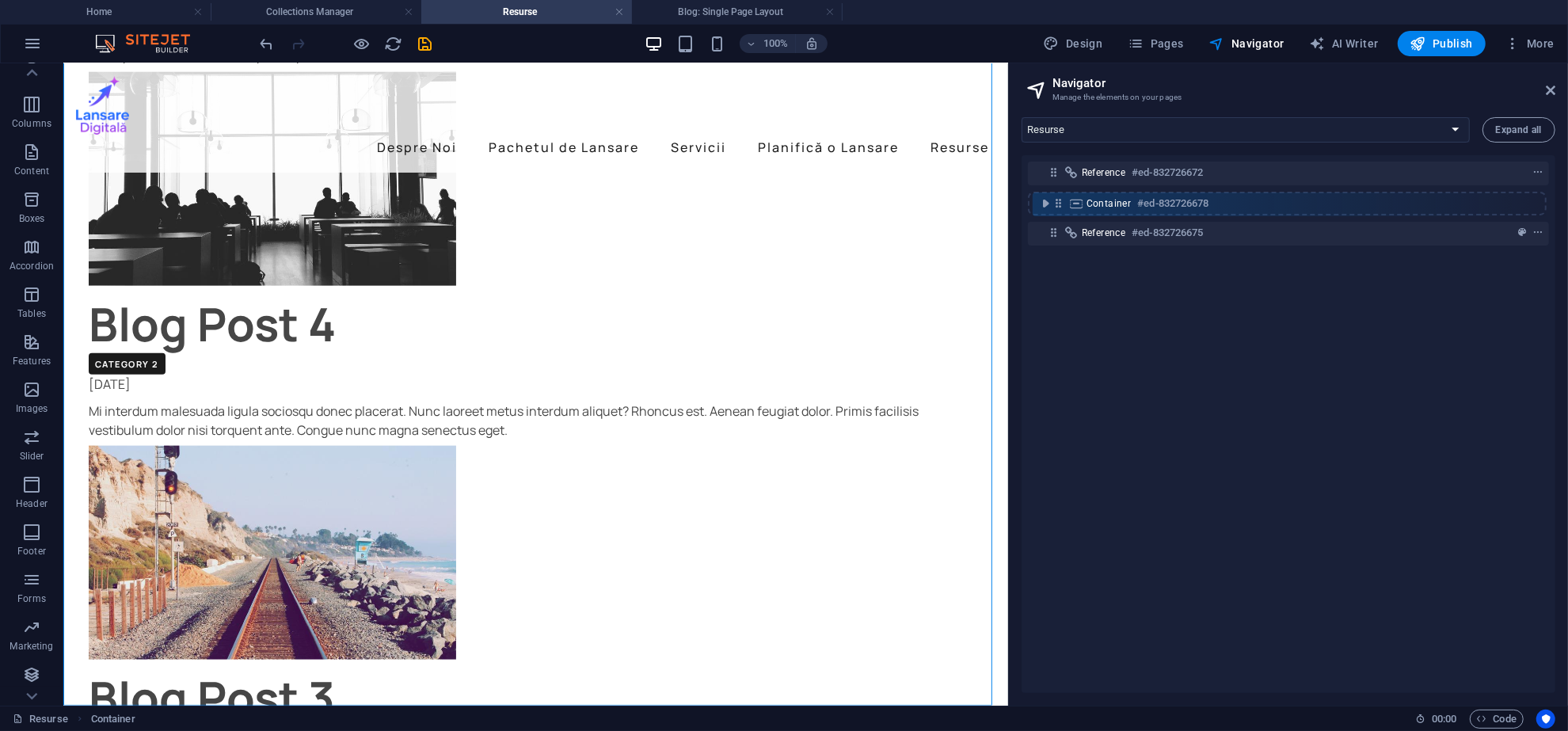
drag, startPoint x: 1058, startPoint y: 231, endPoint x: 1061, endPoint y: 197, distance: 34.1
click at [1061, 197] on div "Reference #ed-832726672 Reference #ed-832726675 Container #ed-832726678" at bounding box center [1288, 424] width 534 height 538
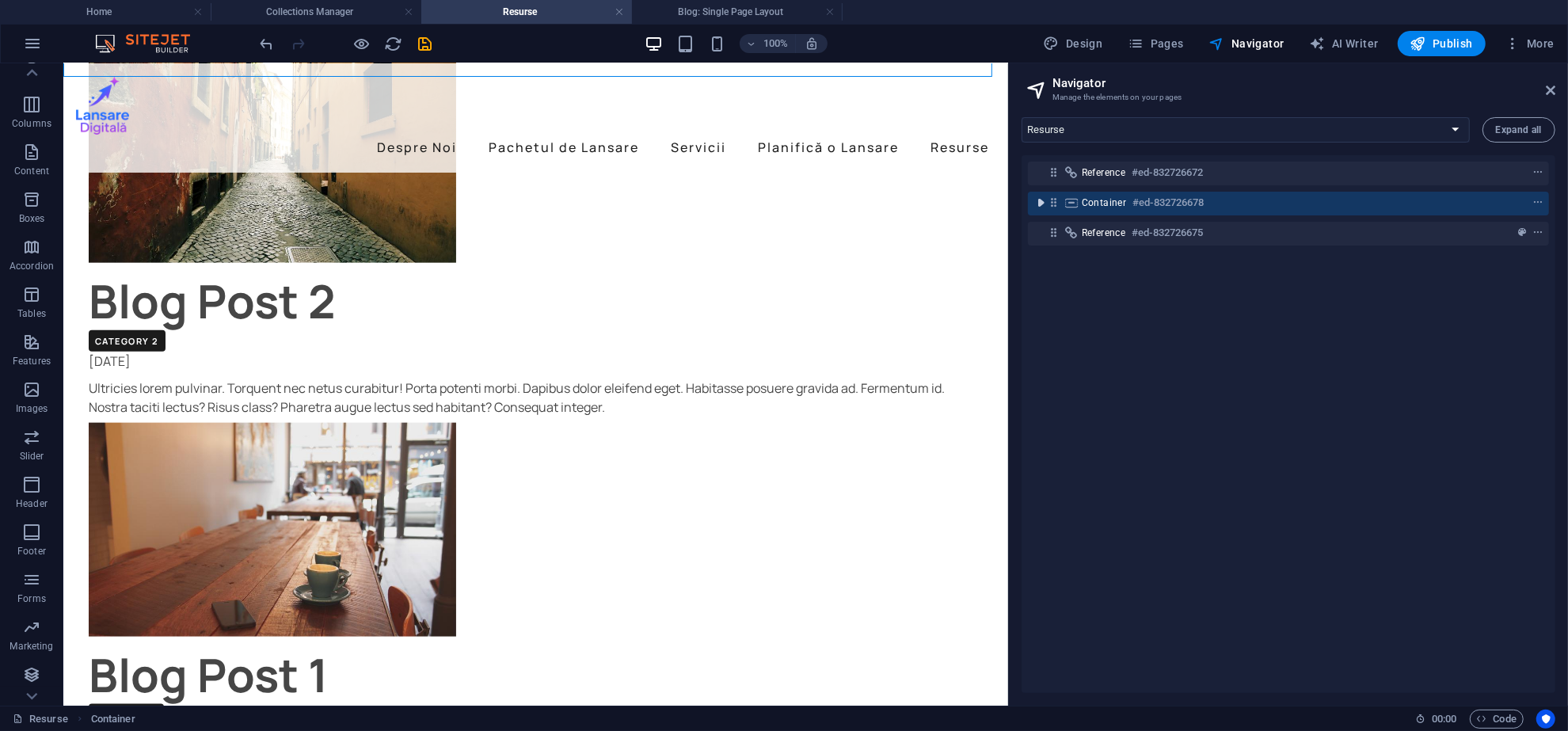
click at [1044, 203] on icon "toggle-expand" at bounding box center [1040, 203] width 16 height 16
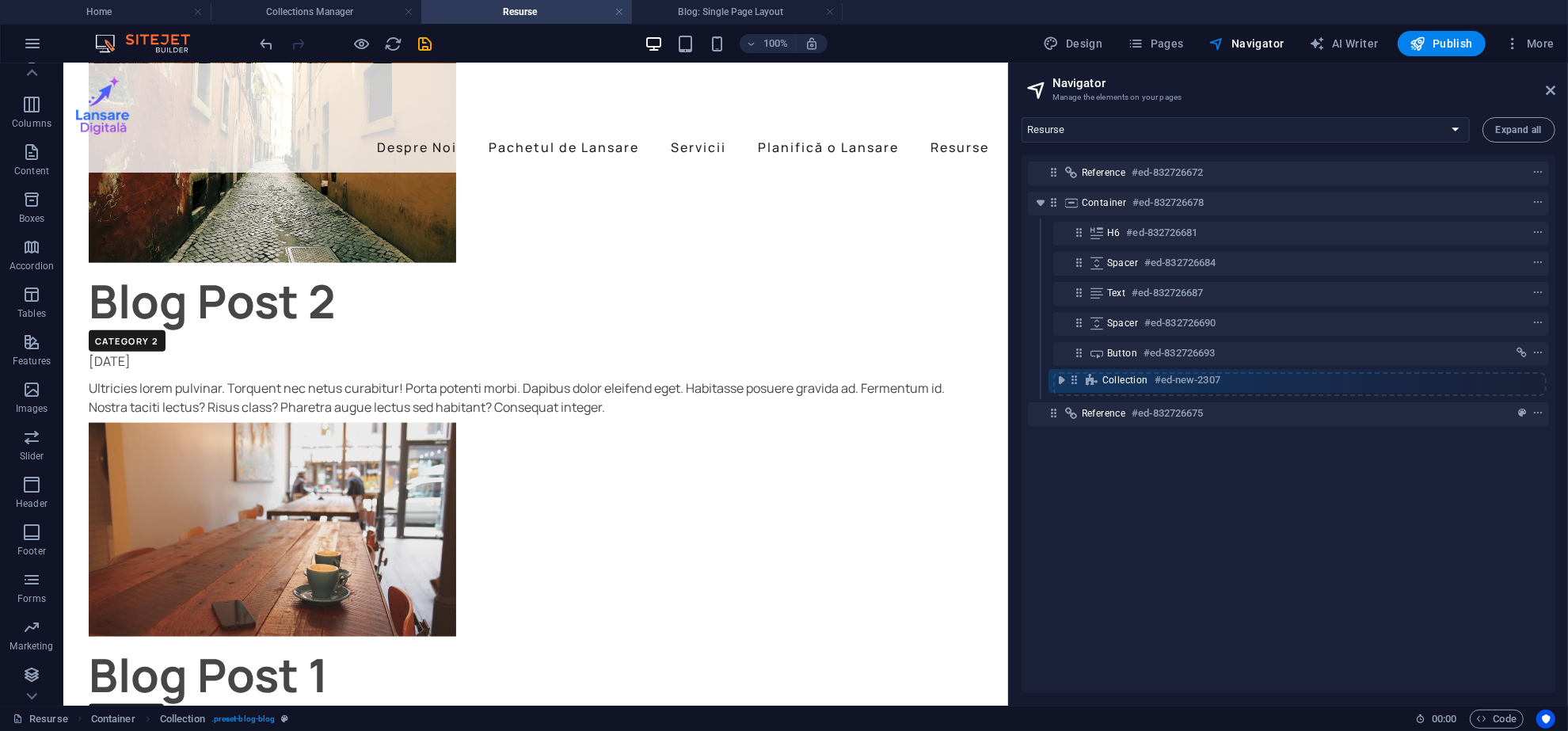
drag, startPoint x: 1077, startPoint y: 231, endPoint x: 1072, endPoint y: 384, distance: 153.1
click at [1072, 384] on div "Reference #ed-832726672 Container #ed-832726678 Collection #ed-new-2307 H6 #ed-…" at bounding box center [1288, 424] width 534 height 538
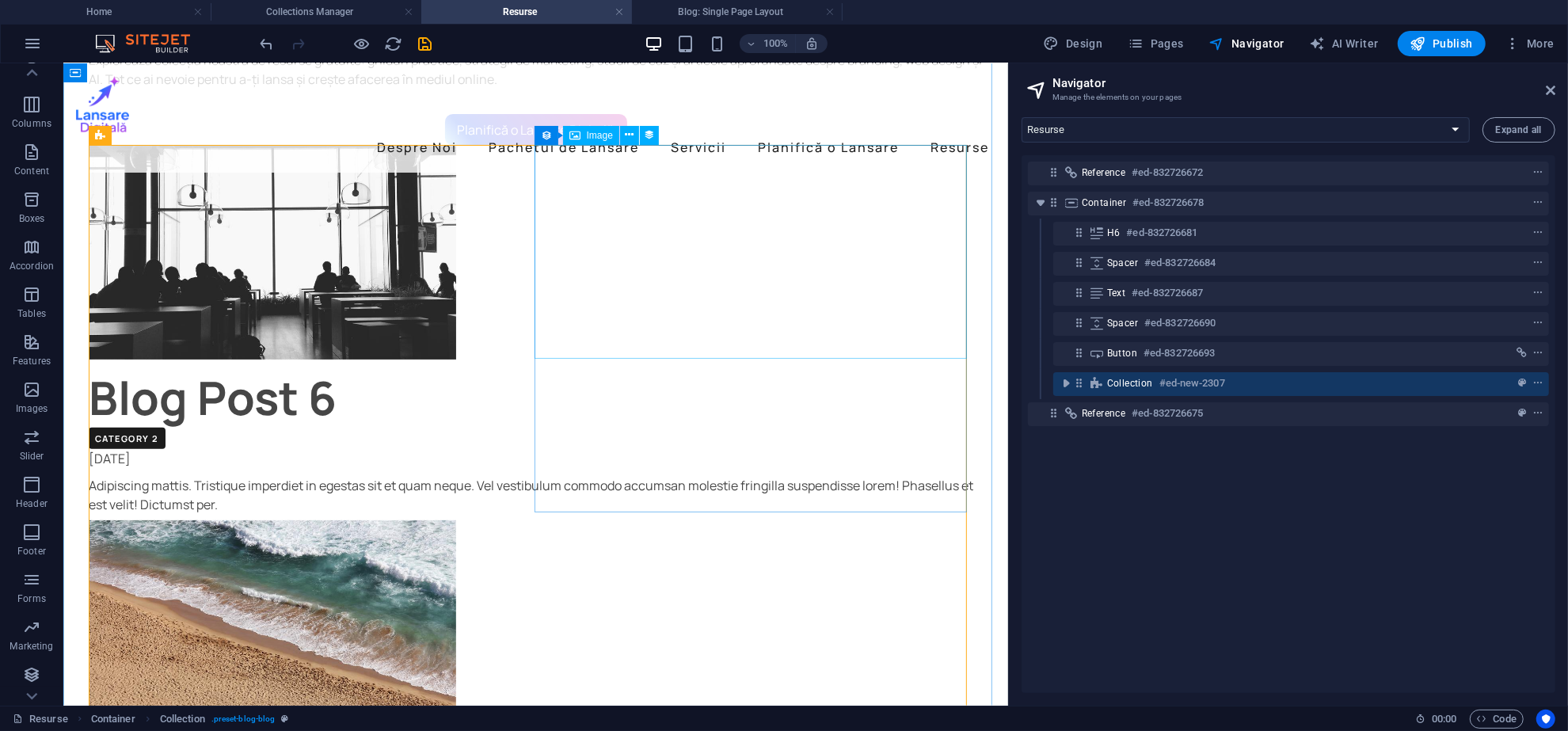
scroll to position [317, 0]
click at [429, 46] on icon "save" at bounding box center [425, 44] width 18 height 18
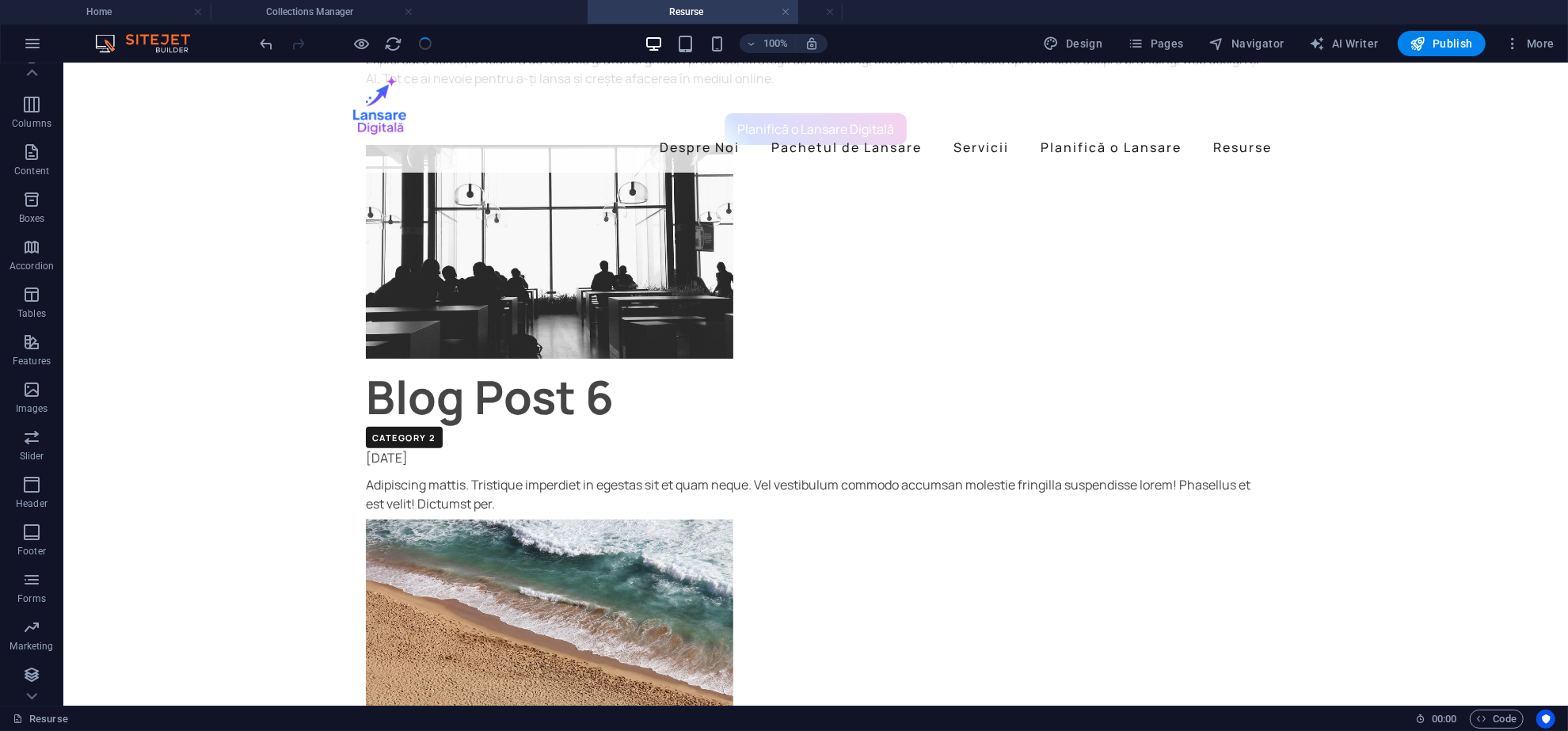
drag, startPoint x: 509, startPoint y: 12, endPoint x: 680, endPoint y: 13, distance: 171.0
drag, startPoint x: 543, startPoint y: 11, endPoint x: 749, endPoint y: 4, distance: 206.1
click at [1533, 44] on span "More" at bounding box center [1530, 44] width 50 height 16
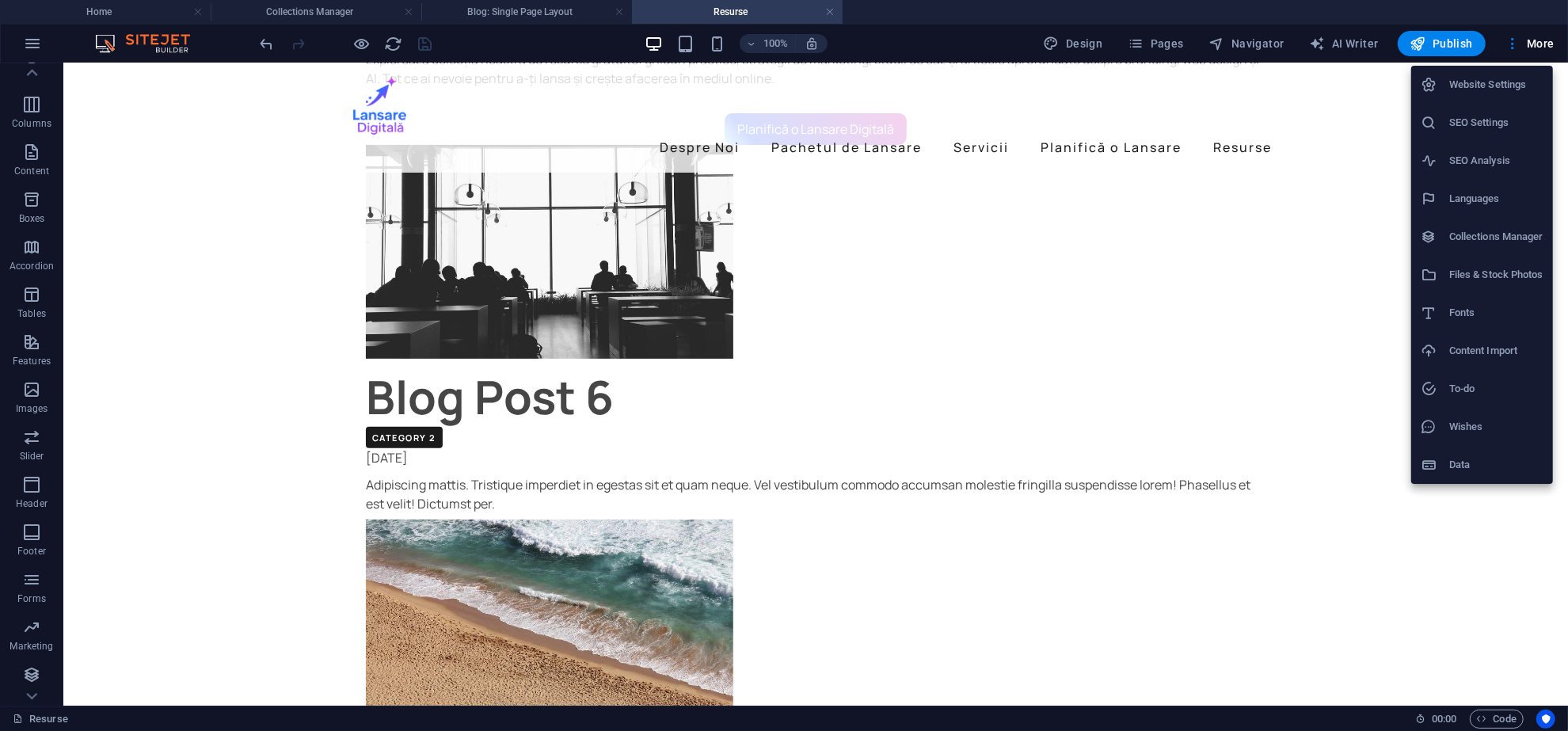
click at [1431, 229] on icon at bounding box center [1429, 237] width 16 height 16
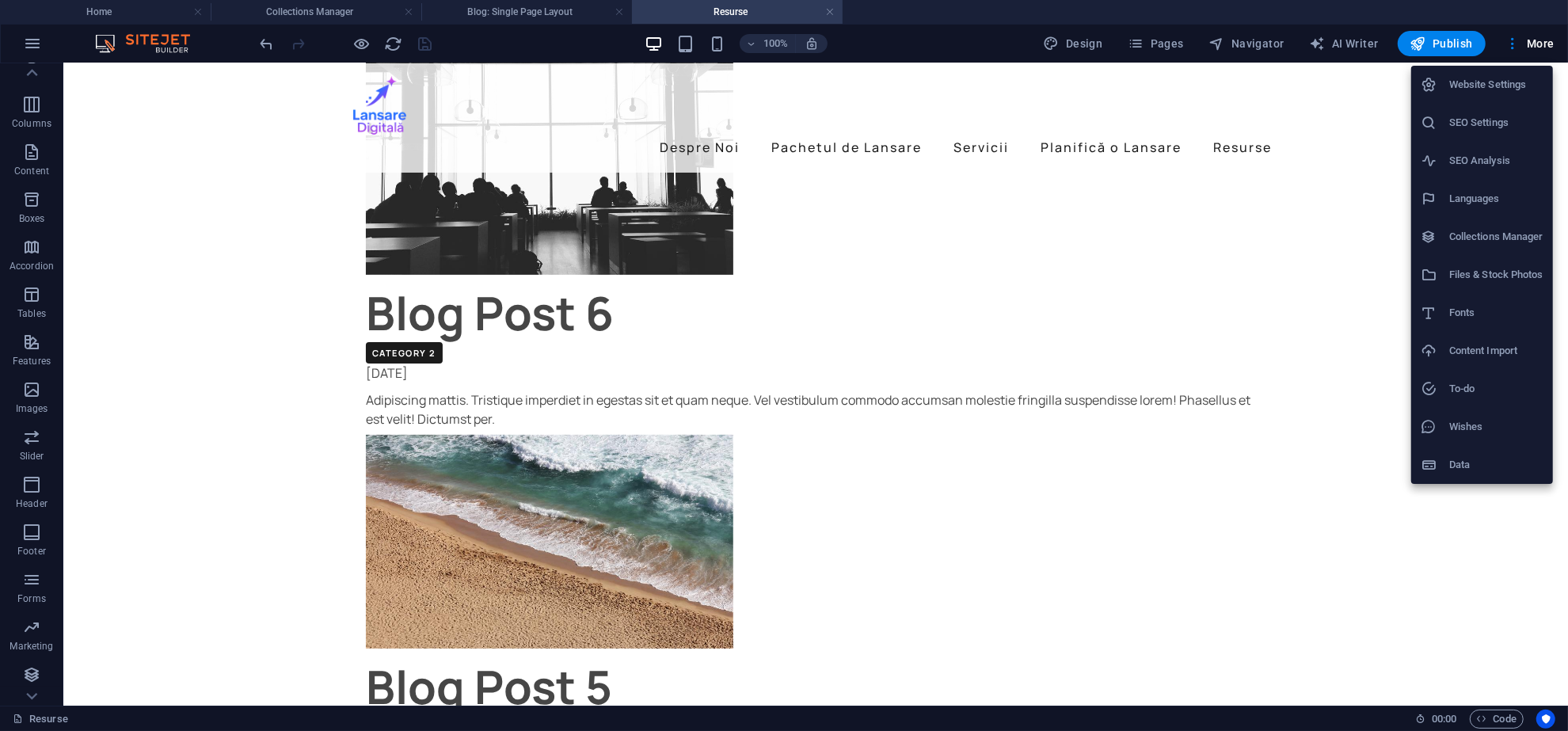
scroll to position [0, 0]
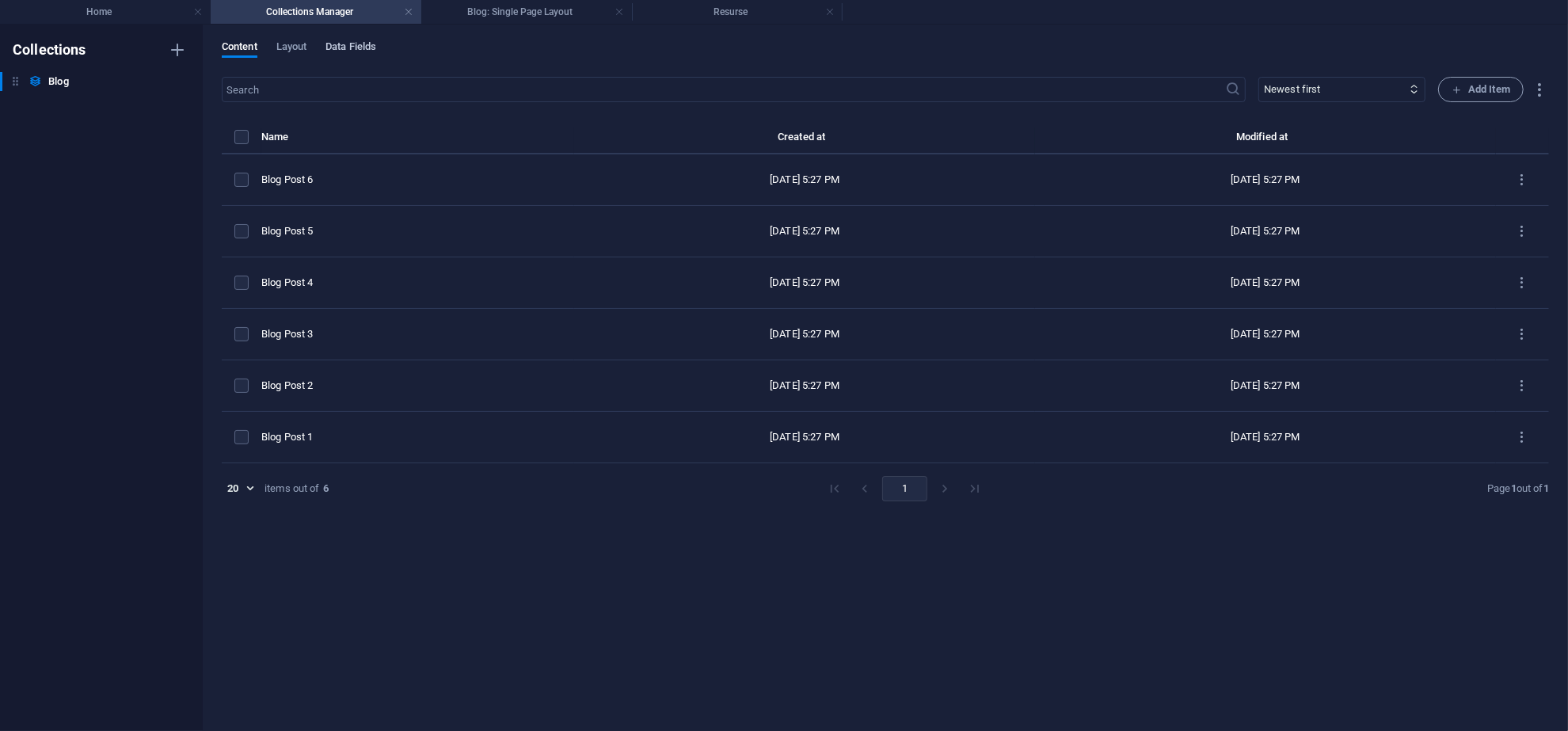
click at [344, 44] on span "Data Fields" at bounding box center [351, 48] width 51 height 22
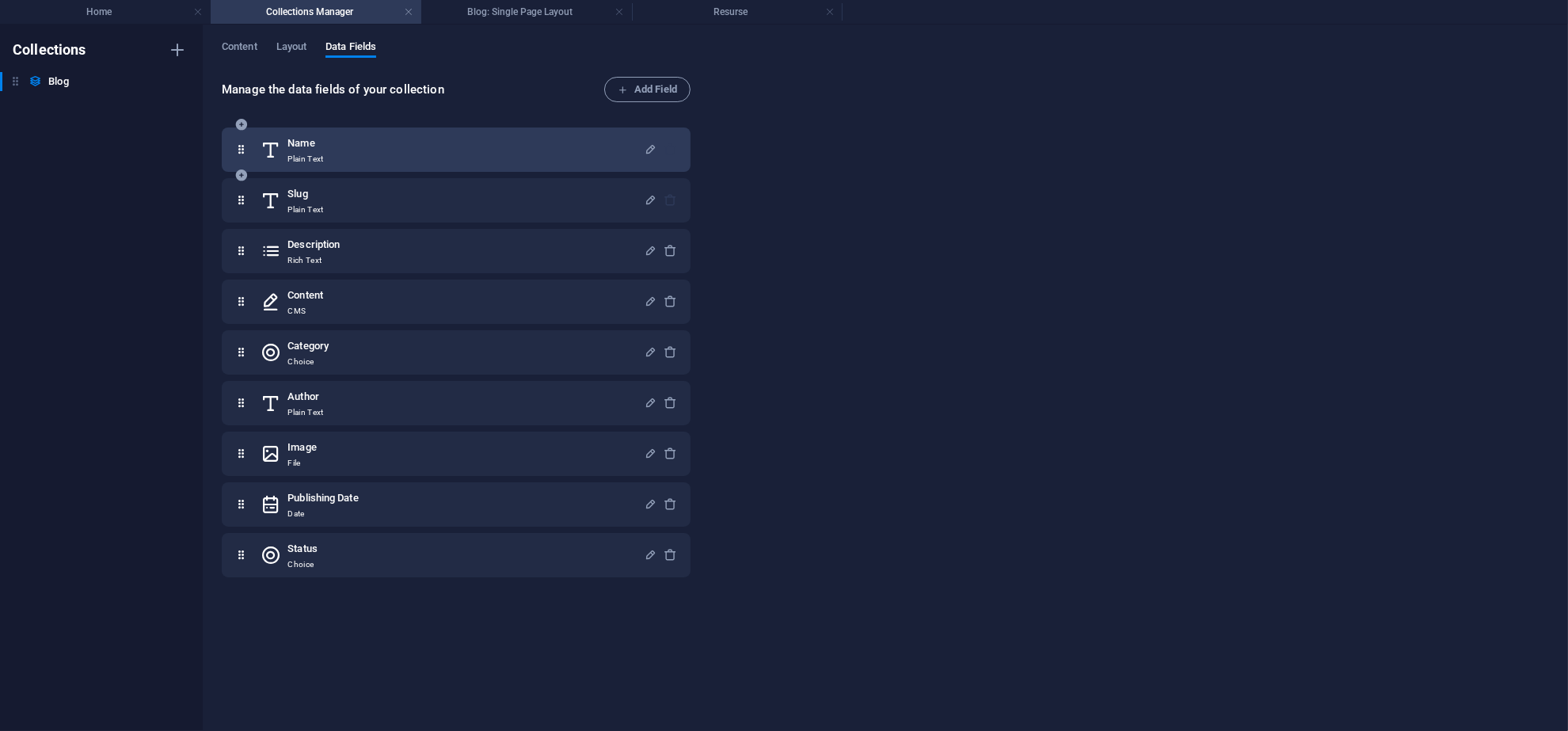
click at [440, 148] on div "Name Plain Text" at bounding box center [452, 149] width 383 height 31
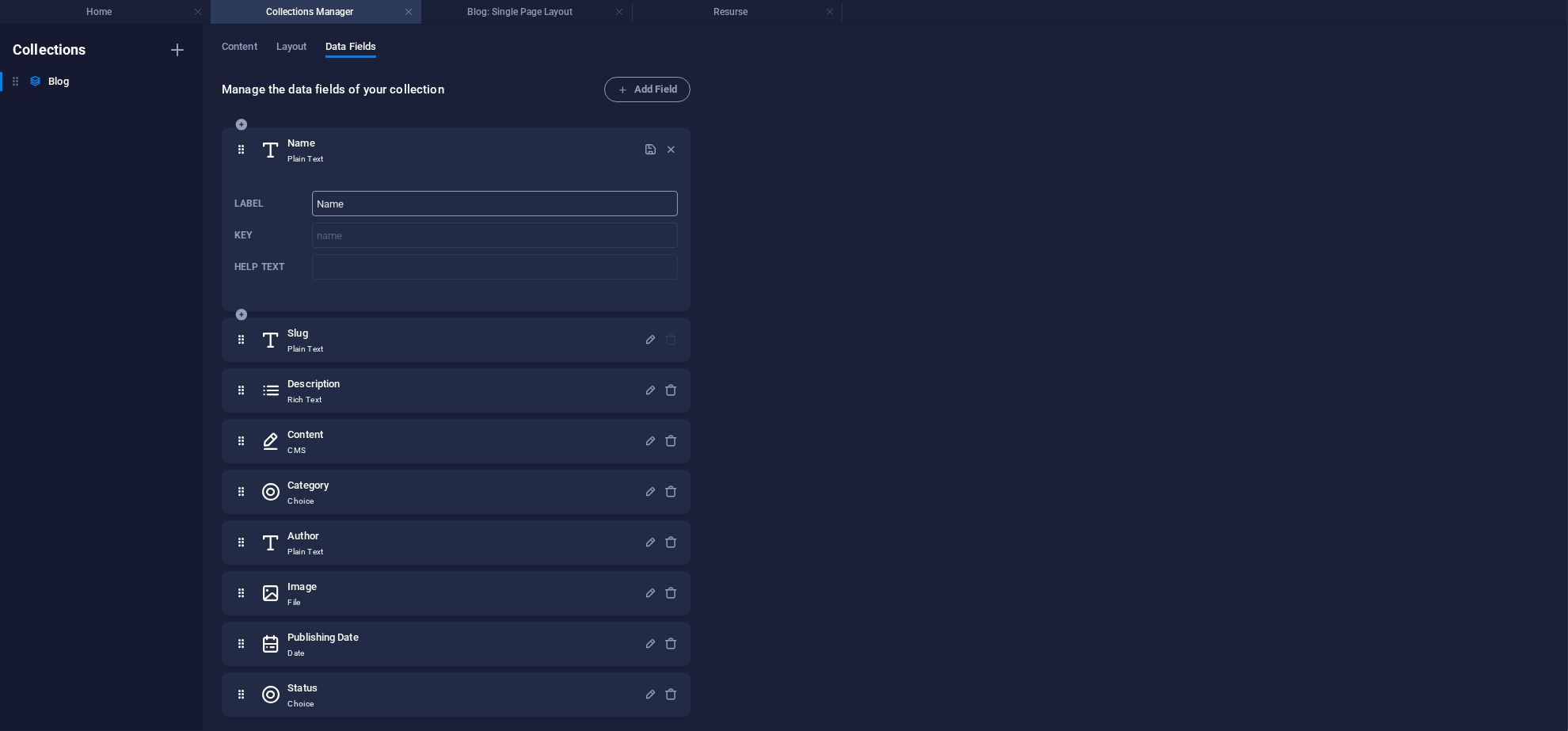
click at [367, 195] on input "Name" at bounding box center [494, 203] width 366 height 25
type input "B"
type input "Nume"
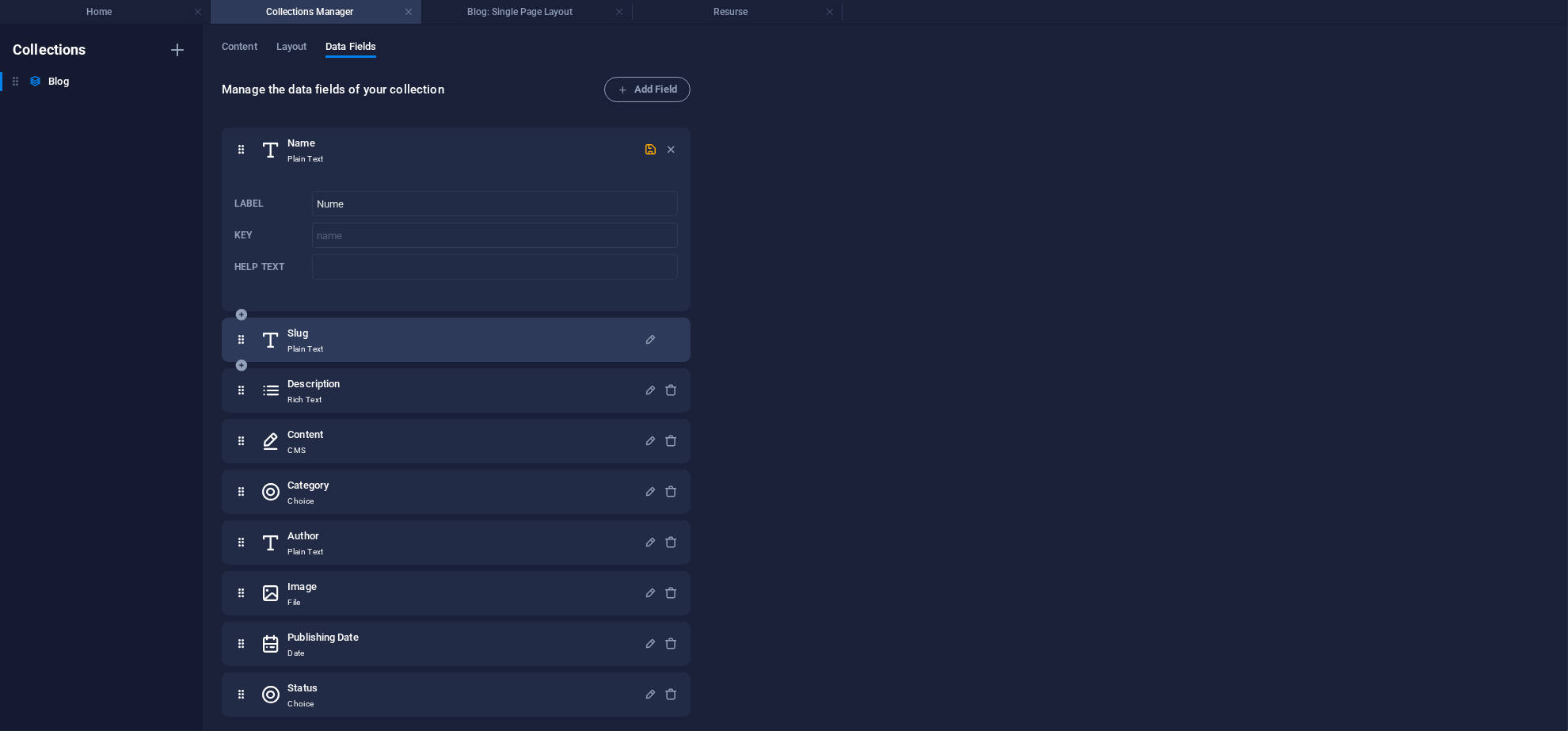
click at [389, 340] on div "Slug Plain Text" at bounding box center [452, 340] width 383 height 31
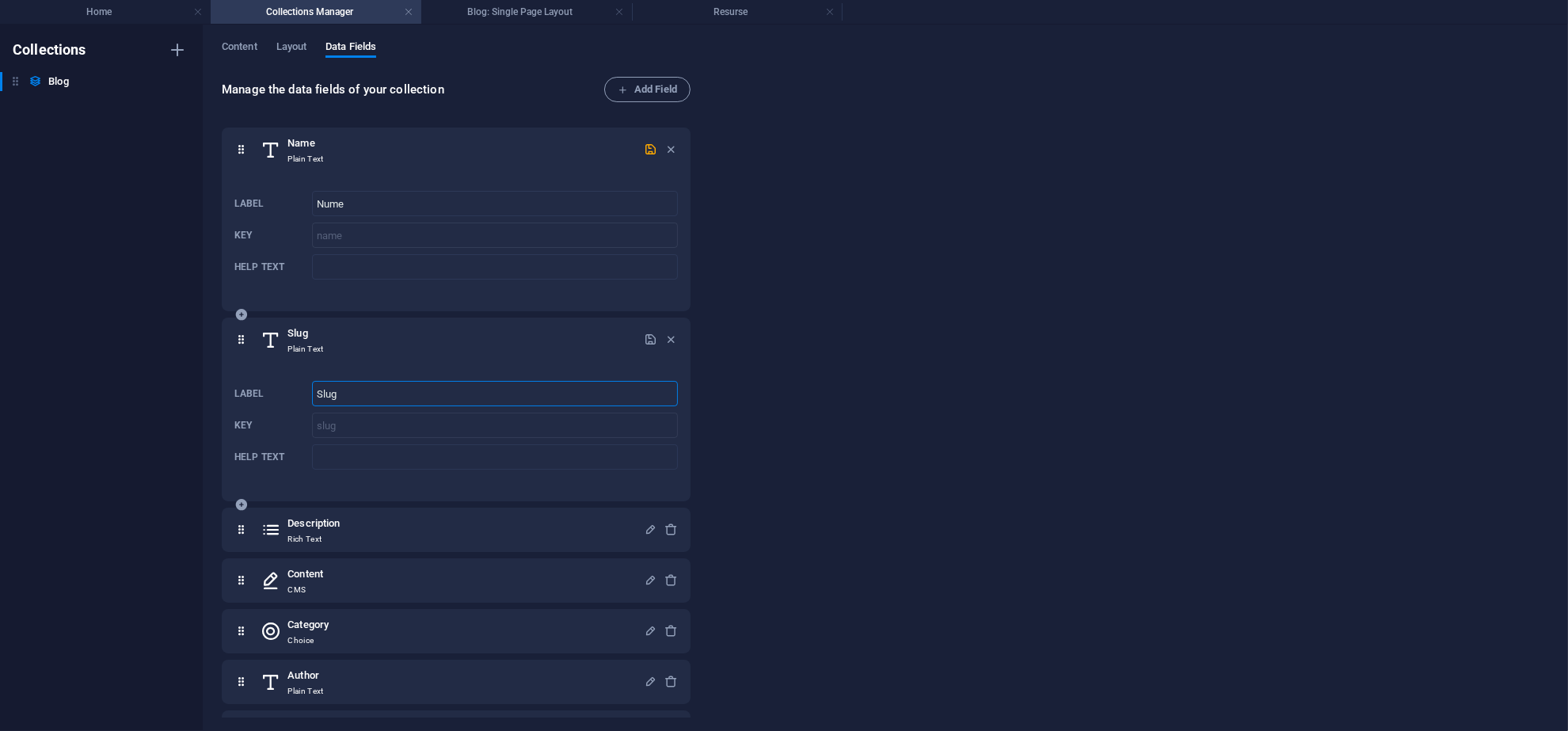
click at [366, 383] on input "Slug" at bounding box center [494, 393] width 366 height 25
click at [293, 381] on div "Label Slug ​ Key slug ​ Help text ​" at bounding box center [456, 425] width 444 height 101
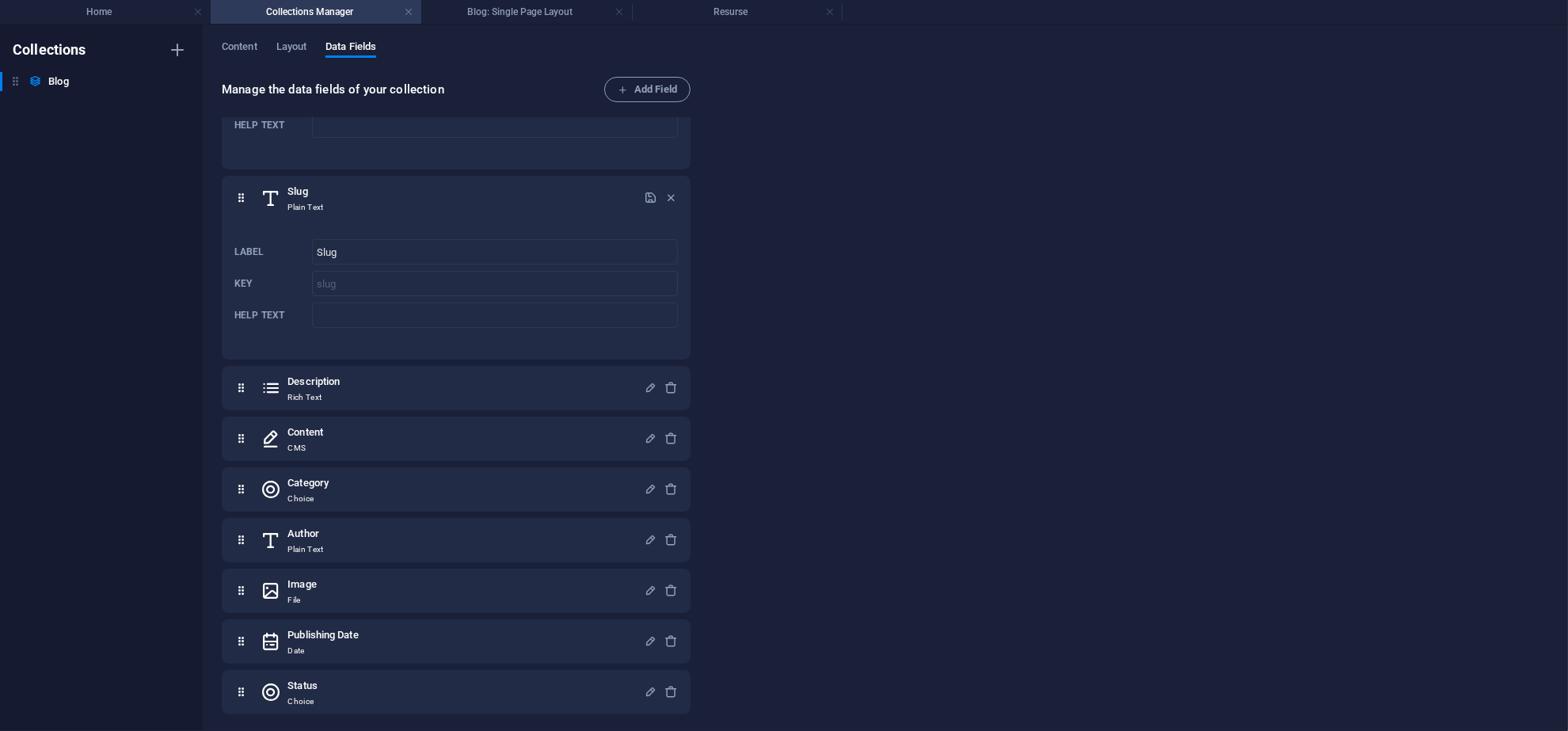
scroll to position [144, 0]
click at [223, 47] on span "Content" at bounding box center [239, 48] width 36 height 22
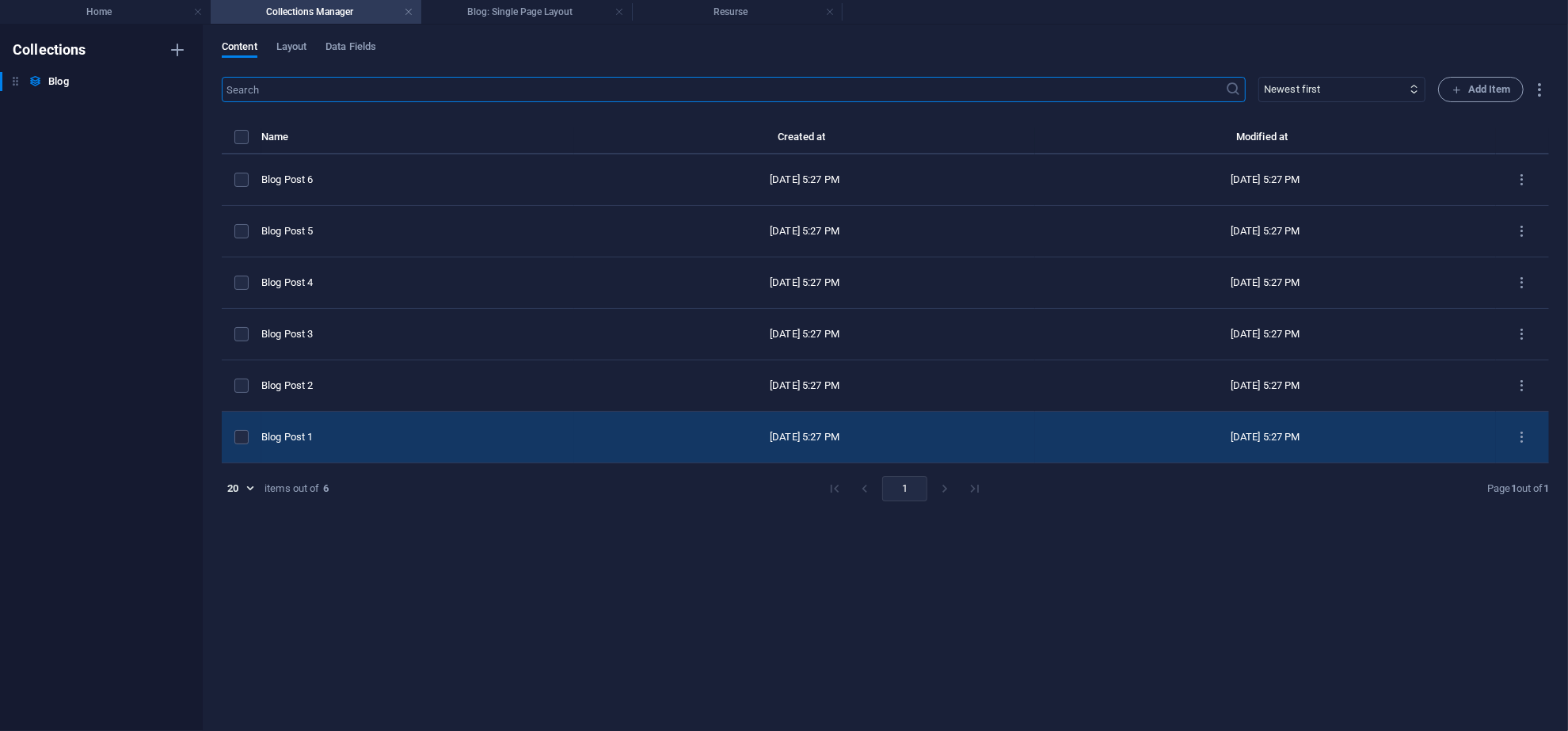
click at [368, 433] on div "Blog Post 1" at bounding box center [411, 437] width 300 height 14
select select "Category 1"
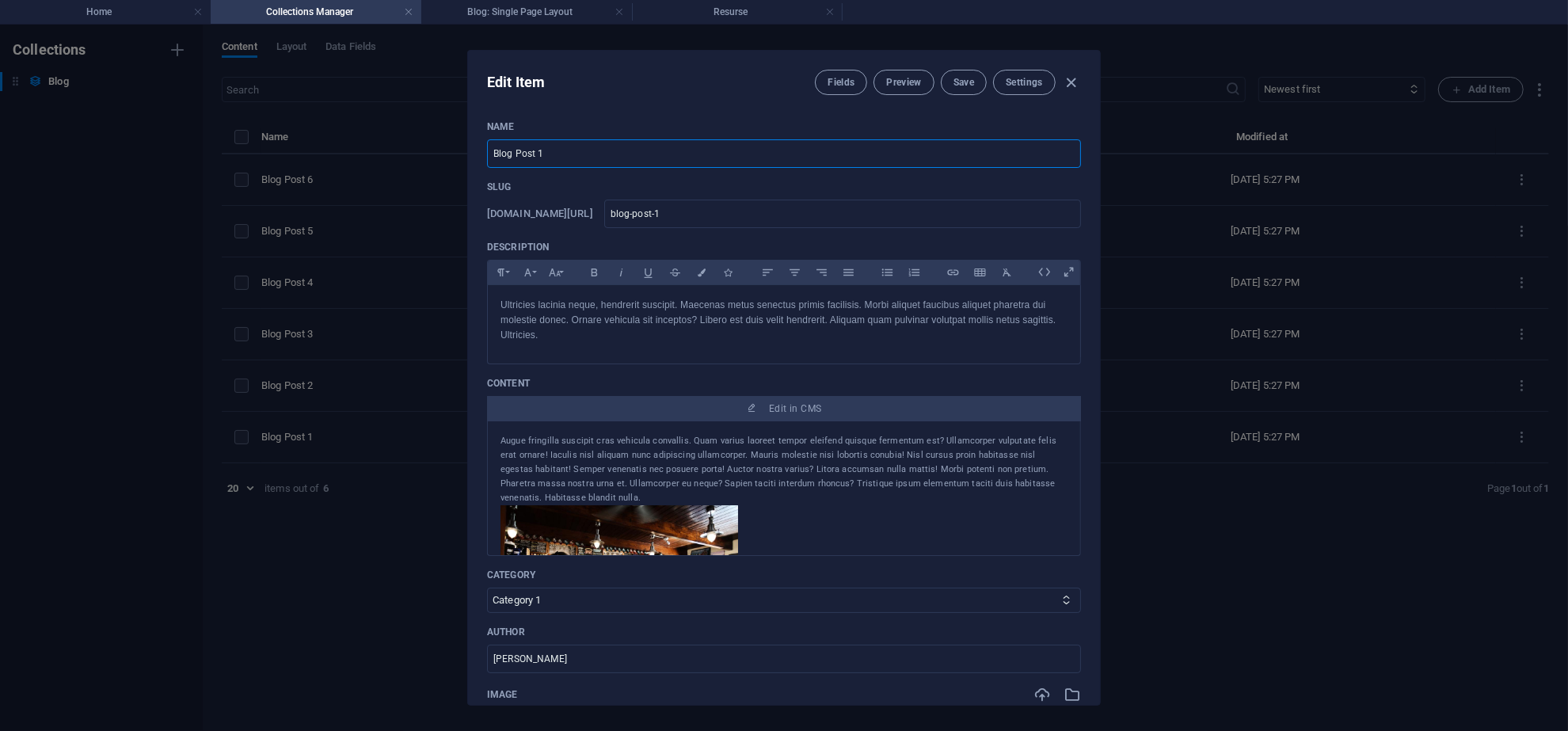
click at [556, 160] on input "Blog Post 1" at bounding box center [784, 154] width 594 height 29
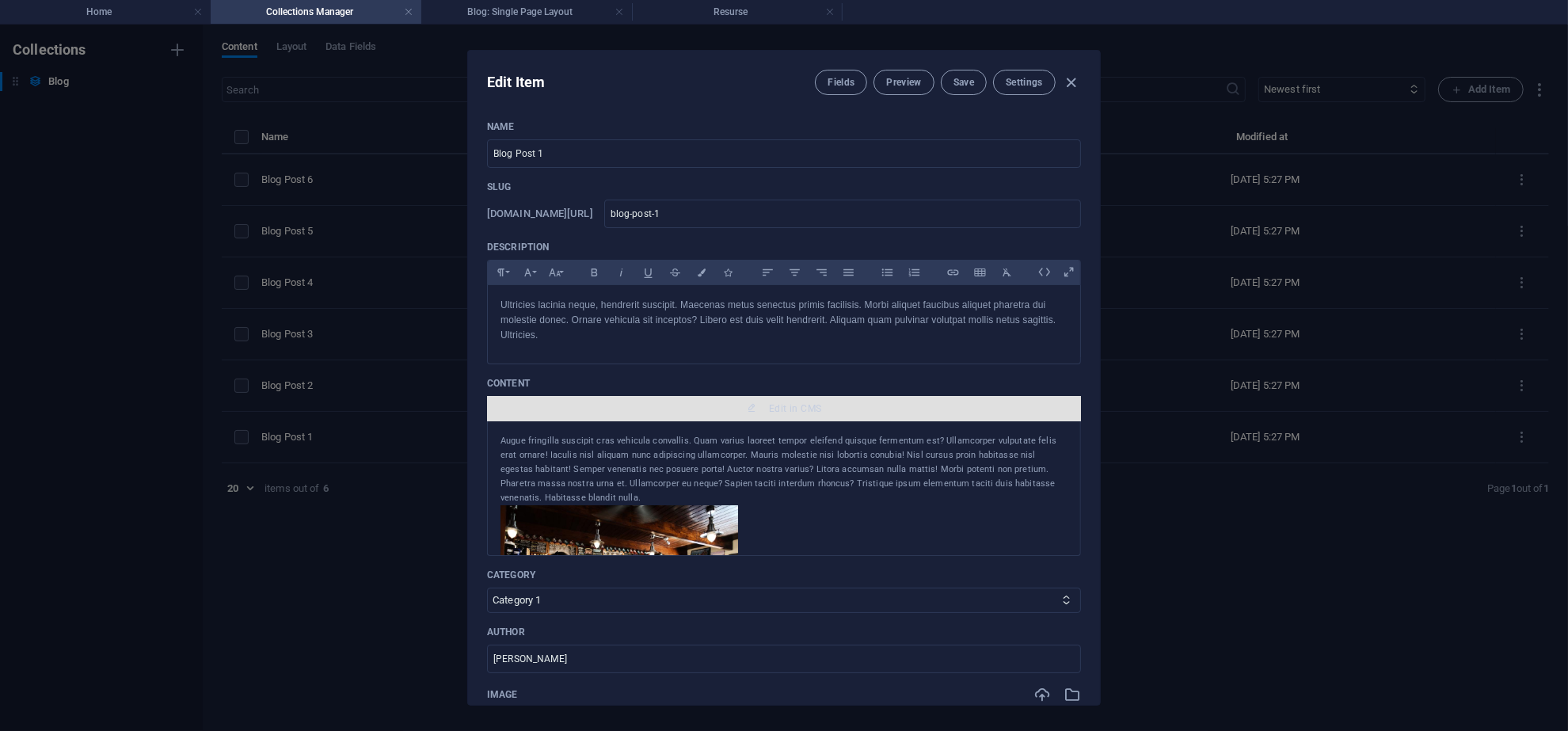
click at [593, 409] on span "Edit in CMS" at bounding box center [784, 409] width 582 height 13
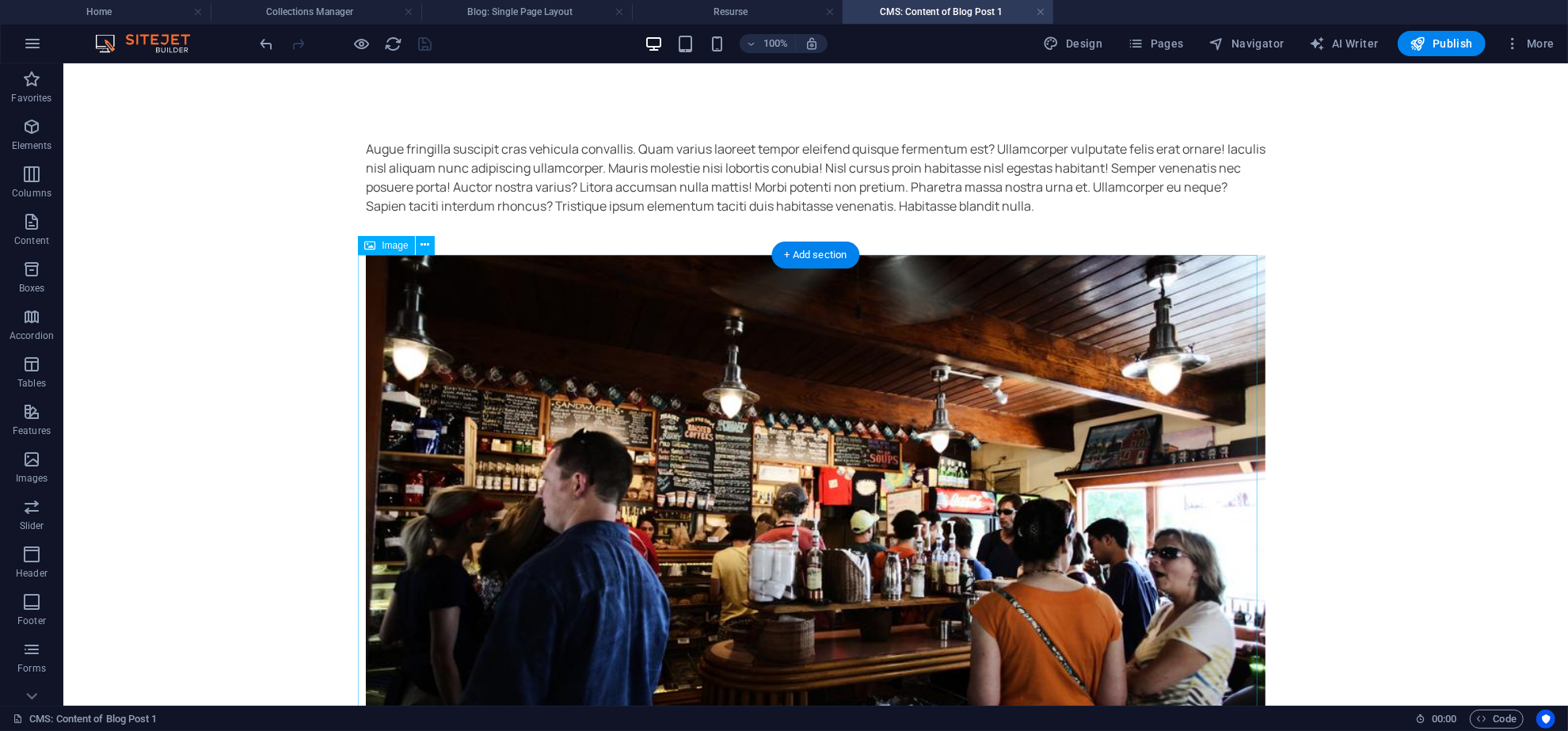
scroll to position [0, 0]
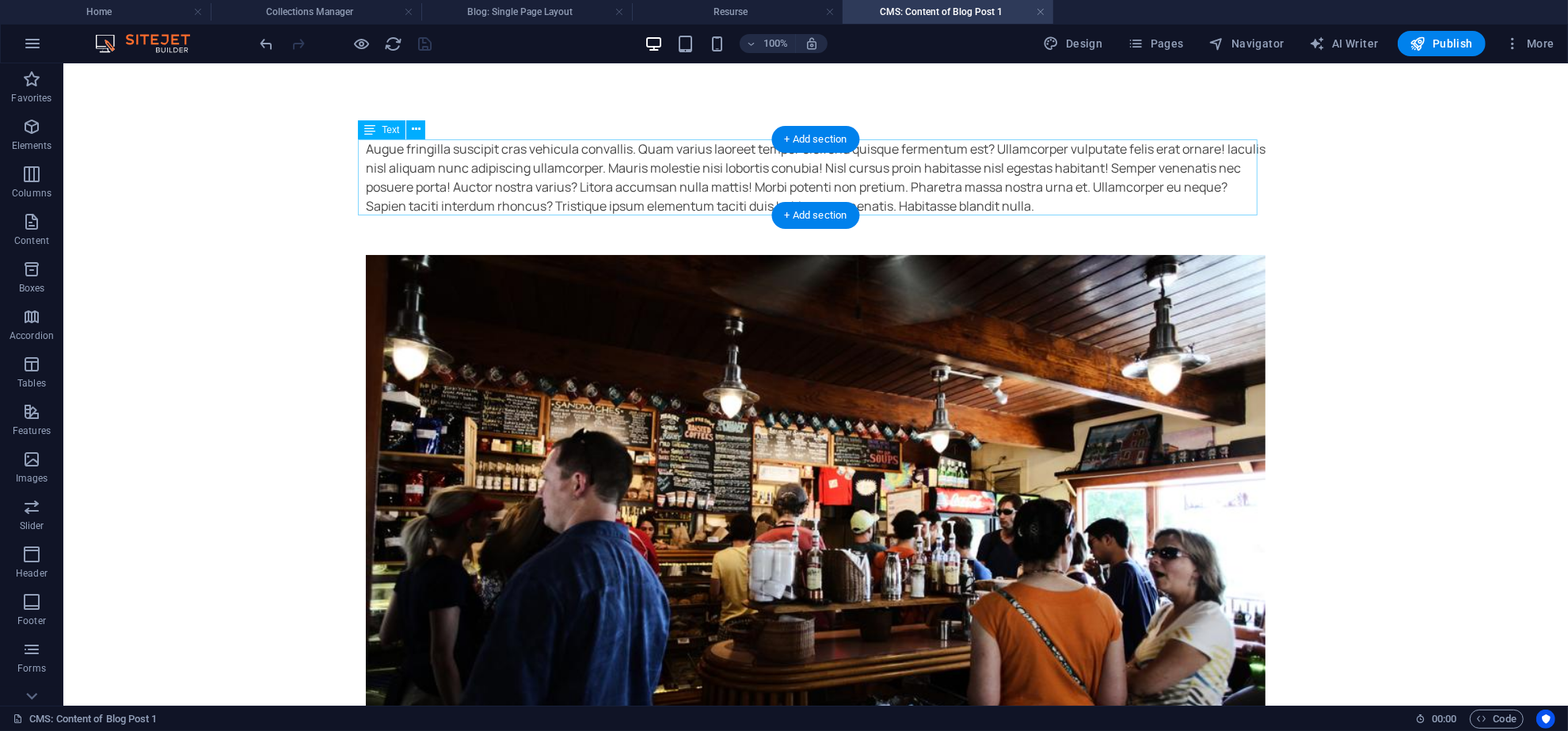
click at [607, 193] on div "Augue fringilla suscipit cras vehicula convallis. Quam varius laoreet tempor el…" at bounding box center [815, 176] width 900 height 76
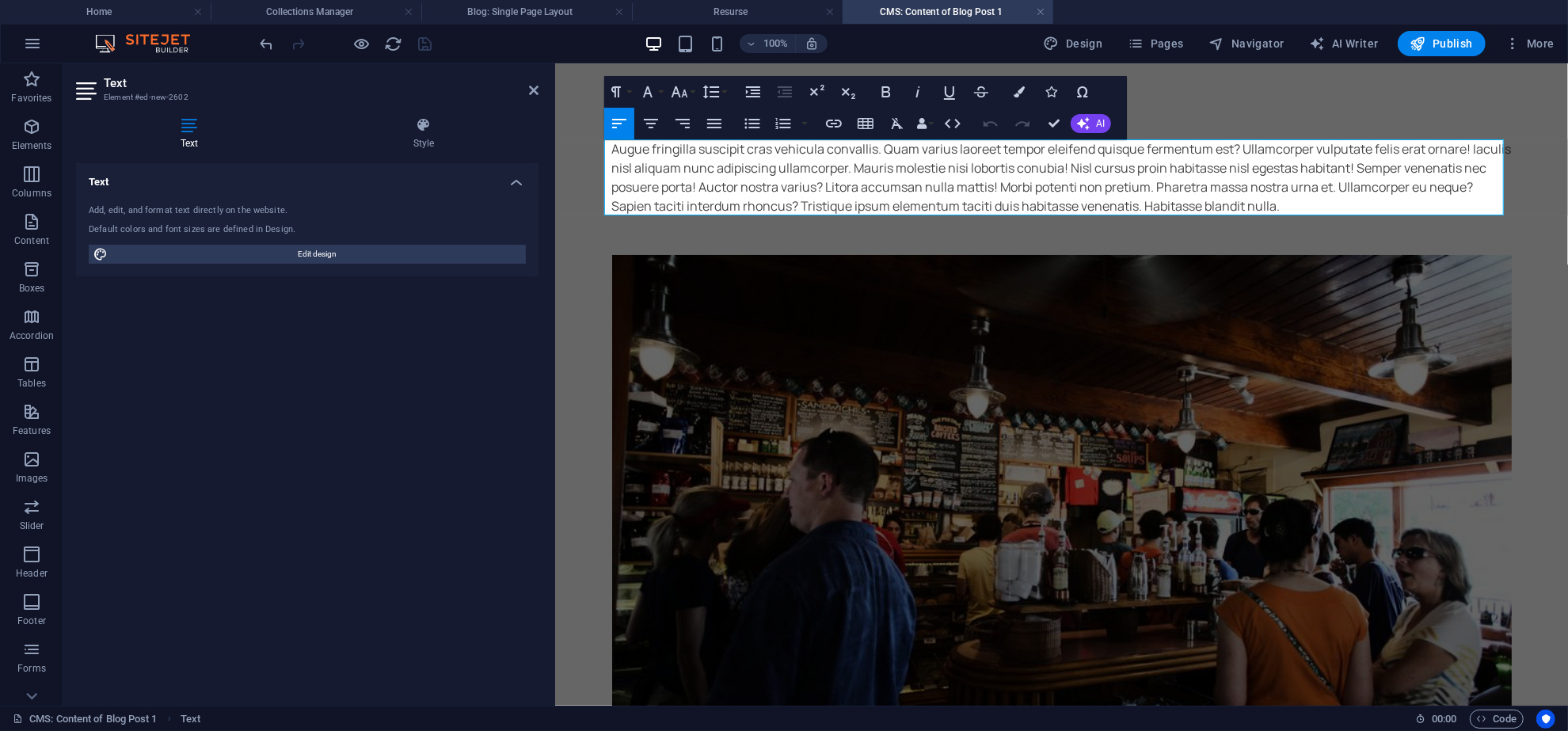
click at [724, 188] on div "Augue fringilla suscipit cras vehicula convallis. Quam varius laoreet tempor el…" at bounding box center [1062, 176] width 900 height 76
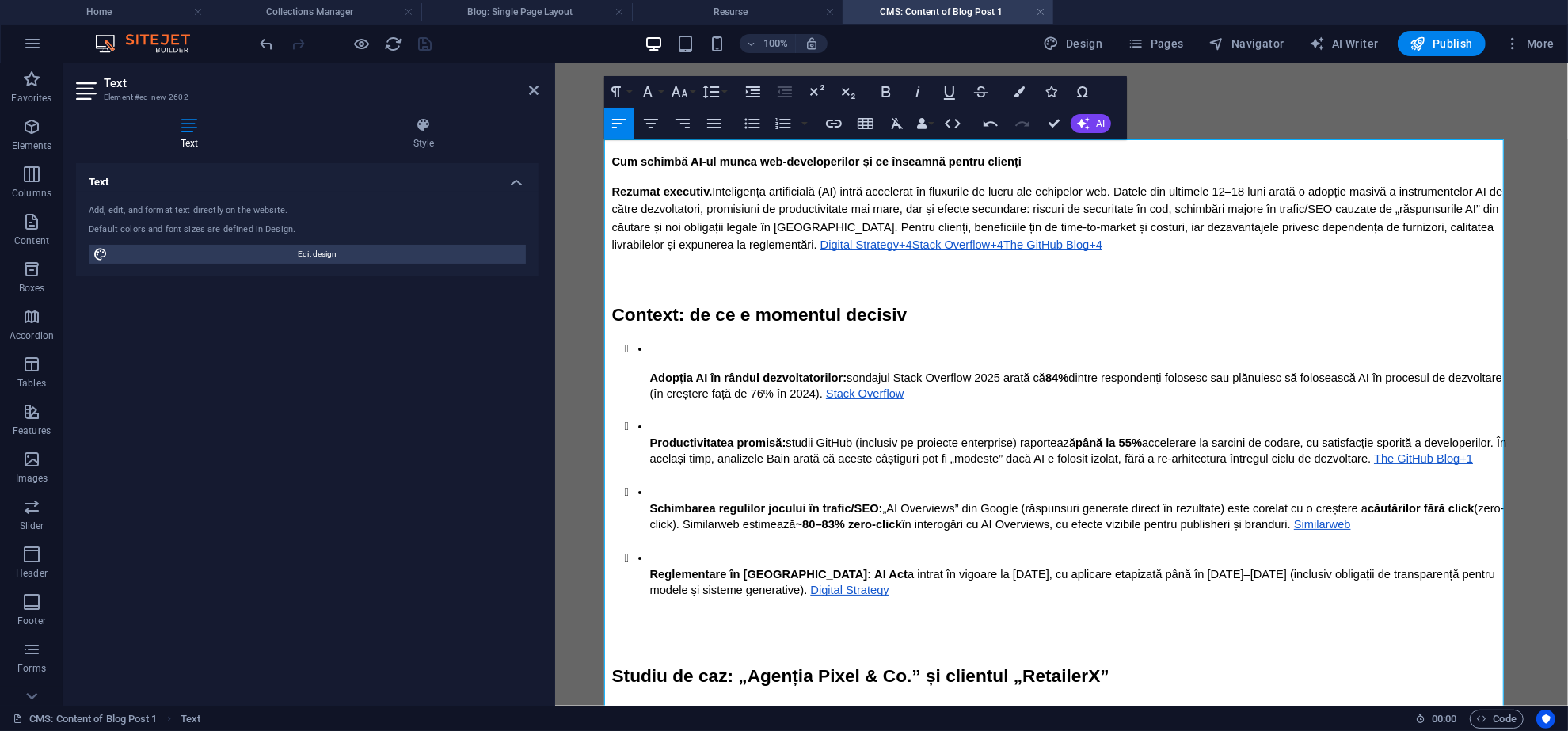
click at [660, 239] on span "Inteligența artificială (AI) intră accelerat în fluxurile de lucru ale echipelo…" at bounding box center [1060, 217] width 895 height 66
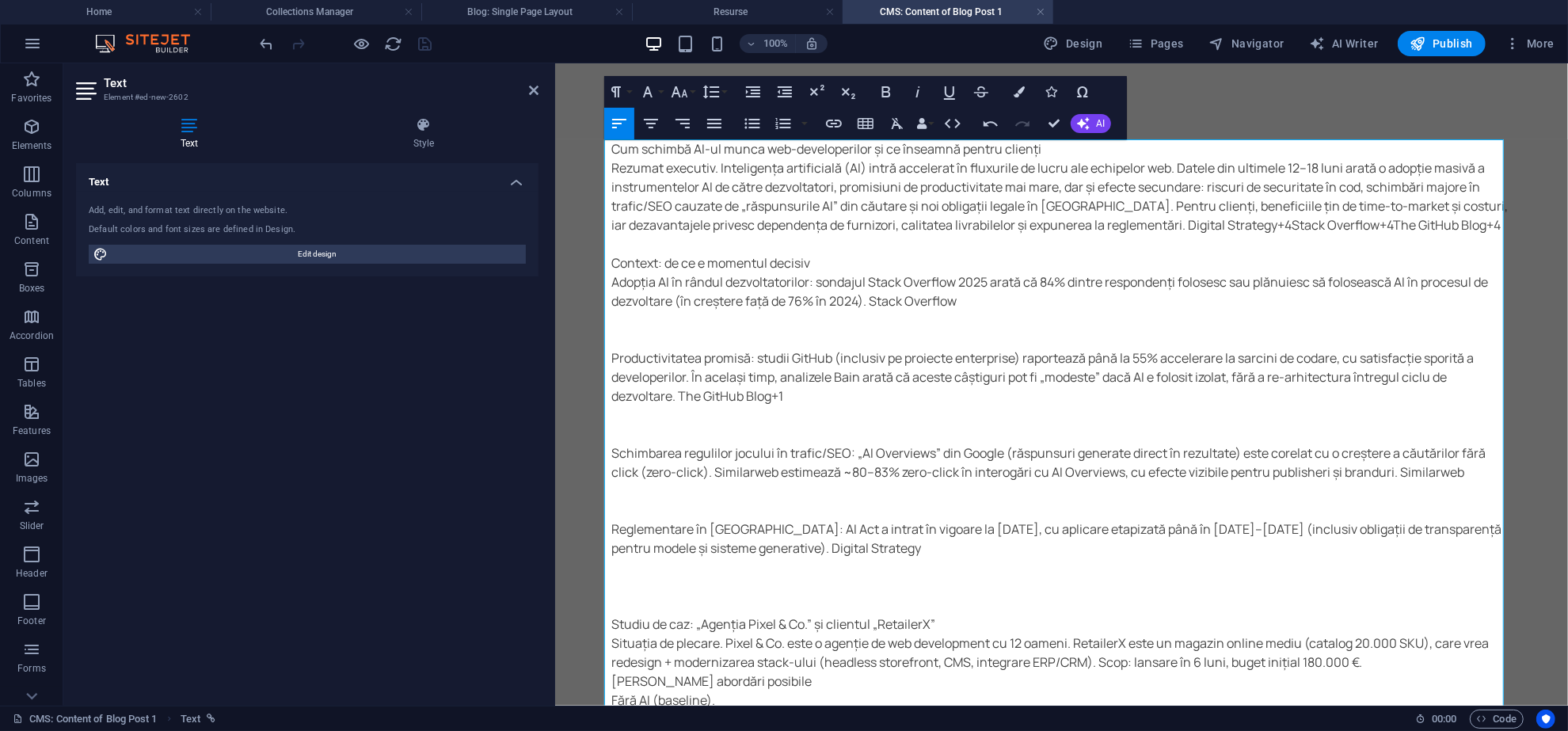
scroll to position [151090, 0]
click at [660, 239] on p at bounding box center [1062, 244] width 900 height 19
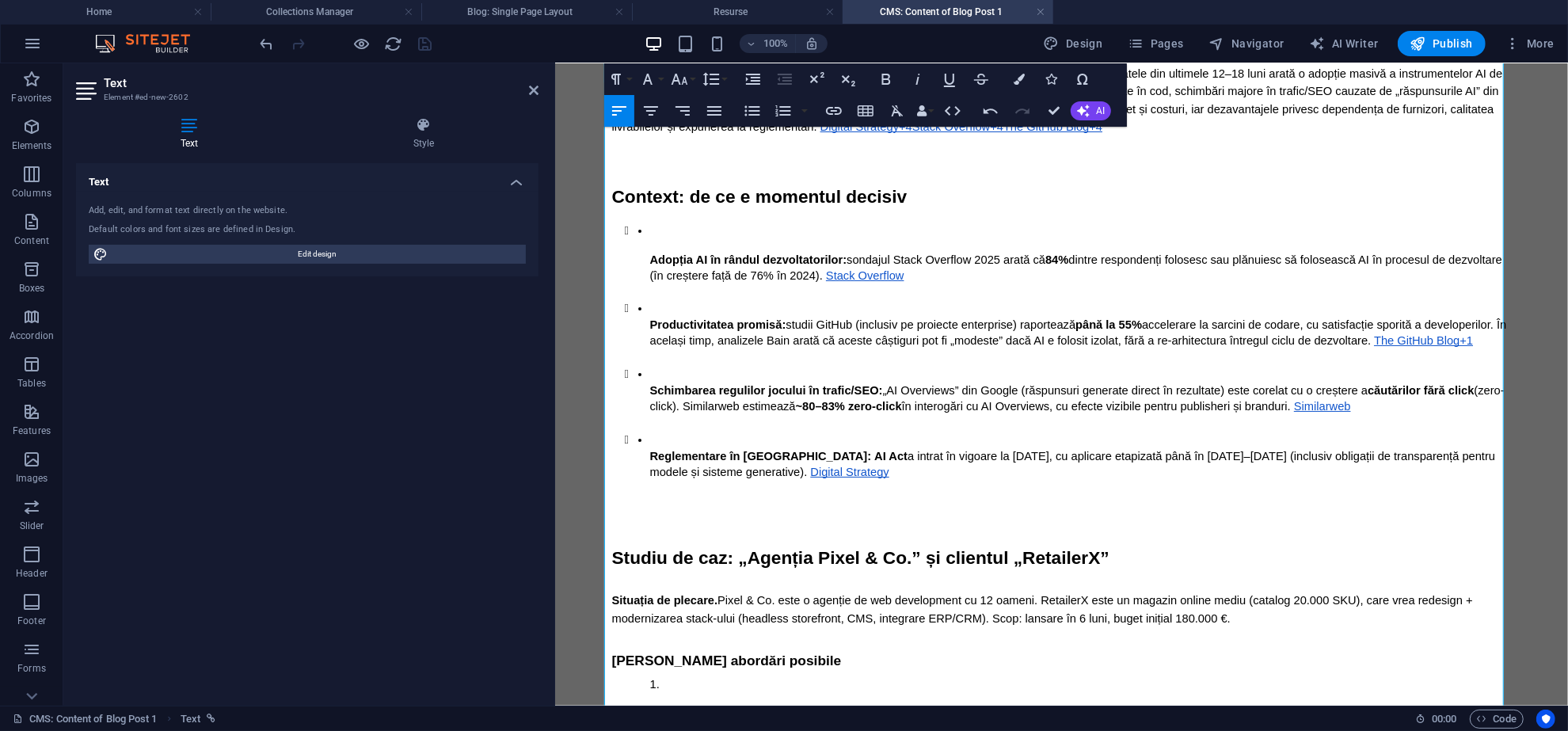
scroll to position [0, 0]
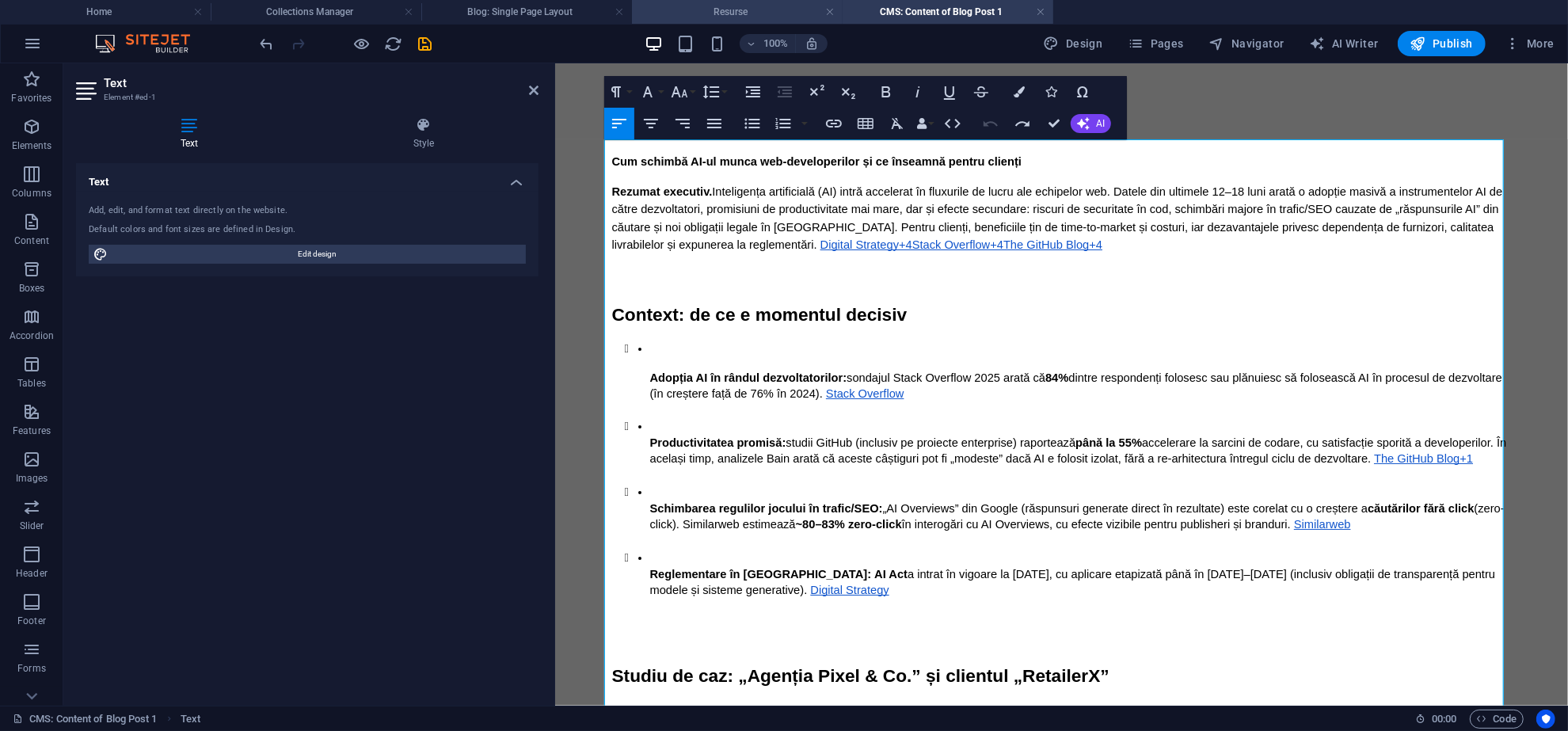
click at [720, 15] on h4 "Resurse" at bounding box center [737, 12] width 211 height 17
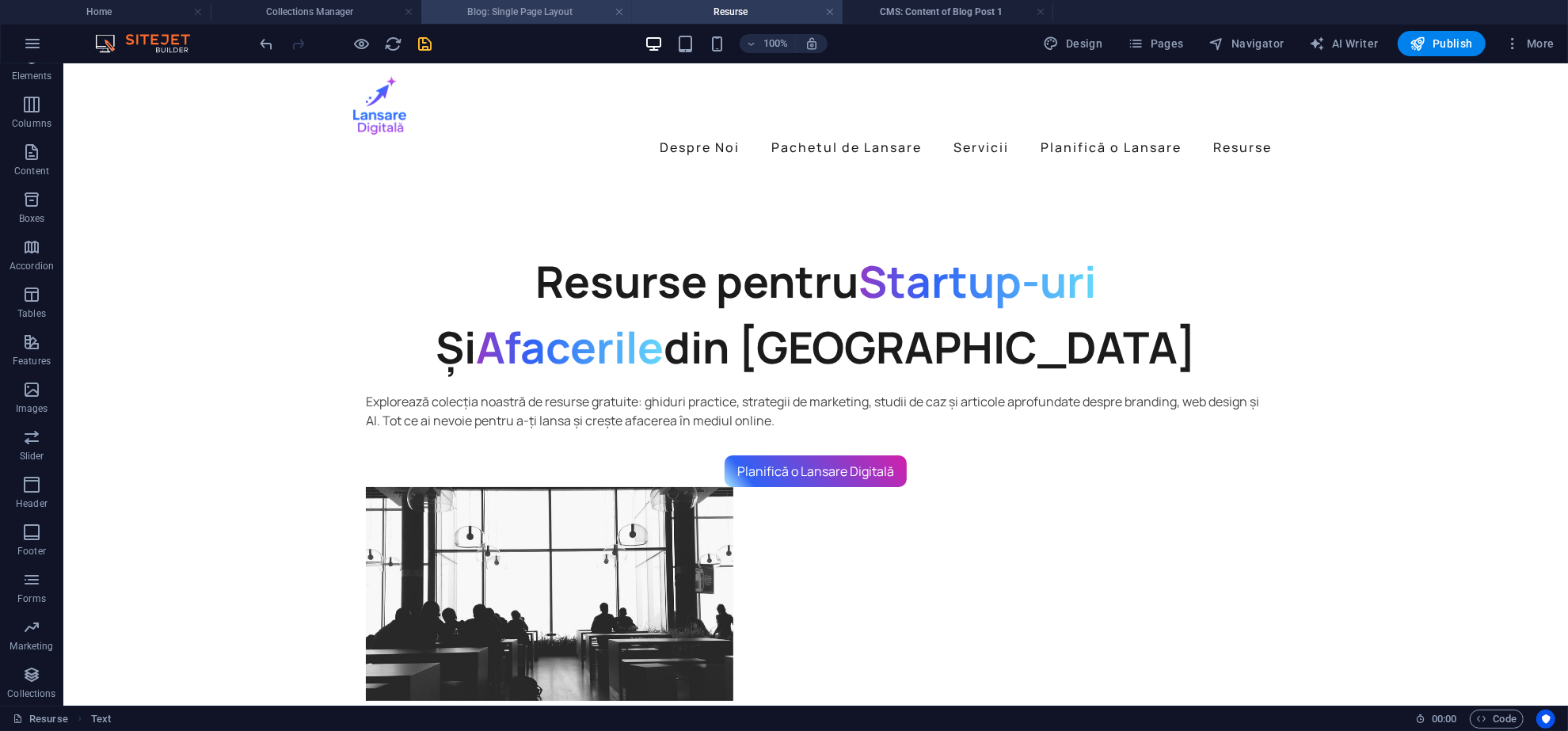
click at [510, 15] on h4 "Blog: Single Page Layout" at bounding box center [526, 12] width 211 height 17
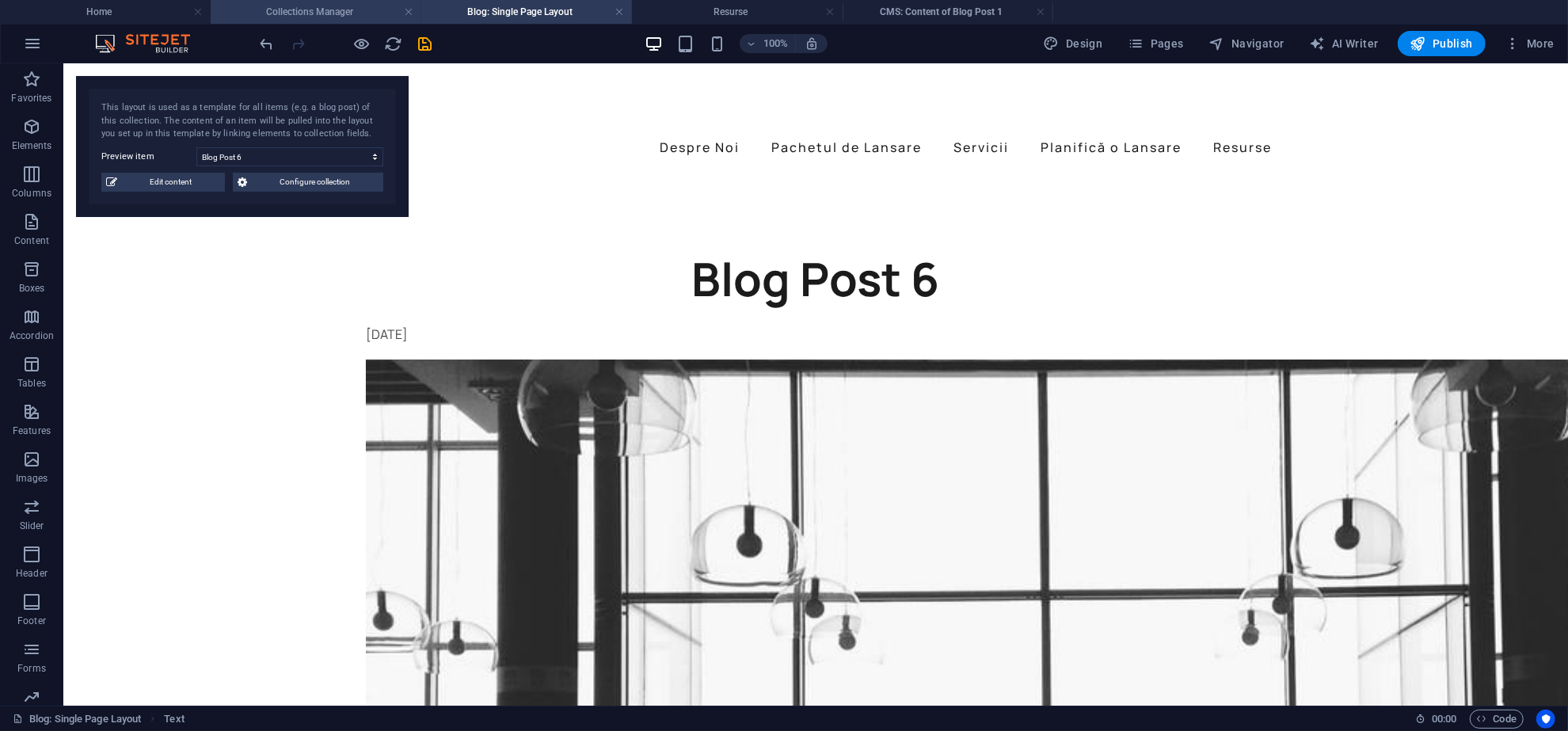
click at [336, 17] on h4 "Collections Manager" at bounding box center [315, 12] width 211 height 17
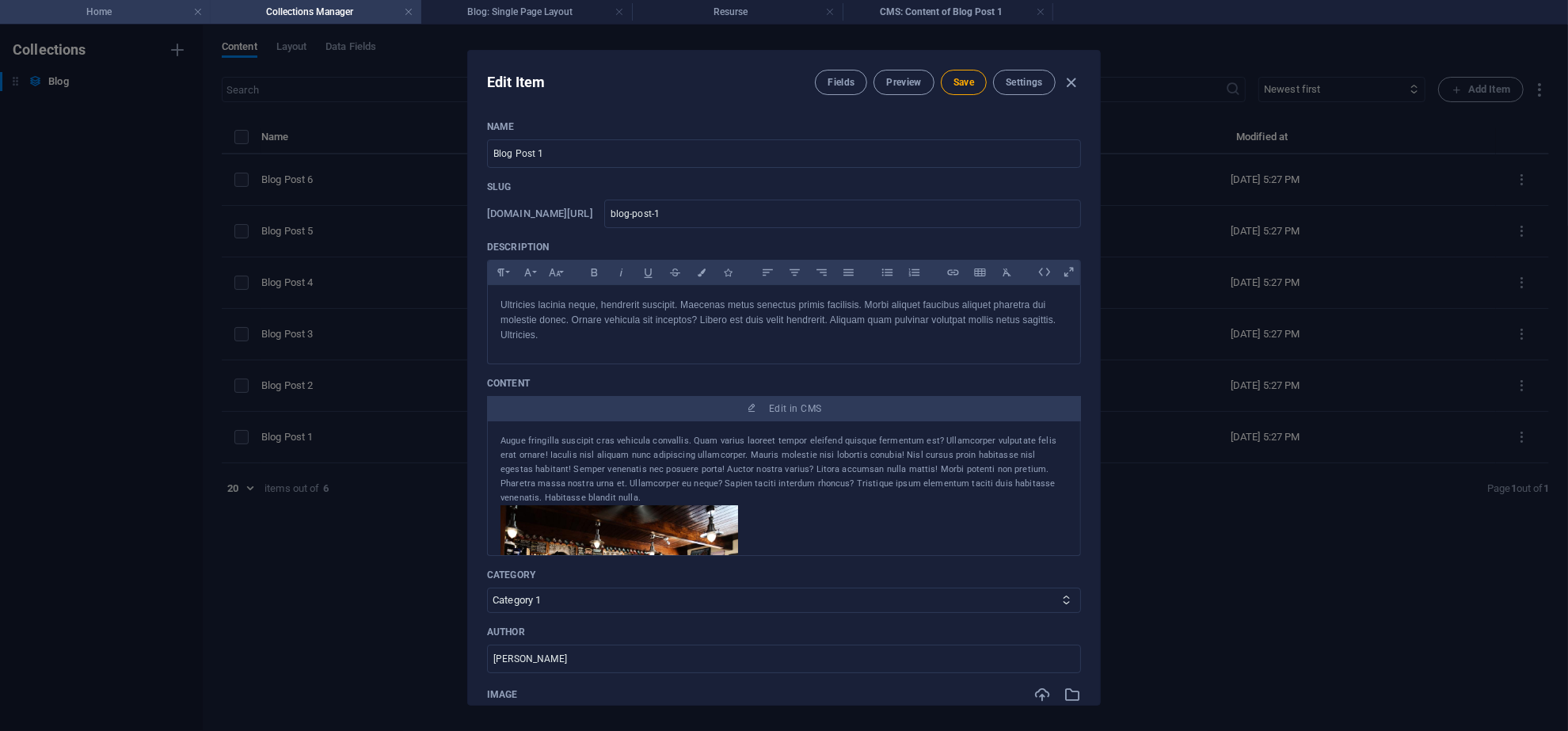
click at [148, 12] on h4 "Home" at bounding box center [105, 12] width 211 height 17
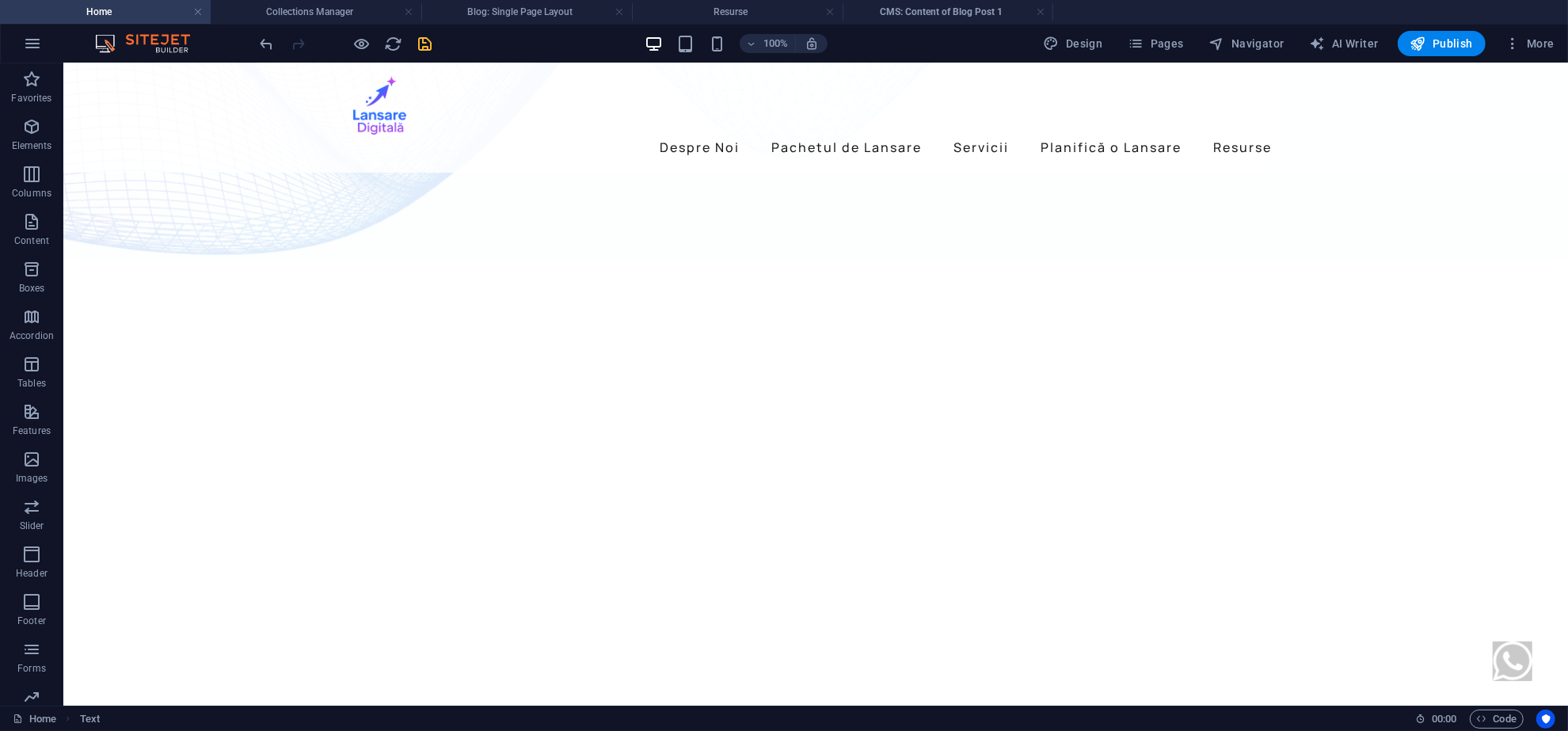
scroll to position [210, 0]
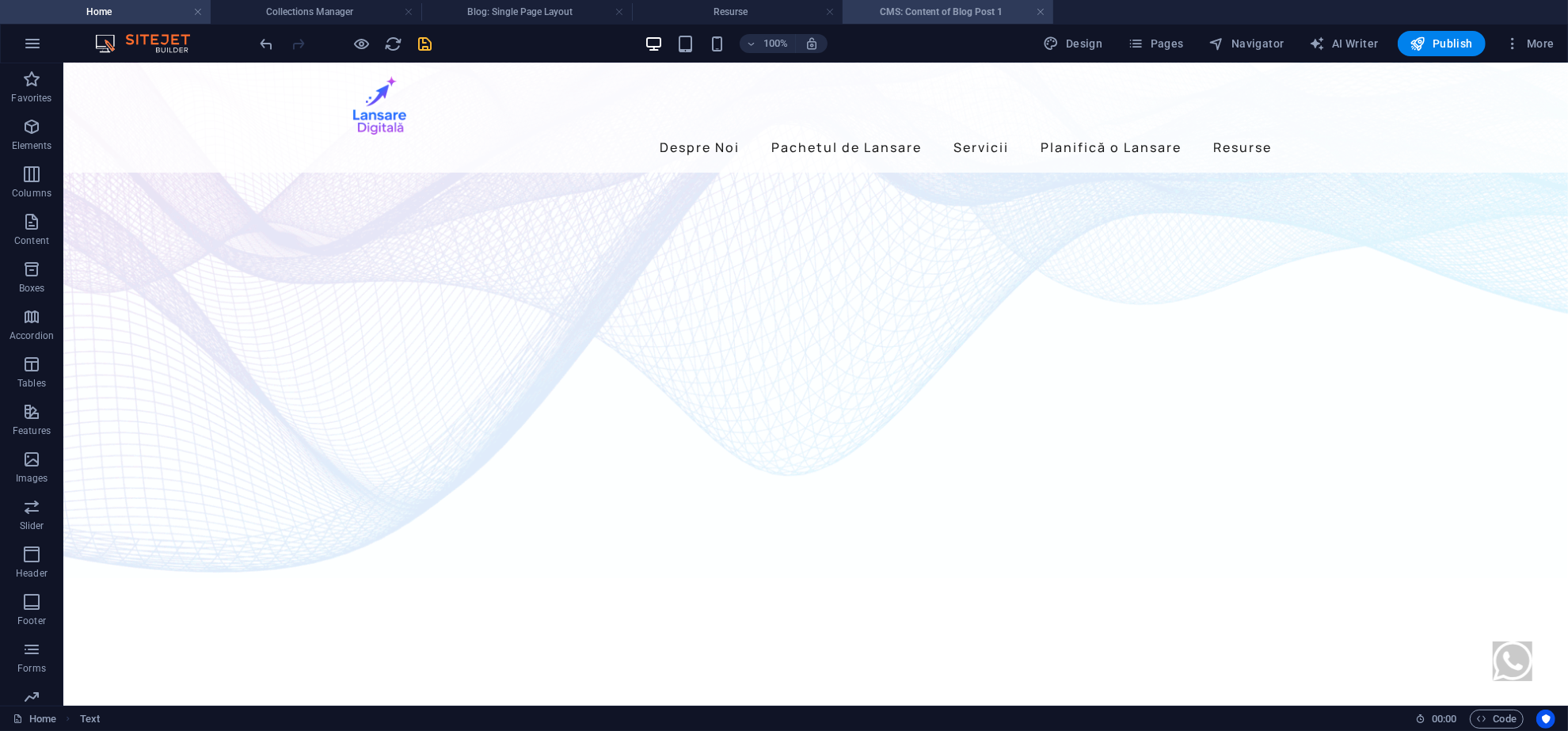
click at [921, 3] on h4 "CMS: Content of Blog Post 1" at bounding box center [948, 12] width 211 height 17
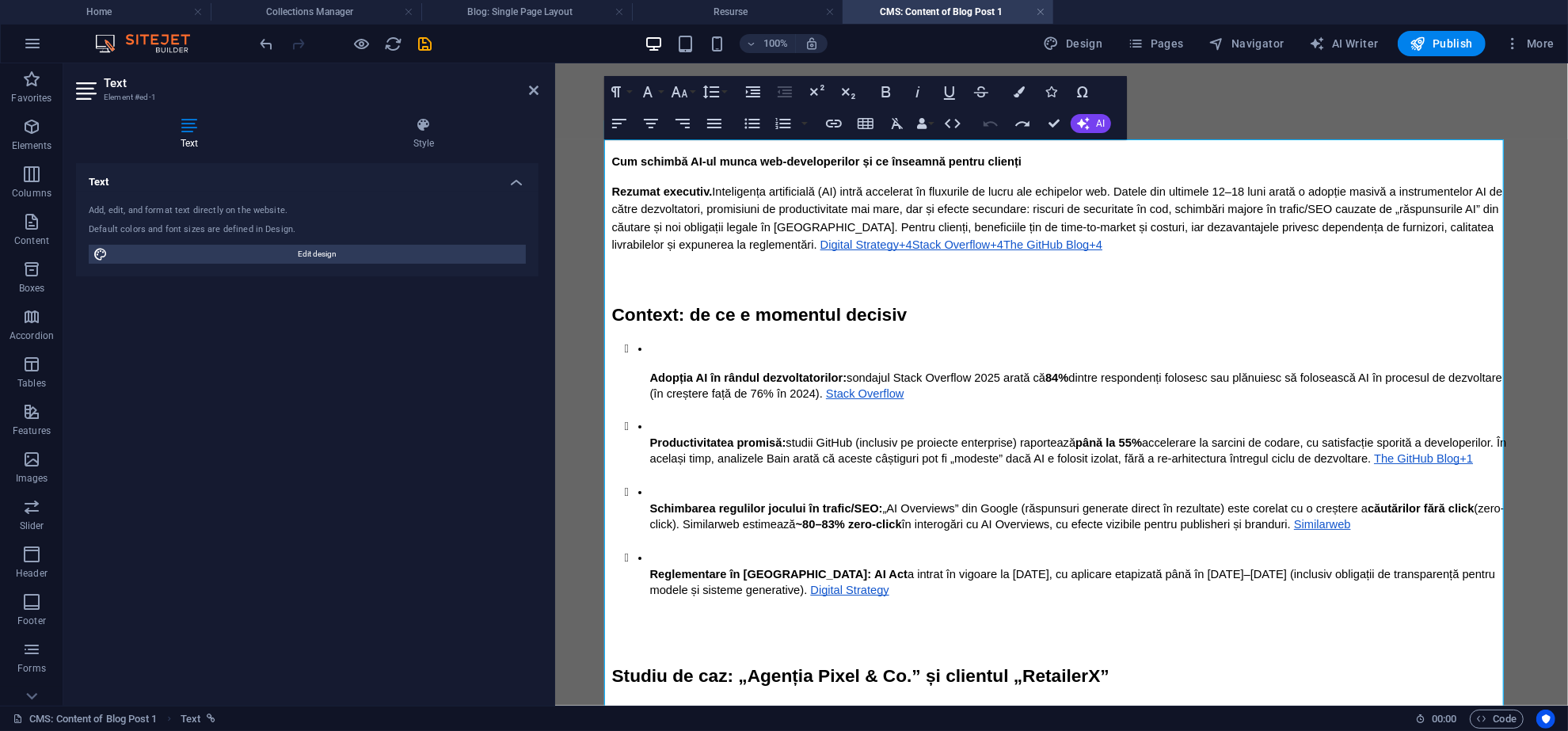
click at [942, 153] on p "Cum schimbă AI-ul munca web-developerilor și ce înseamnă pentru clienți" at bounding box center [1062, 160] width 900 height 17
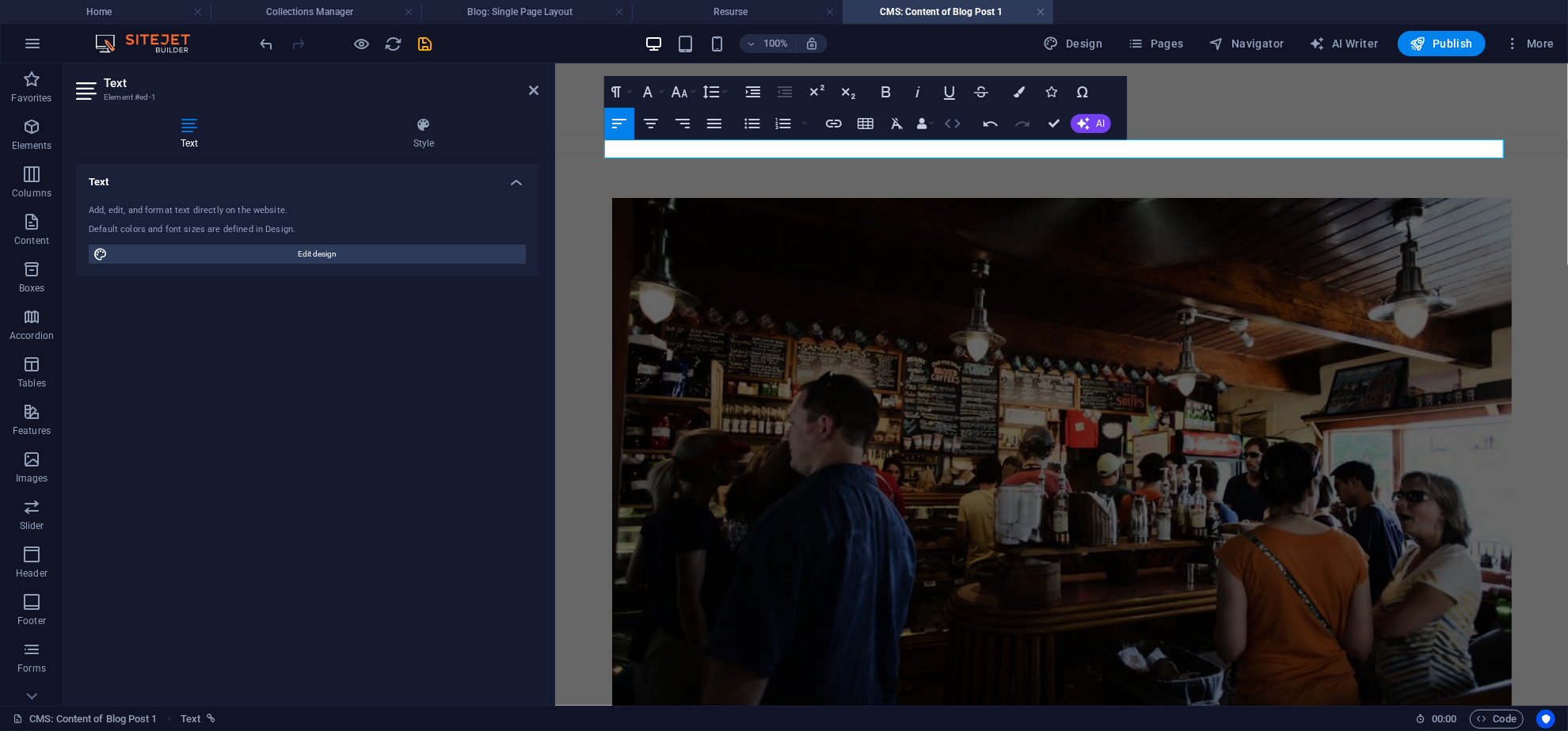
click at [959, 121] on icon "button" at bounding box center [953, 124] width 19 height 19
